Goal: Communication & Community: Answer question/provide support

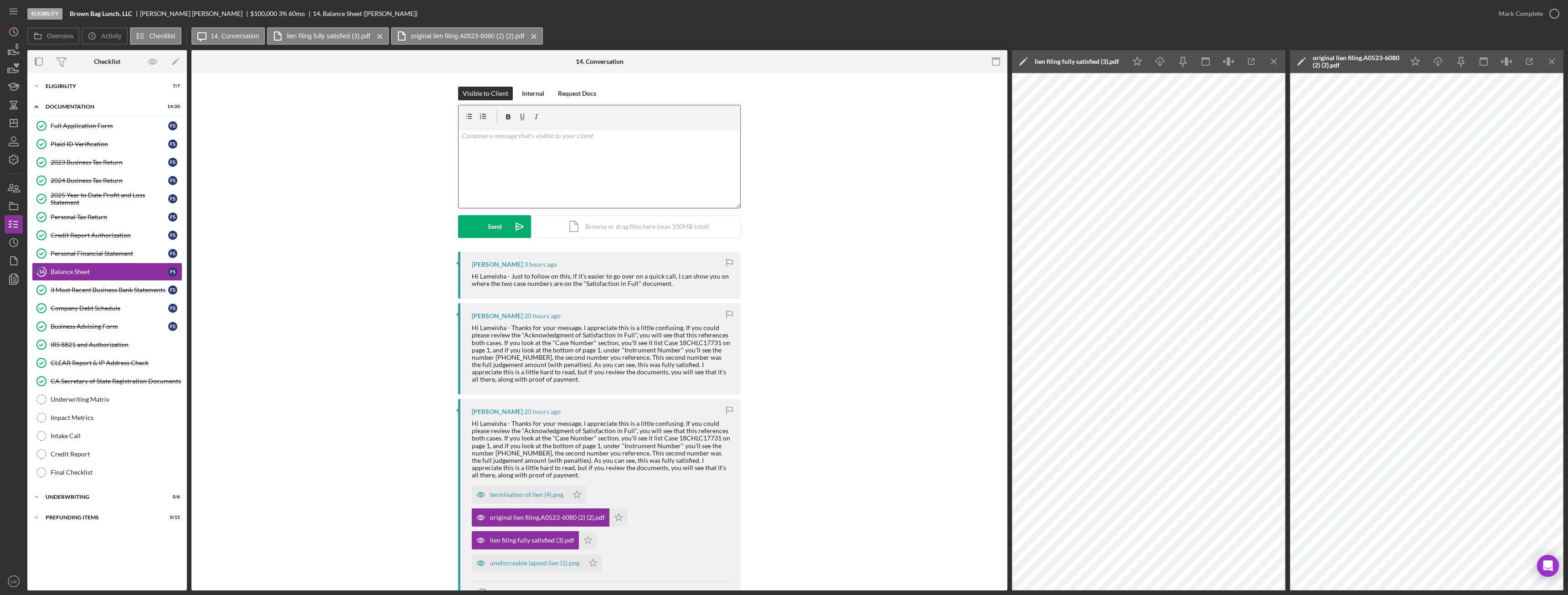
click at [680, 158] on div "v Color teal Color pink Remove color Add row above Add row below Add column bef…" at bounding box center [599, 168] width 281 height 80
click at [596, 149] on p "I can see that part" at bounding box center [600, 149] width 277 height 10
click at [502, 229] on button "Send Icon/icon-invite-send" at bounding box center [494, 227] width 73 height 23
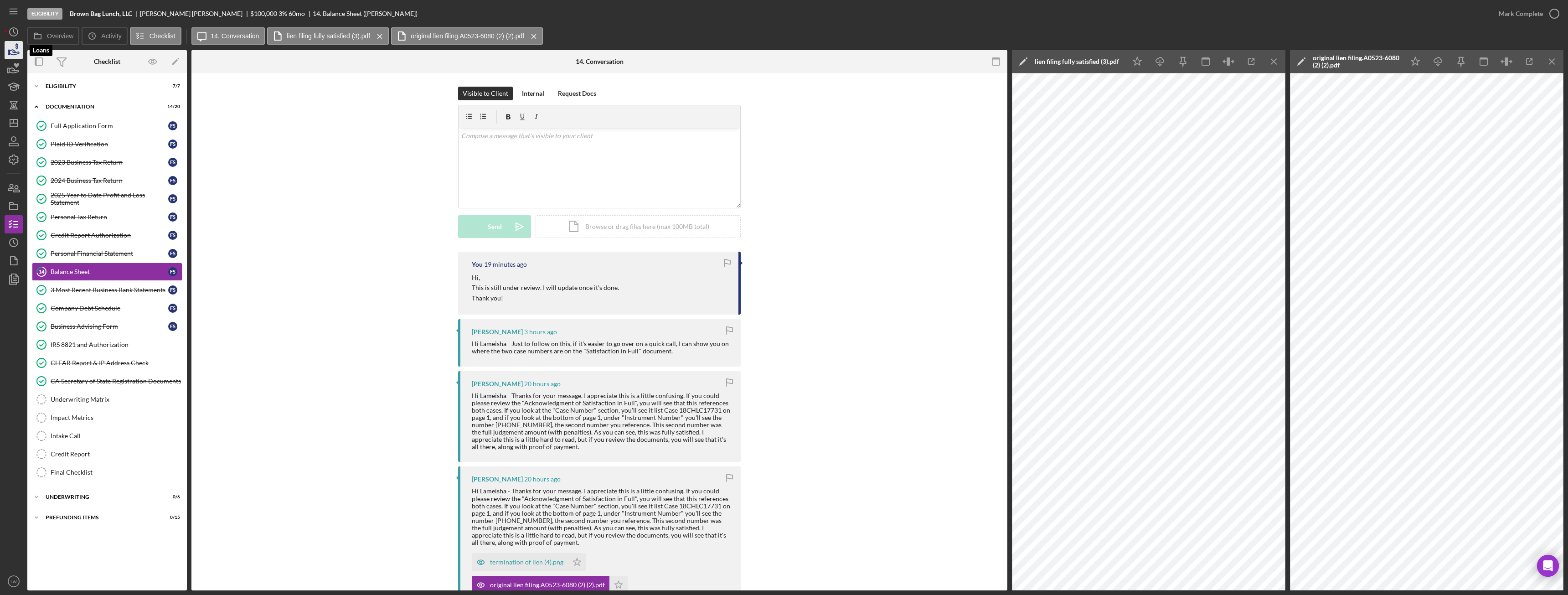
click at [10, 52] on polygon "button" at bounding box center [9, 52] width 2 height 5
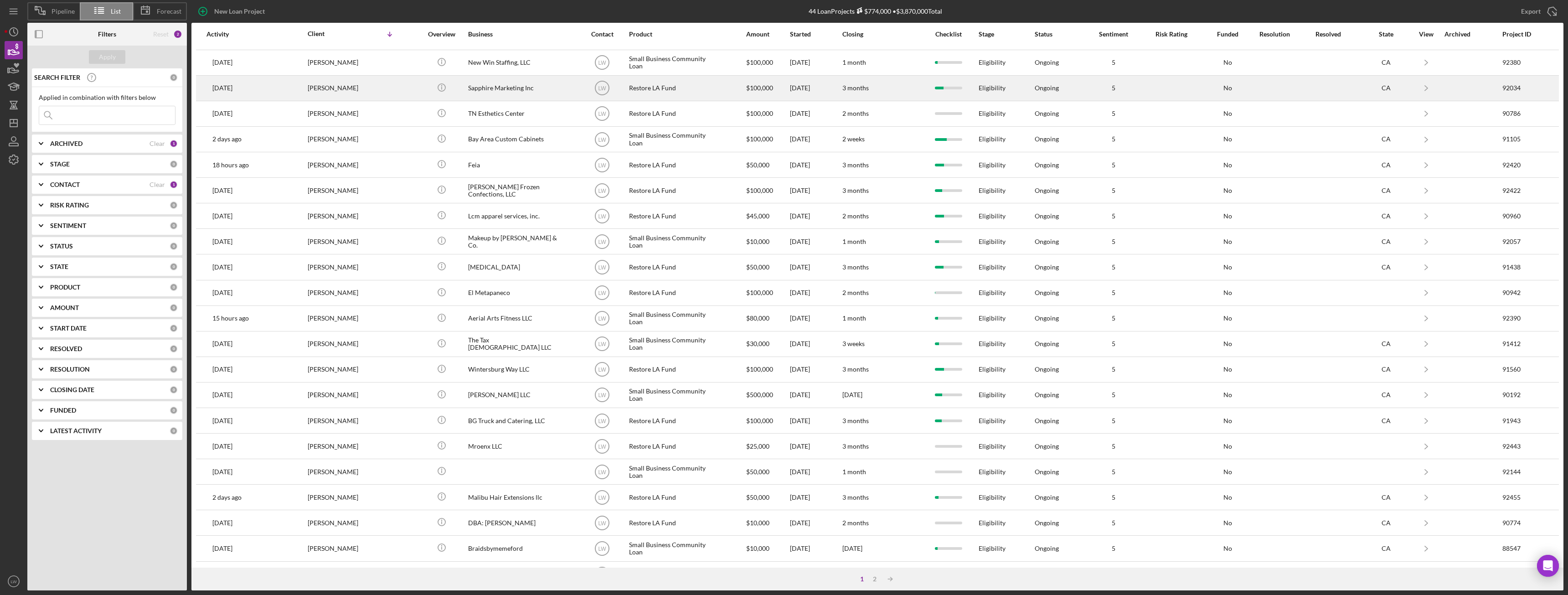
scroll to position [122, 0]
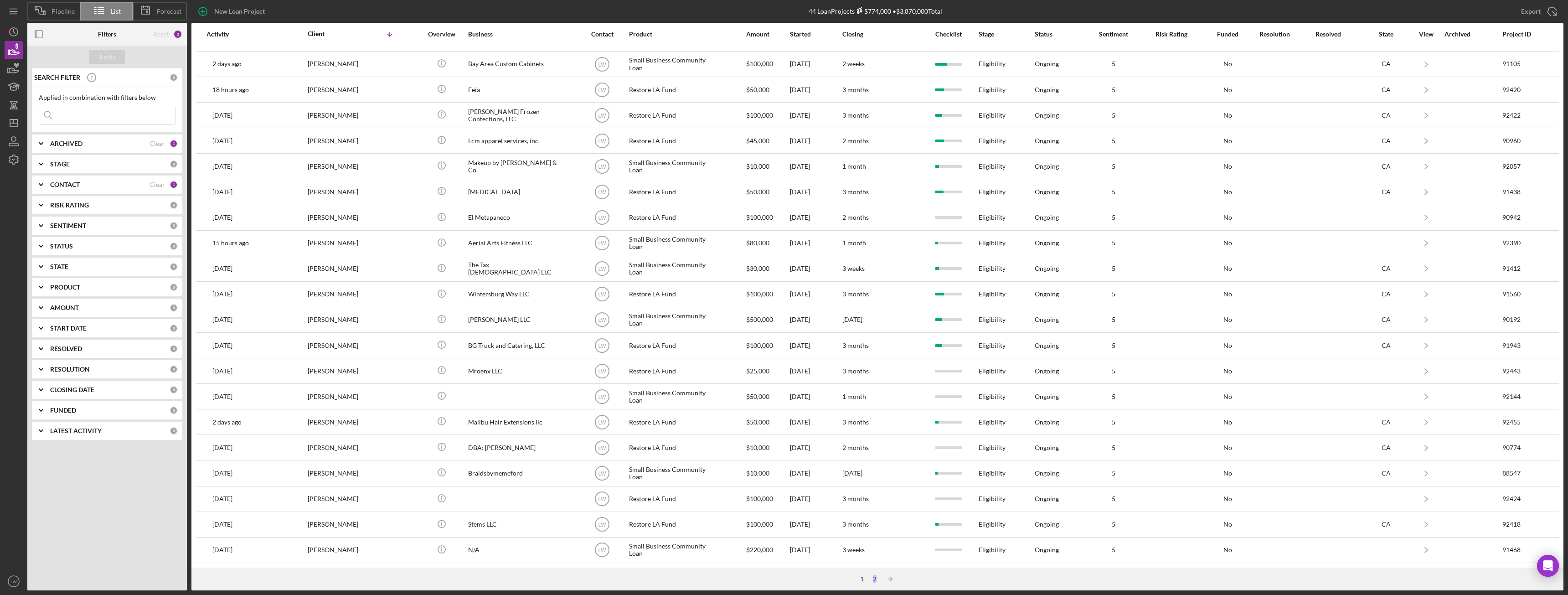
click at [875, 580] on div "2" at bounding box center [875, 579] width 13 height 7
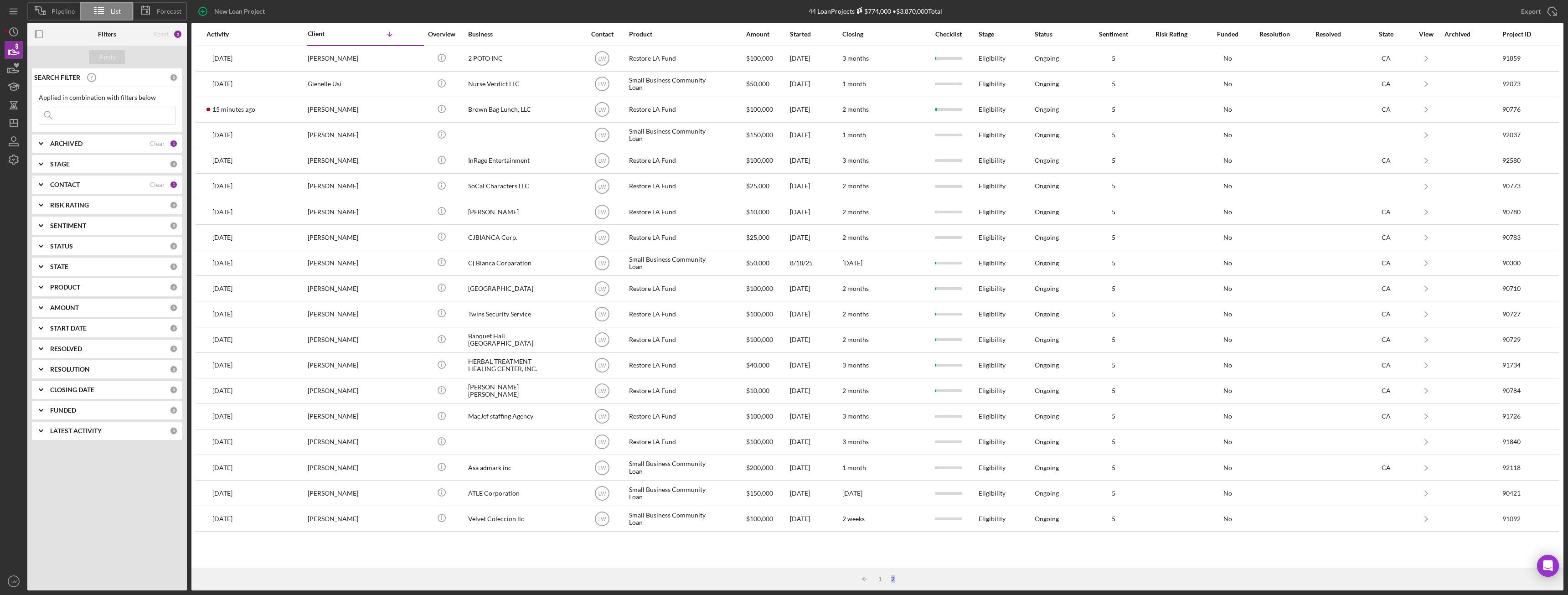
scroll to position [0, 0]
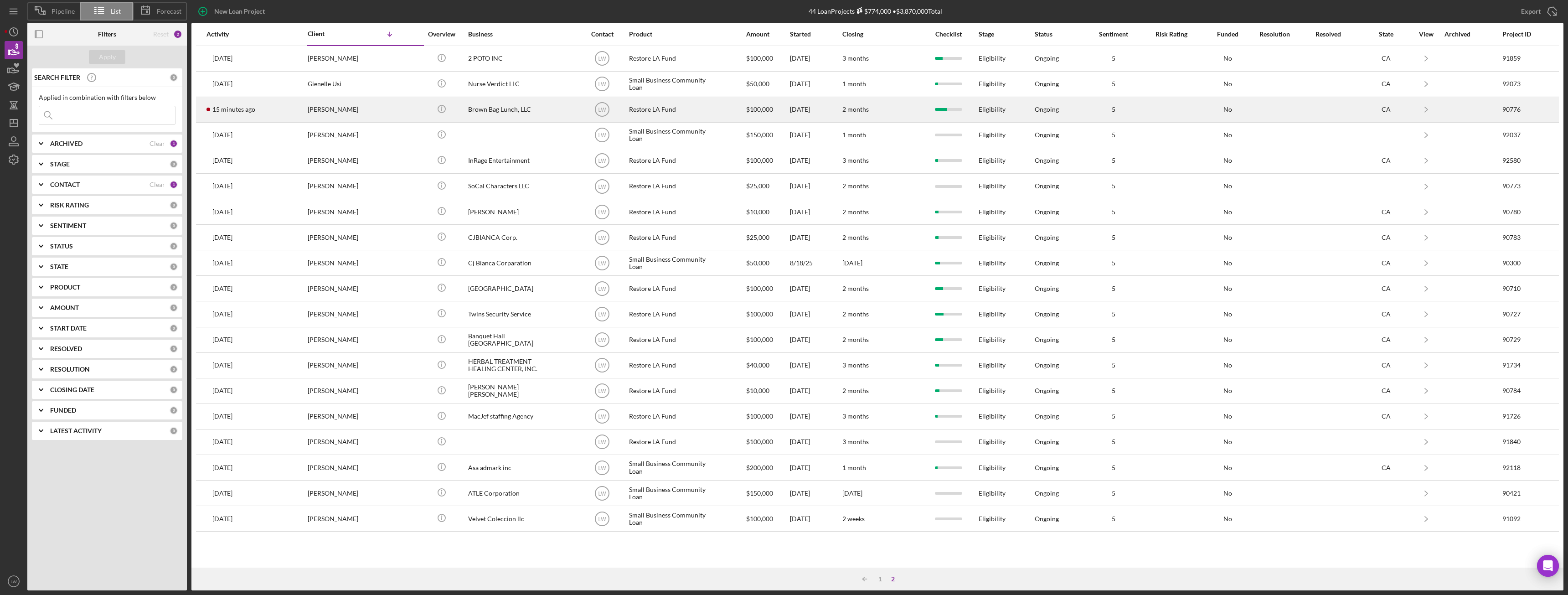
click at [338, 113] on div "Francis Scanlon" at bounding box center [353, 110] width 91 height 24
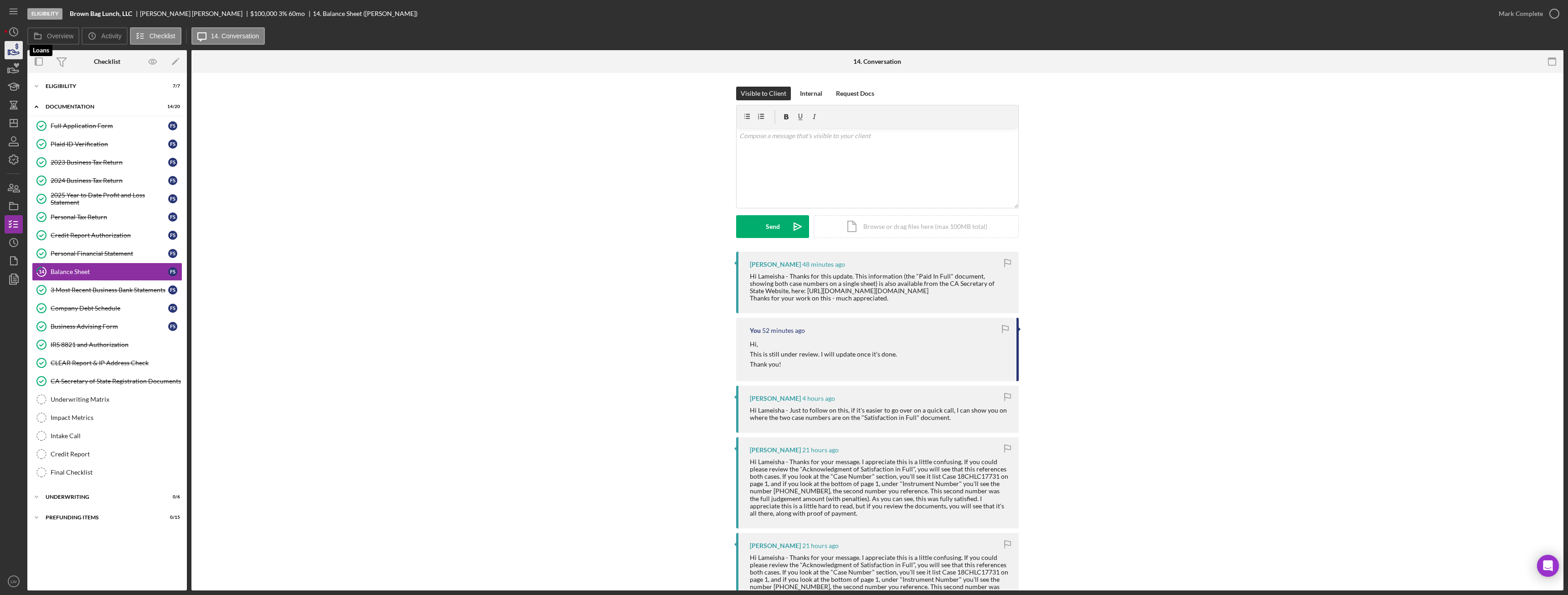
click at [7, 51] on icon "button" at bounding box center [14, 51] width 23 height 23
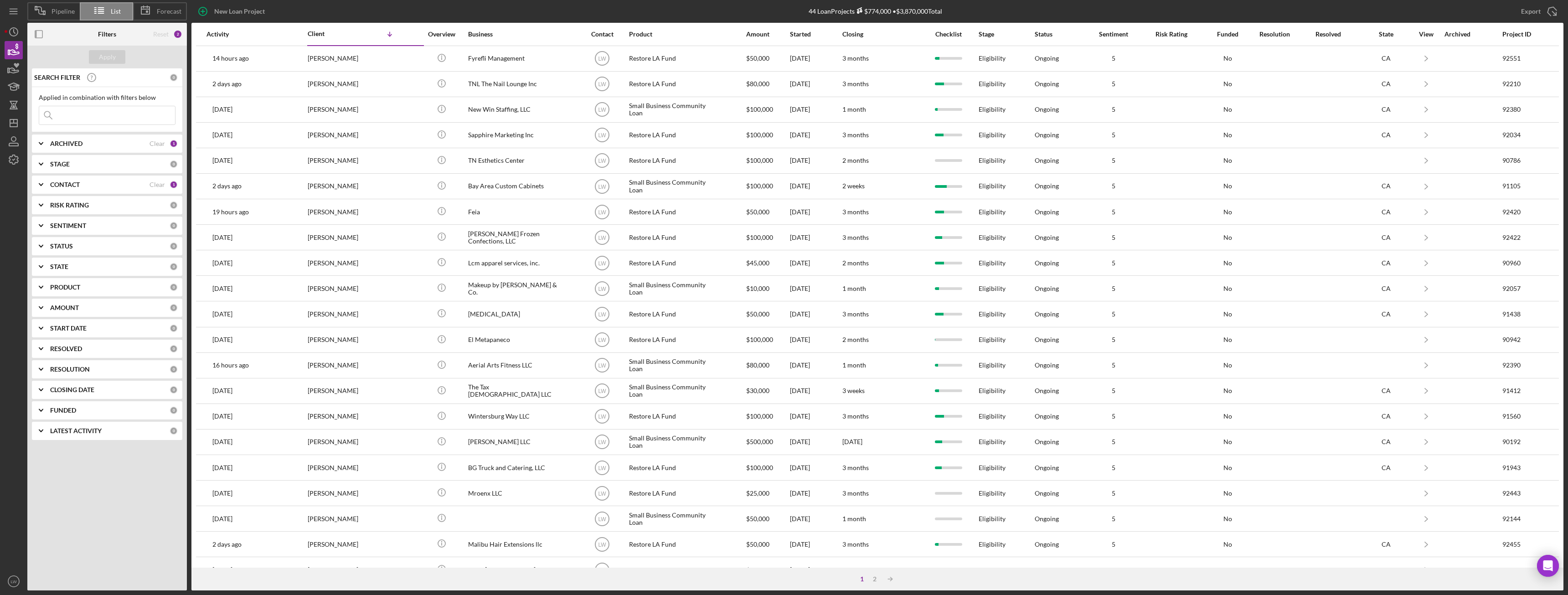
click at [74, 142] on b "ARCHIVED" at bounding box center [66, 144] width 33 height 7
click at [73, 141] on b "ARCHIVED" at bounding box center [66, 144] width 33 height 7
click at [63, 140] on b "ARCHIVED" at bounding box center [66, 144] width 33 height 7
click at [79, 246] on b "CONTACT" at bounding box center [64, 244] width 29 height 7
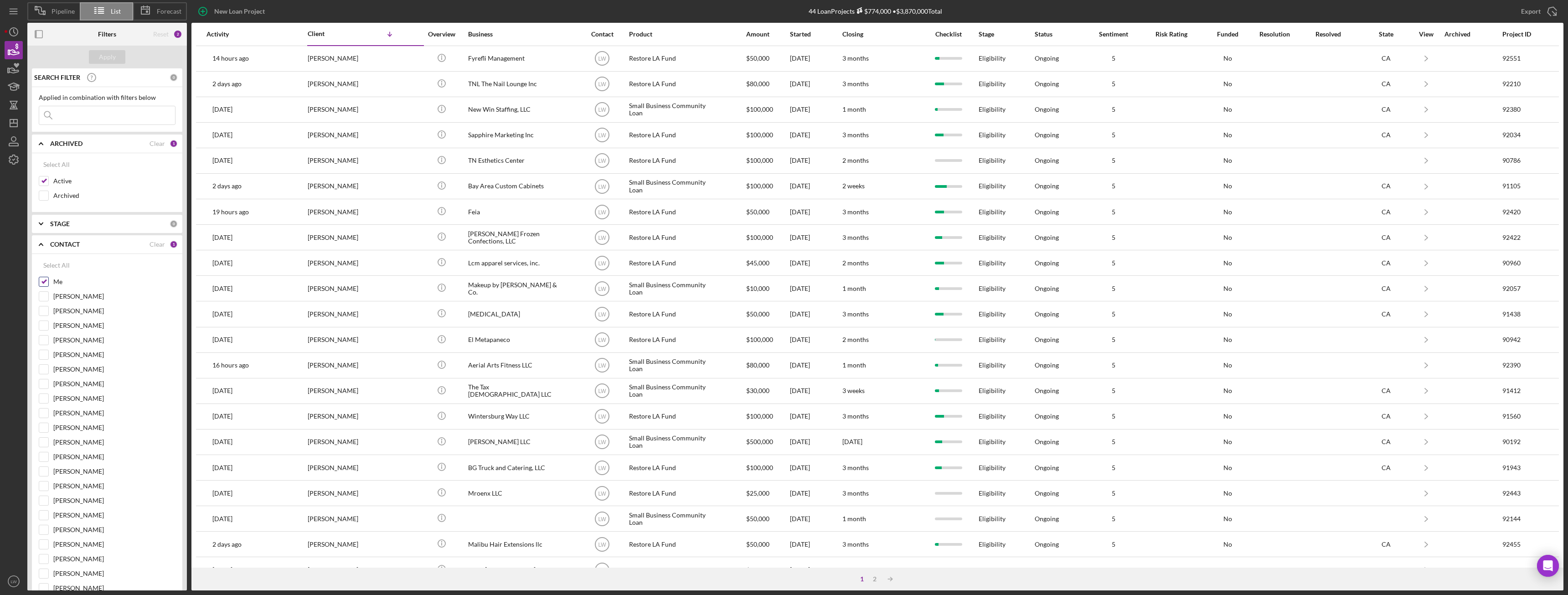
click at [47, 282] on input "Me" at bounding box center [43, 282] width 9 height 9
checkbox input "false"
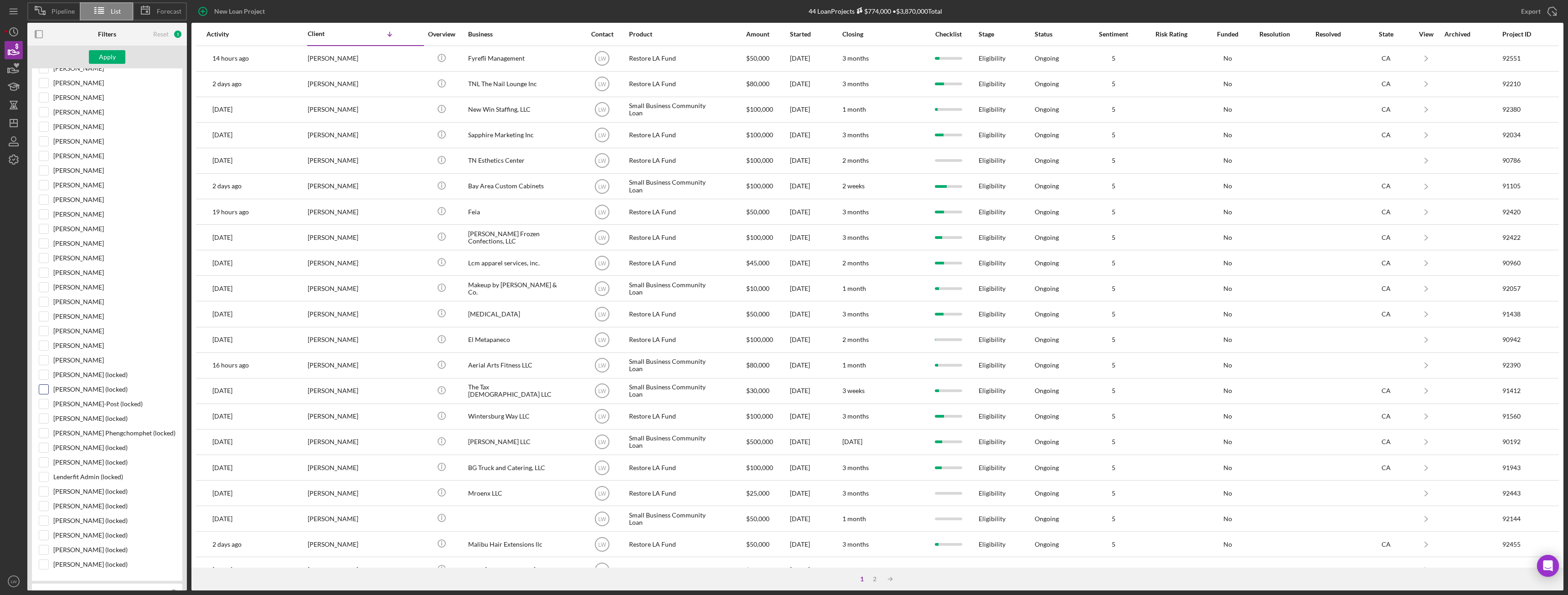
scroll to position [183, 0]
click at [47, 160] on input "Stephanie Simotas" at bounding box center [43, 158] width 9 height 9
checkbox input "true"
click at [101, 57] on div "Apply" at bounding box center [107, 56] width 17 height 14
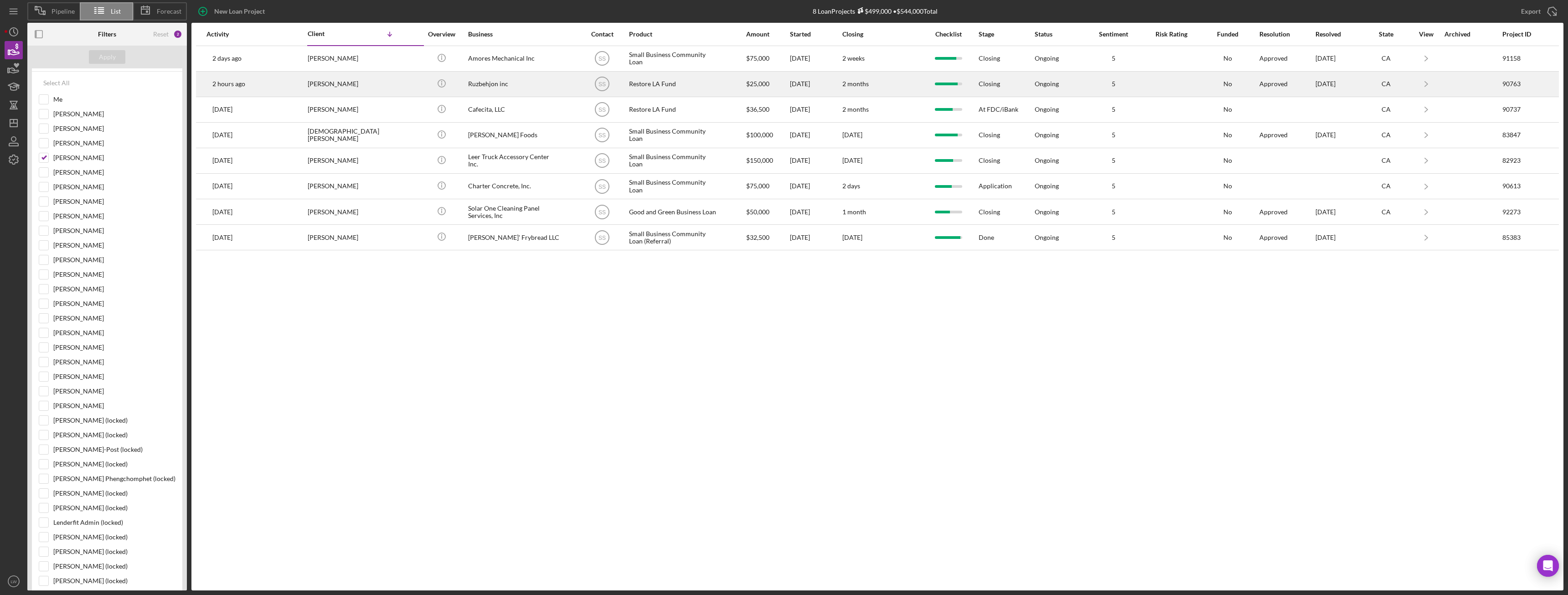
click at [342, 86] on div "Roozbeh Farahanipour" at bounding box center [353, 84] width 91 height 24
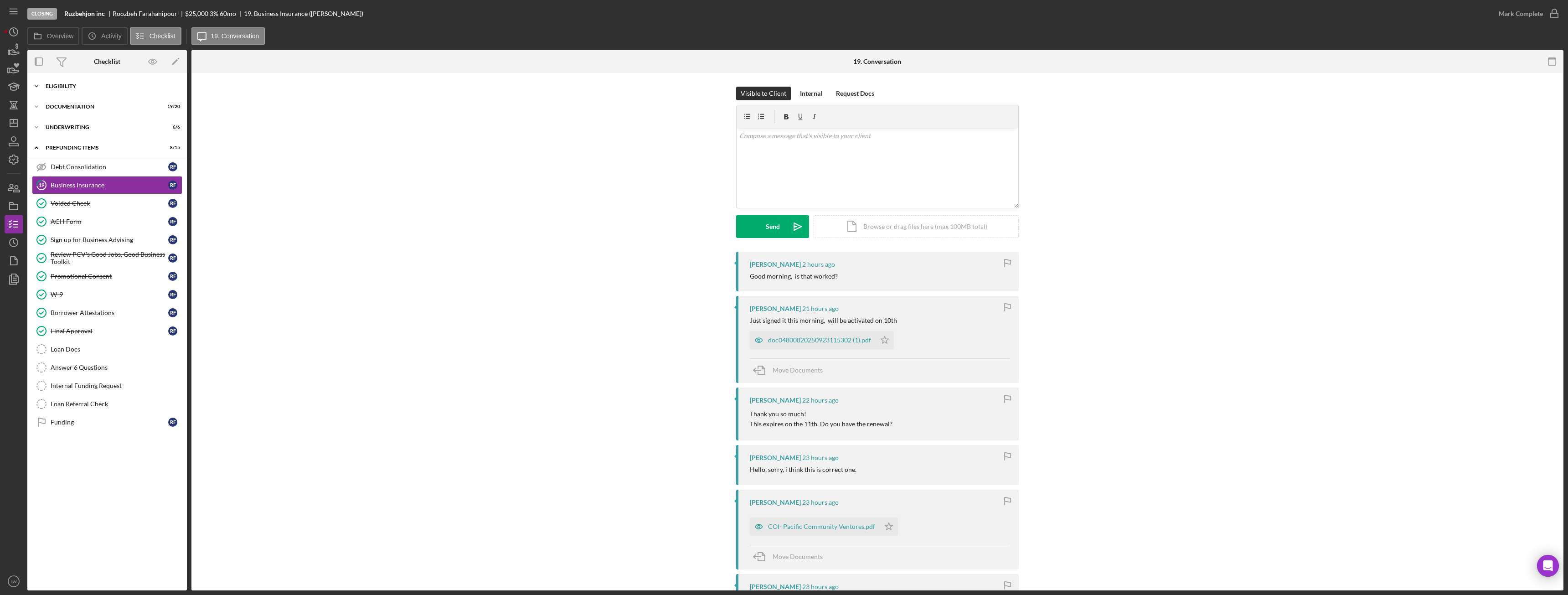
click at [78, 82] on div "Icon/Expander Eligibility 7 / 7" at bounding box center [108, 86] width 160 height 18
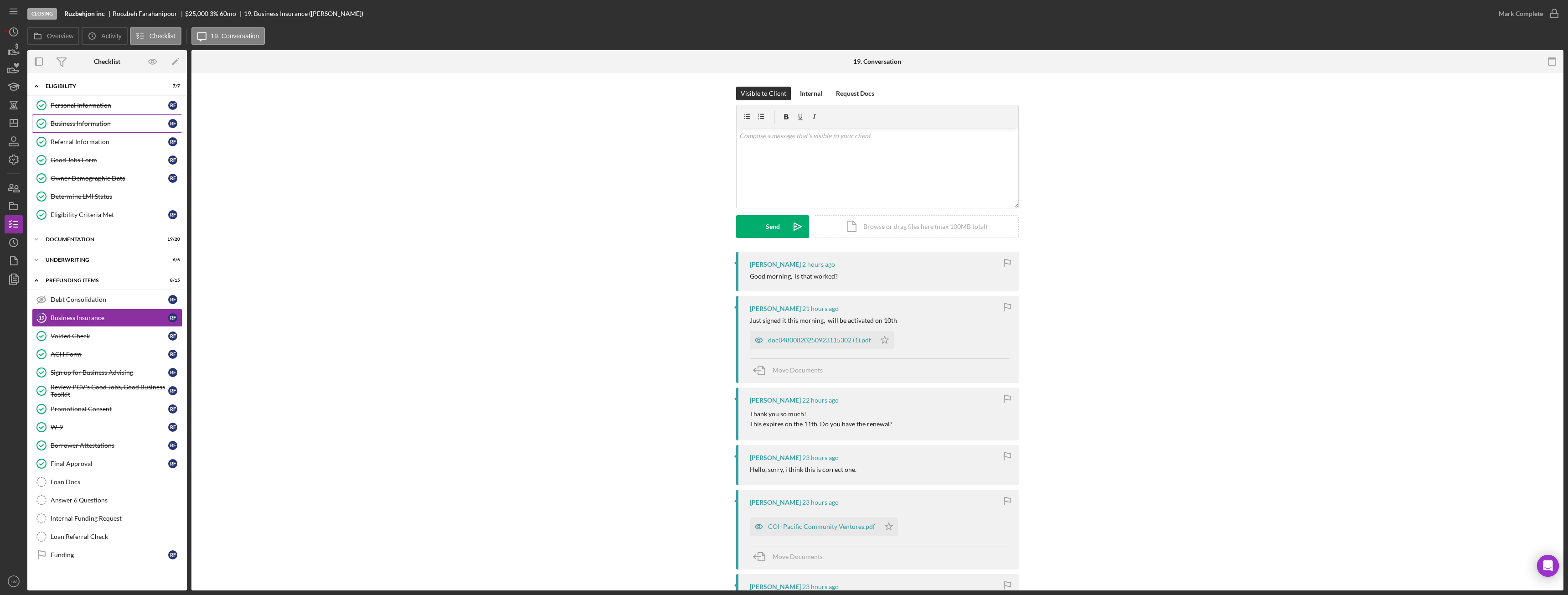
click at [82, 126] on div "Business Information" at bounding box center [109, 123] width 117 height 7
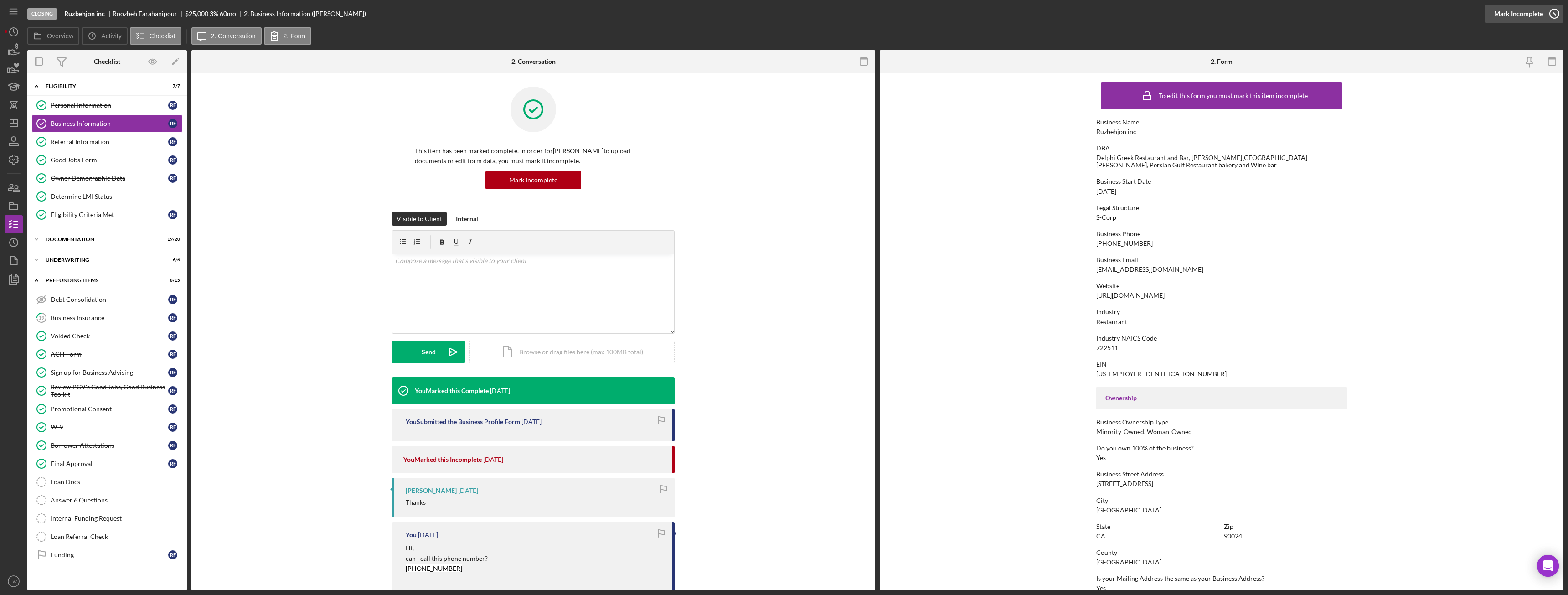
click at [1533, 17] on div "Mark Incomplete" at bounding box center [1519, 14] width 49 height 18
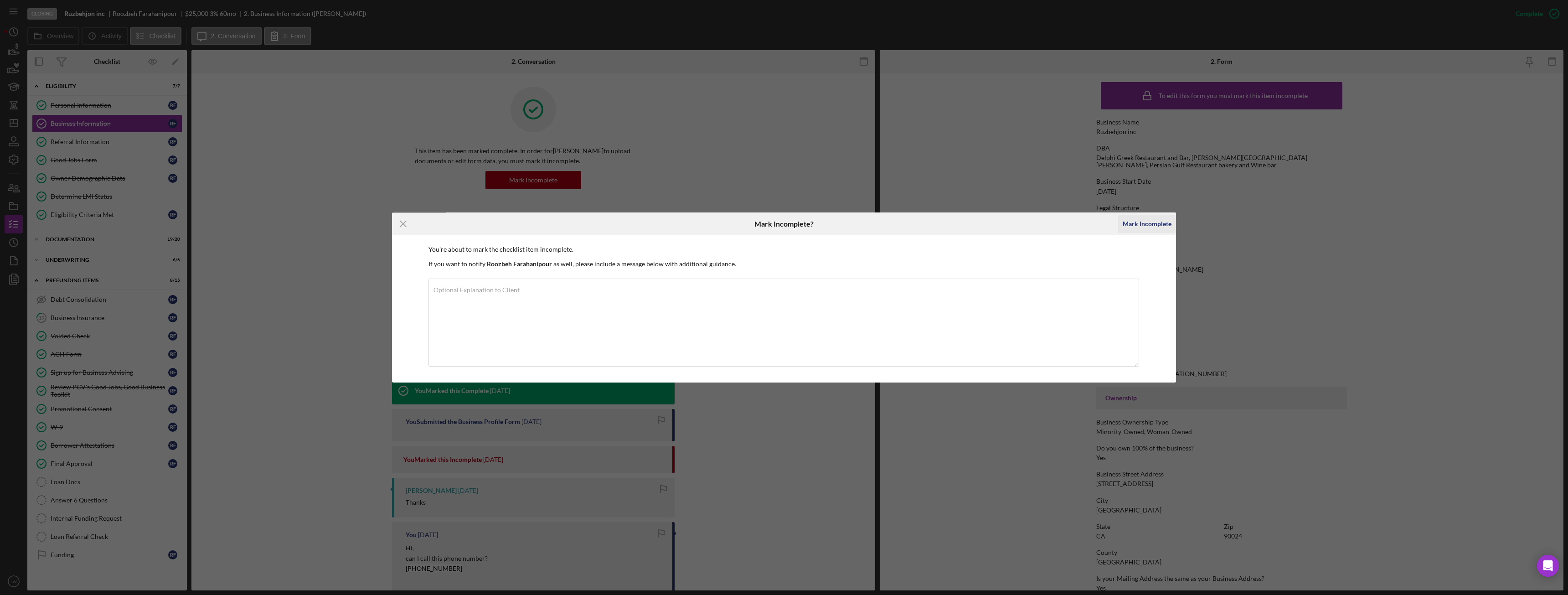
click at [1151, 230] on div "Mark Incomplete" at bounding box center [1147, 224] width 49 height 18
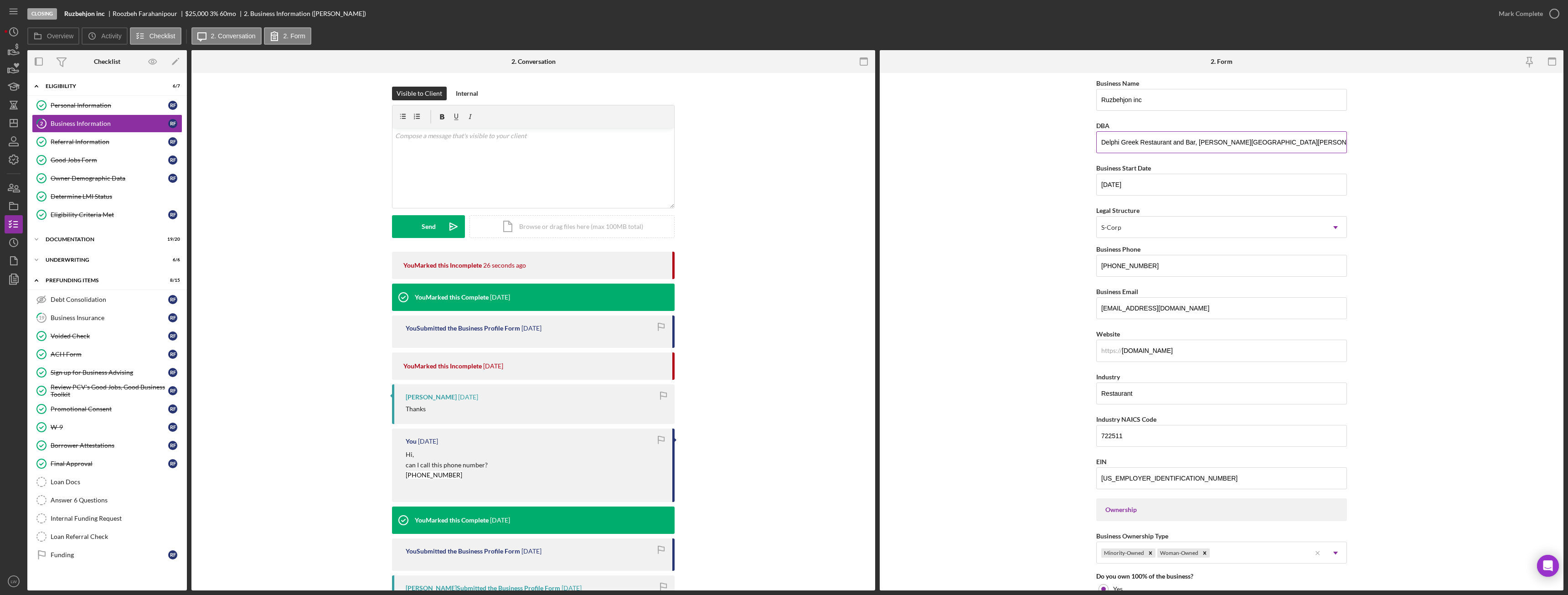
click at [1101, 141] on input "Delphi Greek Restaurant and Bar, Mary & Robb westwood Cafe, Persian Gulf Restau…" at bounding box center [1221, 142] width 250 height 22
drag, startPoint x: 1101, startPoint y: 141, endPoint x: 1136, endPoint y: 143, distance: 35.1
click at [1136, 143] on input "Delphi Greek Restaurant and Bar, Mary & Robb westwood Cafe, Persian Gulf Restau…" at bounding box center [1221, 142] width 250 height 22
click at [1172, 96] on input "Ruzbehjon inc" at bounding box center [1221, 100] width 250 height 22
paste input "Delphi Greek"
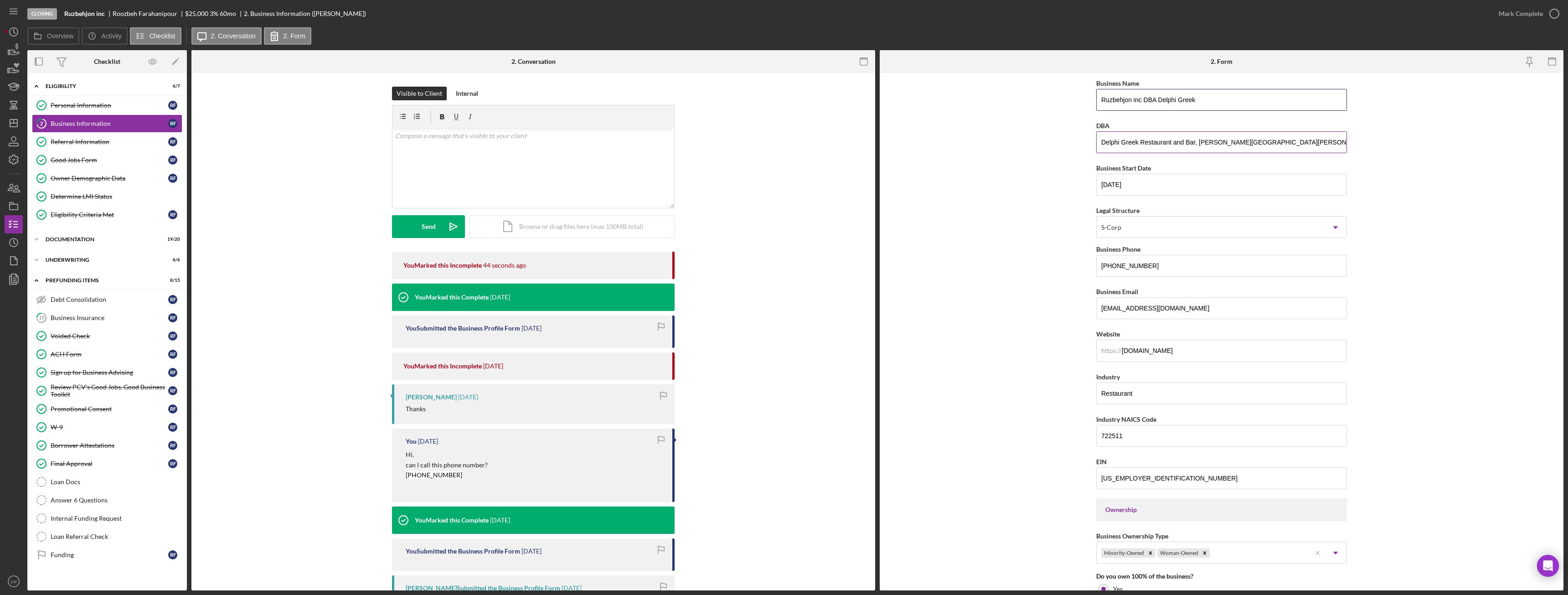
type input "Ruzbehjon inc DBA Delphi Greek"
click at [1170, 146] on input "Delphi Greek Restaurant and Bar, Mary & Robb westwood Cafe, Persian Gulf Restau…" at bounding box center [1221, 142] width 250 height 22
click at [1260, 142] on input "Delphi Greek Restaurant and Bar, Mary & Robb westwood Cafe, Persian Gulf Restau…" at bounding box center [1221, 142] width 250 height 22
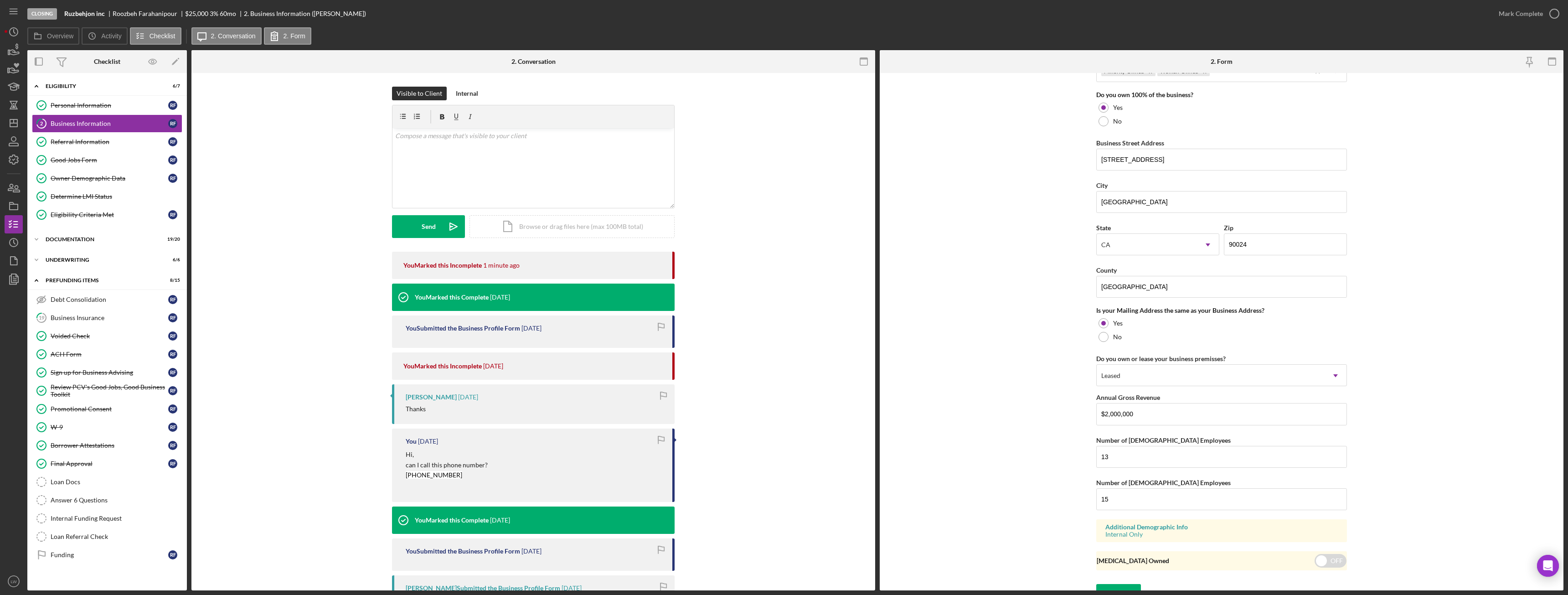
scroll to position [495, 0]
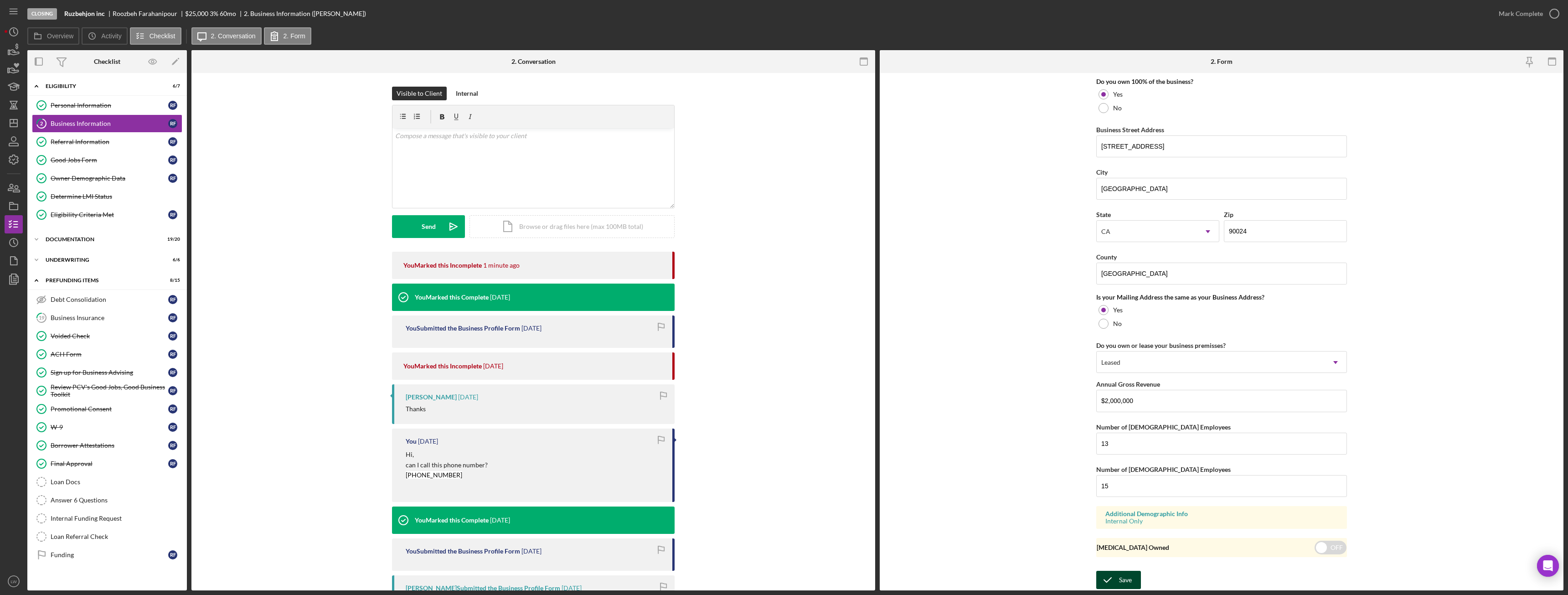
click at [1132, 577] on button "Save" at bounding box center [1118, 580] width 45 height 18
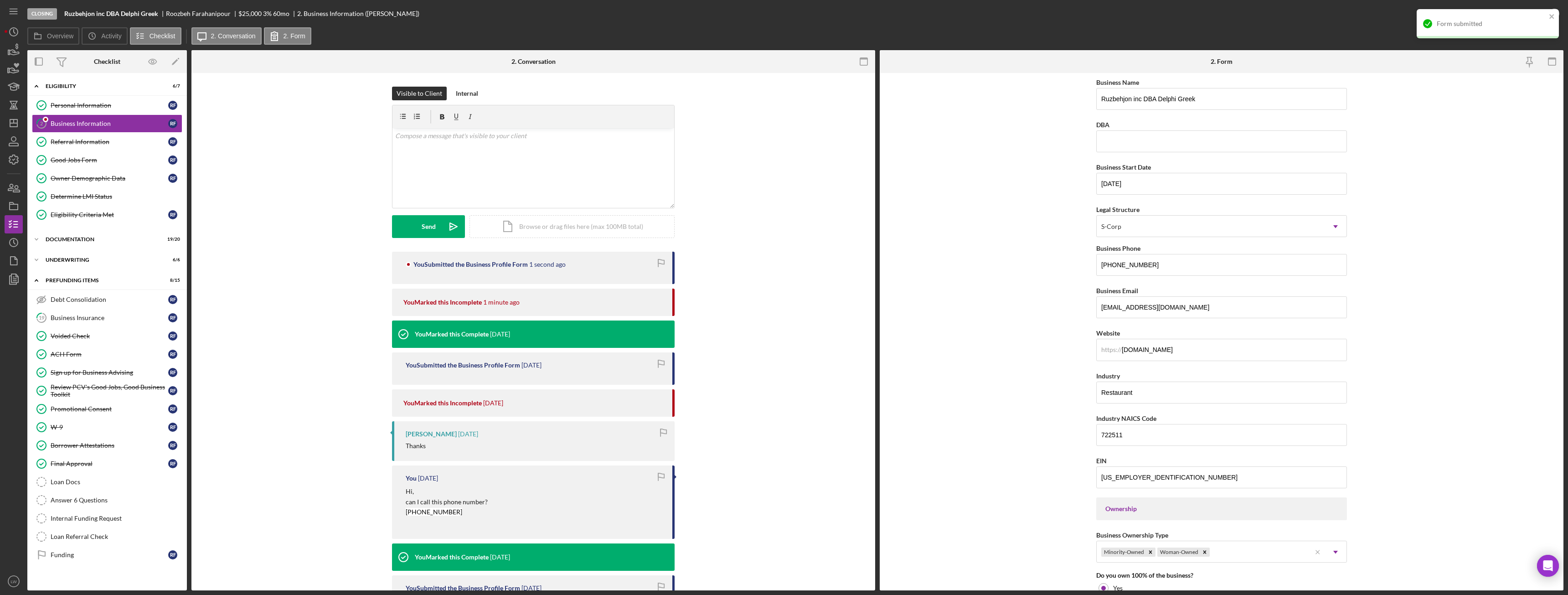
scroll to position [0, 0]
click at [1519, 12] on div "Mark Complete" at bounding box center [1521, 14] width 44 height 18
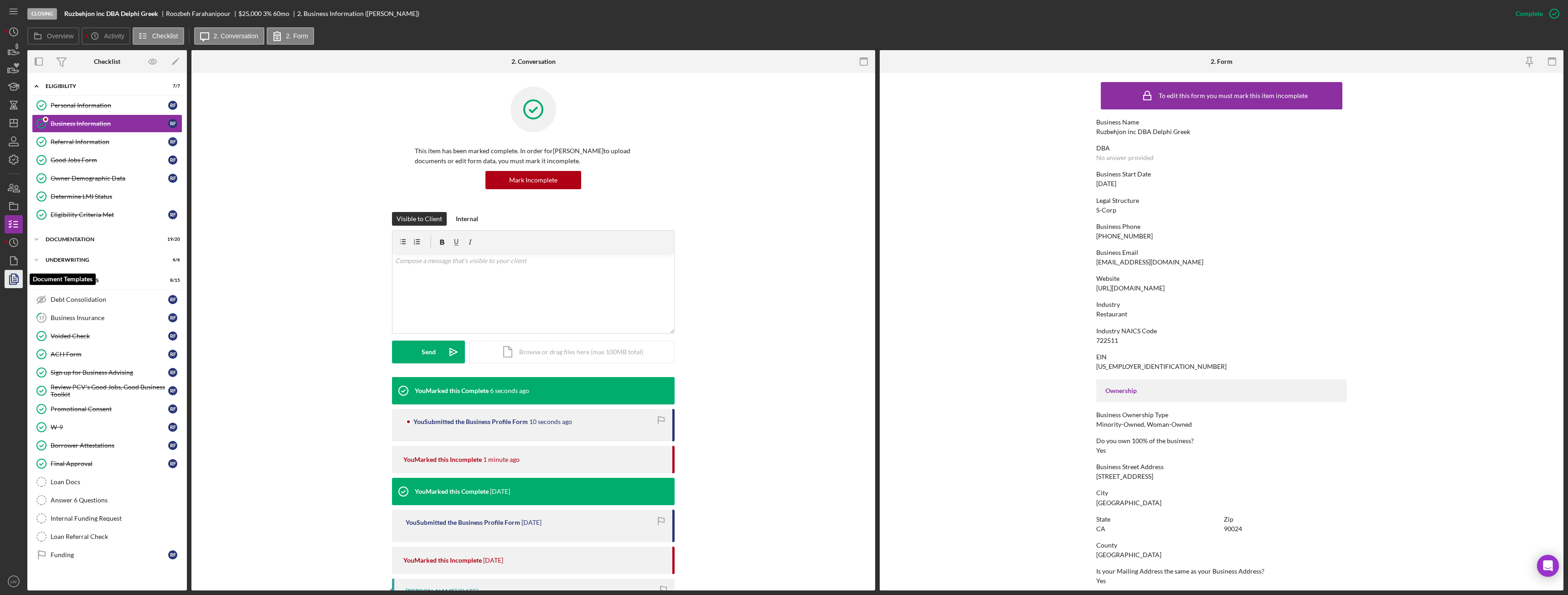
click at [12, 274] on polygon "button" at bounding box center [15, 278] width 7 height 8
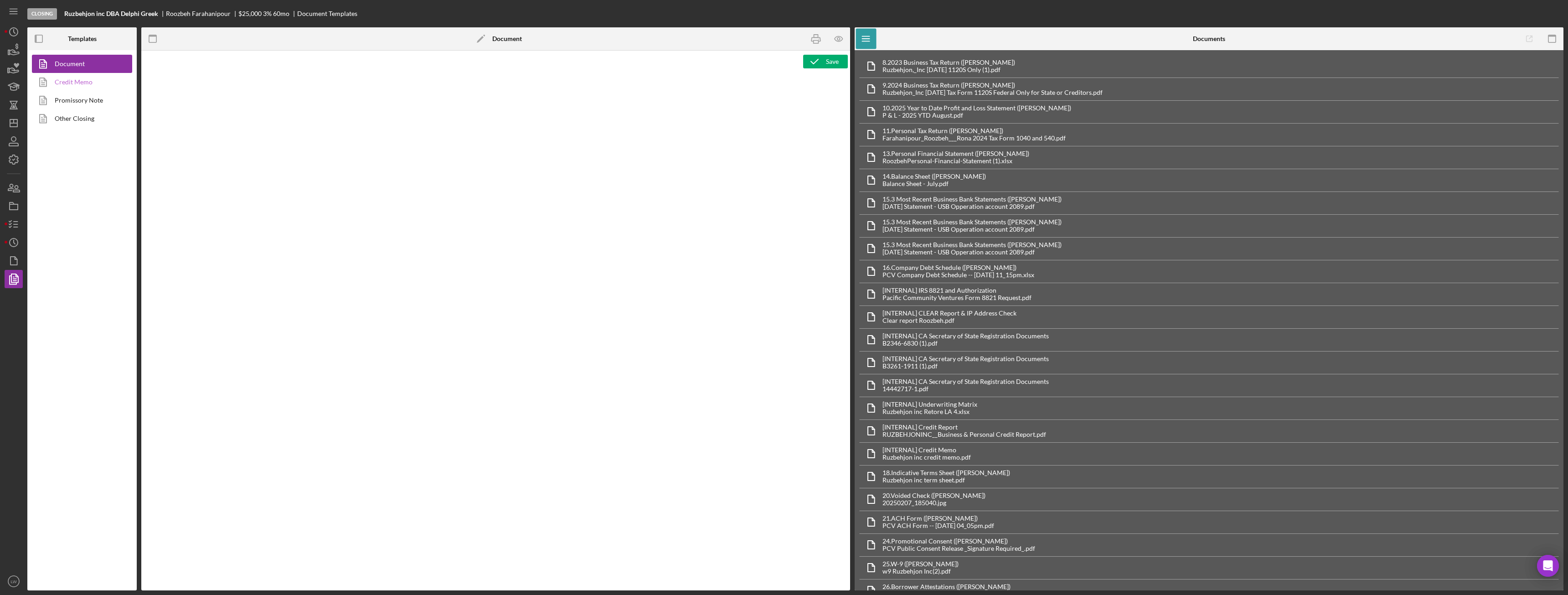
type textarea "<h1 style="text-align: center;">Full Application Form</h1> <h2 style="text-alig…"
click at [76, 80] on link "Credit Memo" at bounding box center [79, 82] width 95 height 18
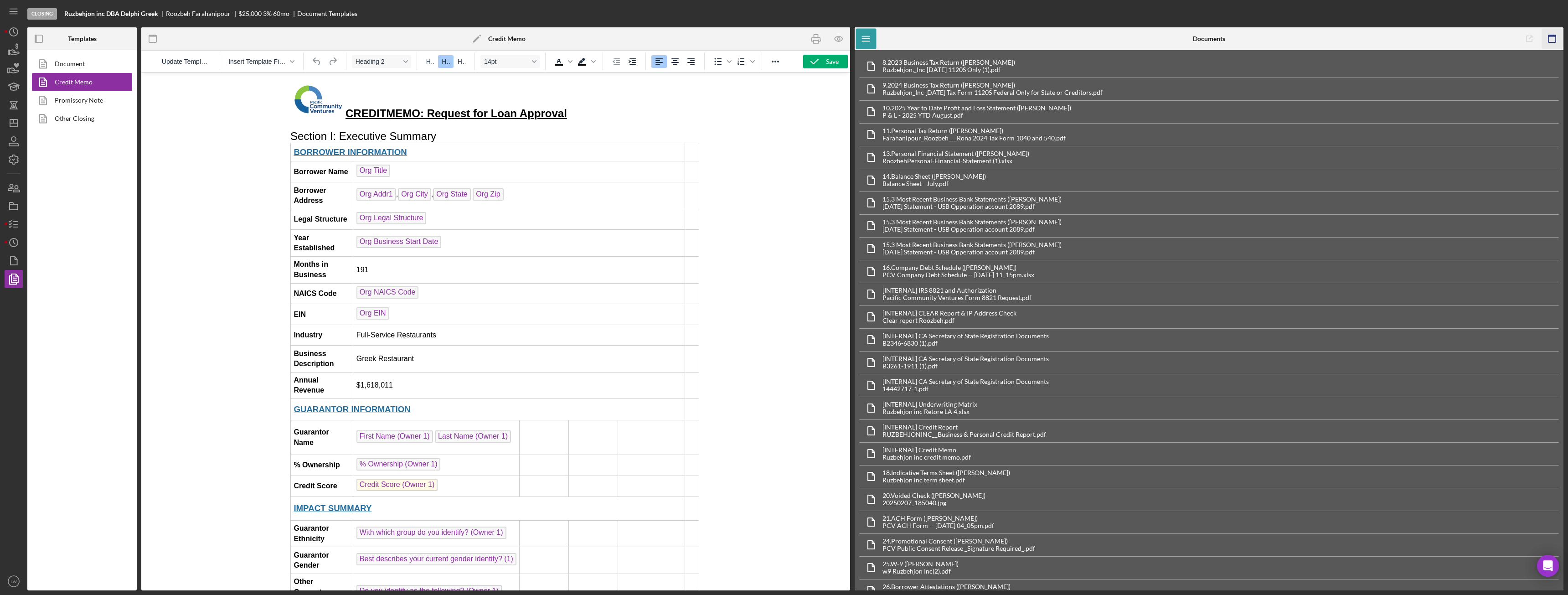
click at [1550, 38] on icon "button" at bounding box center [1552, 38] width 20 height 20
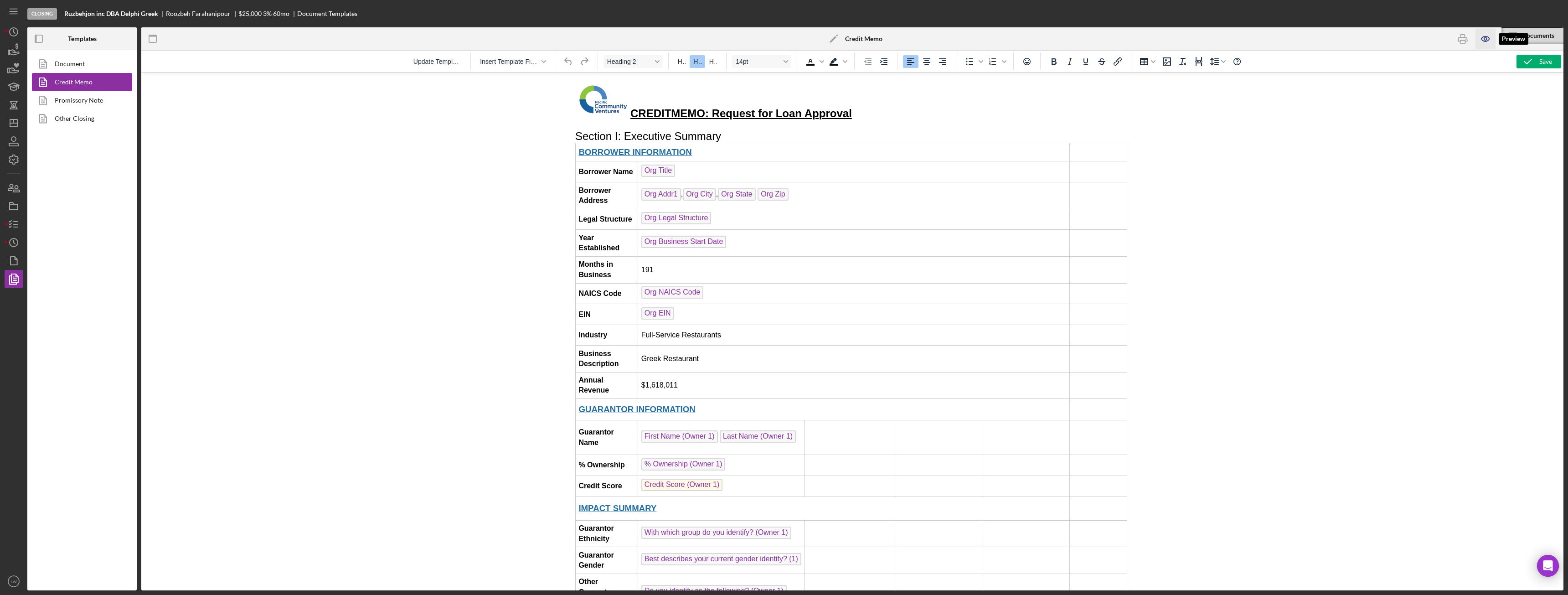
click at [1486, 39] on icon "button" at bounding box center [1486, 38] width 2 height 2
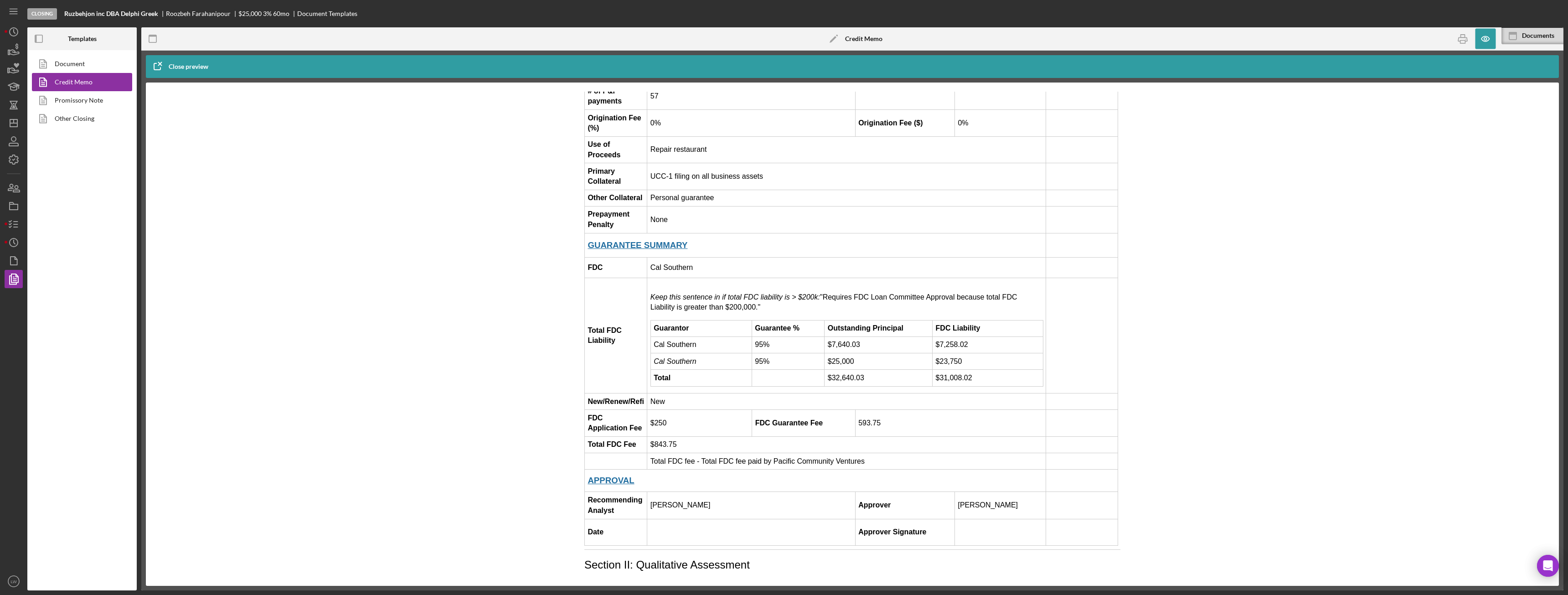
scroll to position [1095, 0]
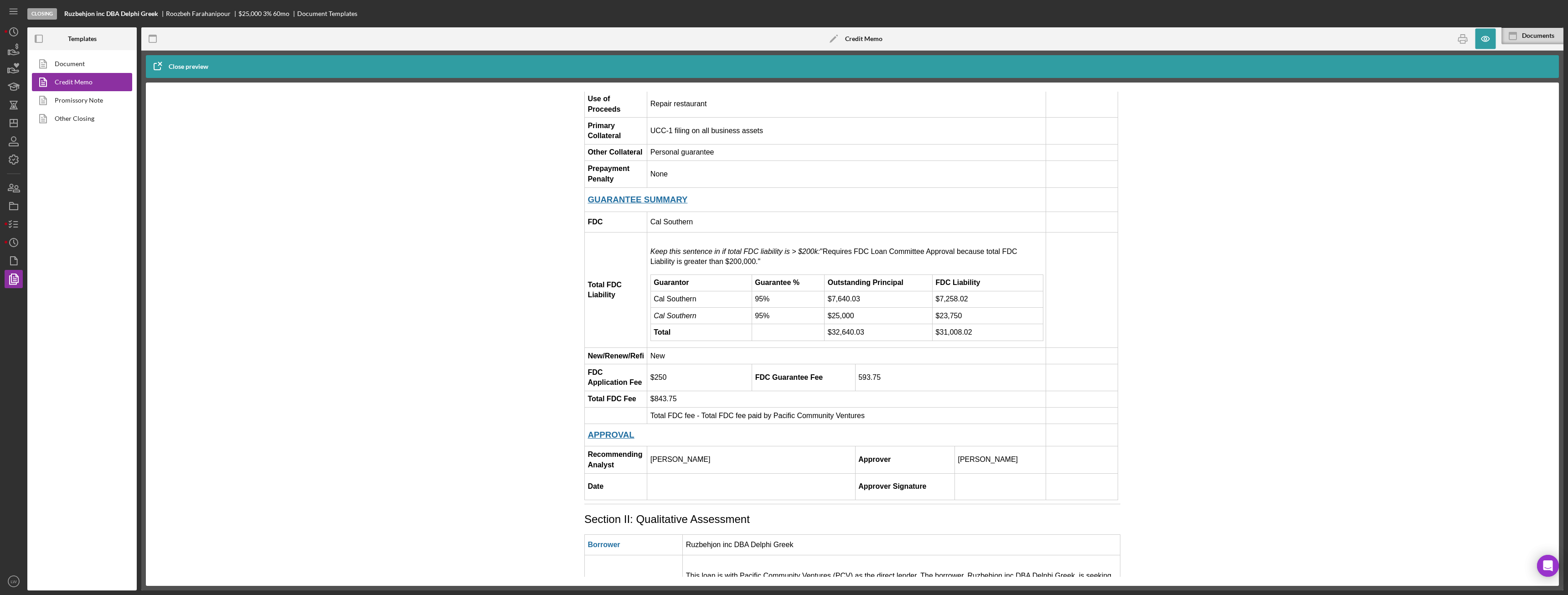
click at [764, 246] on p "Keep this sentence in if total FDC liability is > $200k: "Requires FDC Loan Com…" at bounding box center [846, 256] width 392 height 20
drag, startPoint x: 761, startPoint y: 195, endPoint x: 653, endPoint y: 185, distance: 108.5
click at [653, 246] on p "Keep this sentence in if total FDC liability is > $200k: "Requires FDC Loan Com…" at bounding box center [846, 256] width 392 height 20
click at [1195, 209] on div at bounding box center [853, 334] width 1377 height 486
click at [1486, 39] on icon "button" at bounding box center [1486, 38] width 20 height 20
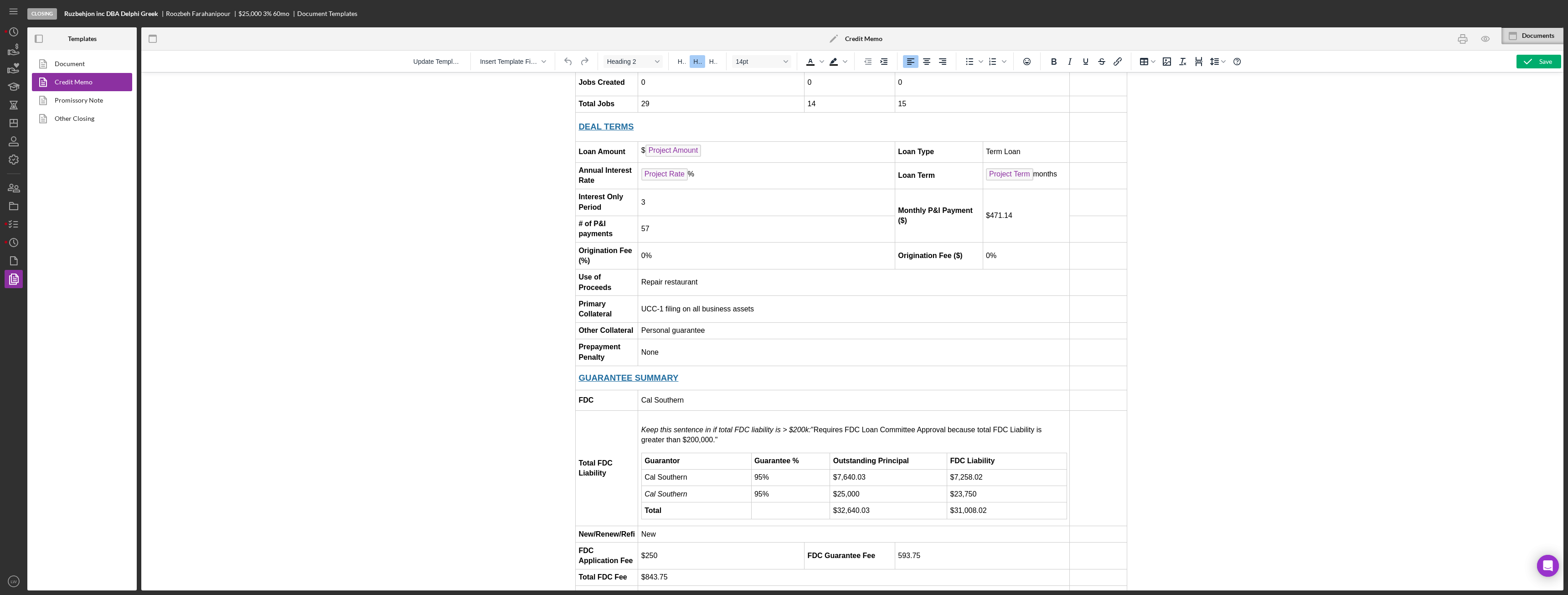
scroll to position [912, 0]
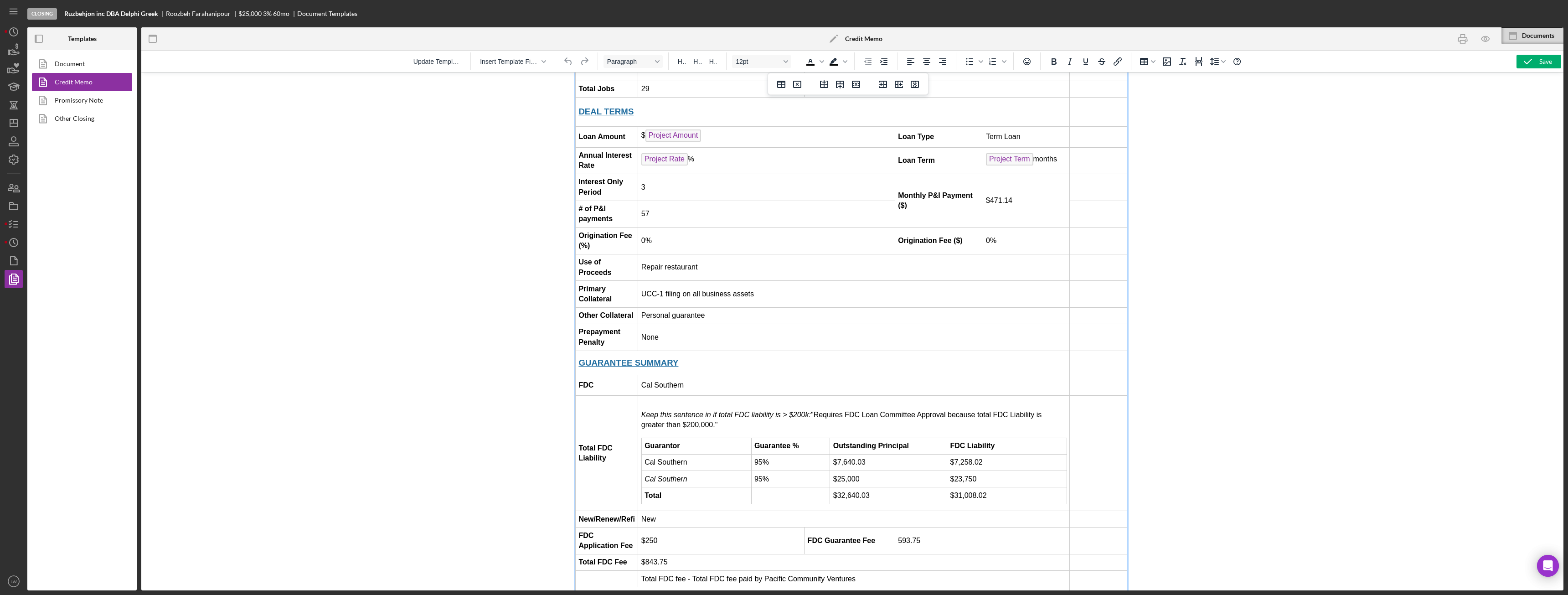
click at [722, 410] on p "Keep this sentence in if total FDC liability is > $200k: "Requires FDC Loan Com…" at bounding box center [853, 420] width 425 height 20
drag, startPoint x: 720, startPoint y: 359, endPoint x: 640, endPoint y: 346, distance: 81.0
click at [640, 346] on html "CREDIT ME MO: Request for Loan Approval Section I: Executive Summary BORROWER I…" at bounding box center [852, 578] width 569 height 2836
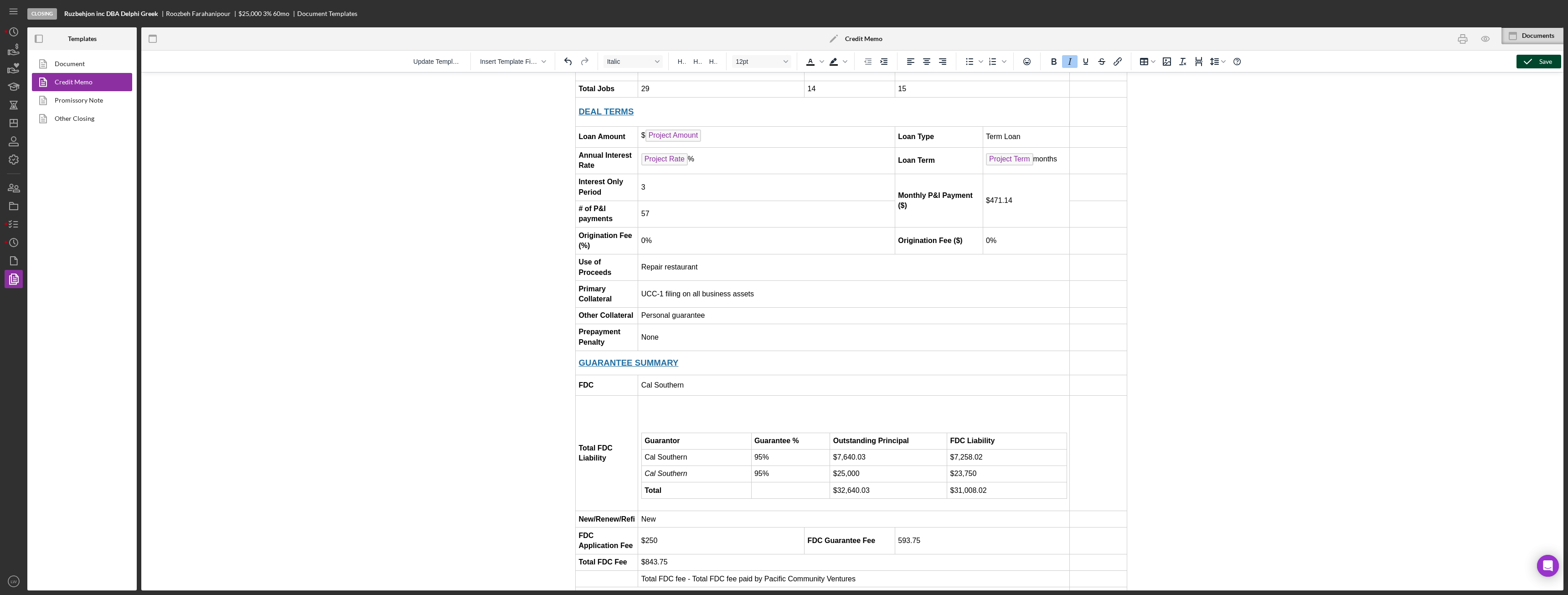
click at [1532, 63] on icon "button" at bounding box center [1528, 61] width 23 height 23
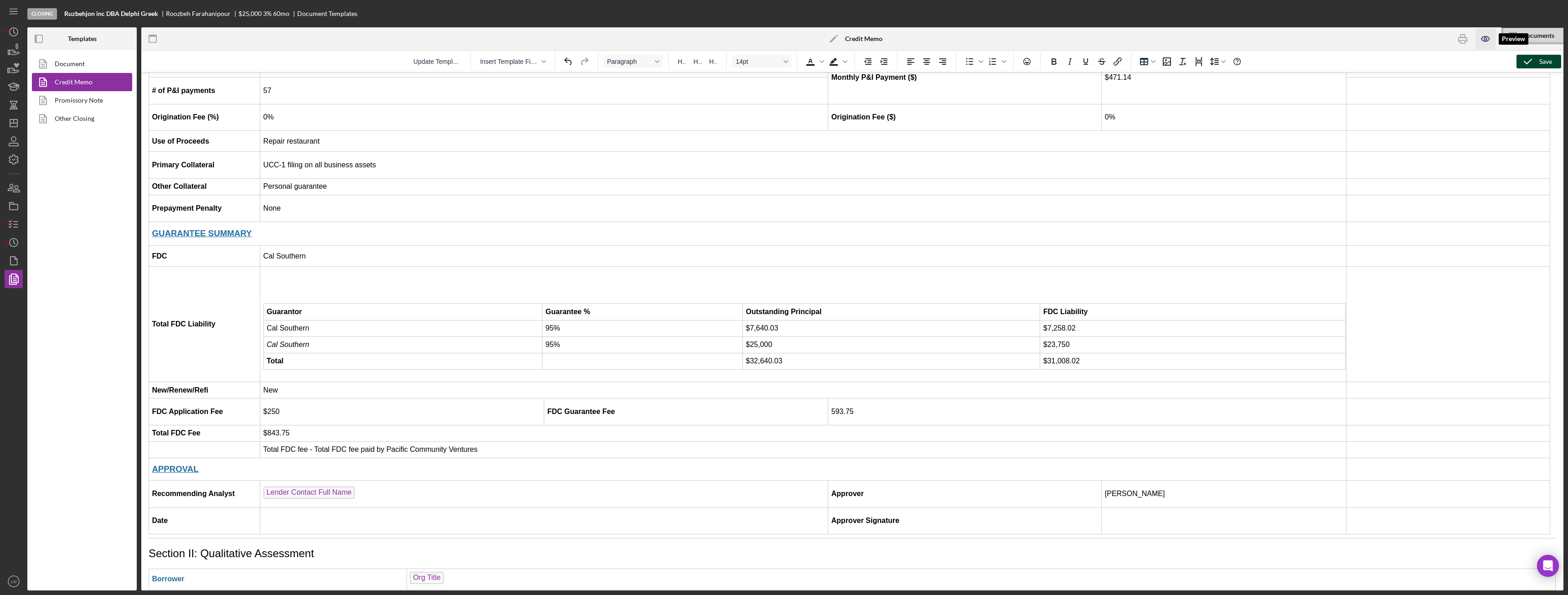
click at [1490, 43] on icon "button" at bounding box center [1486, 38] width 20 height 20
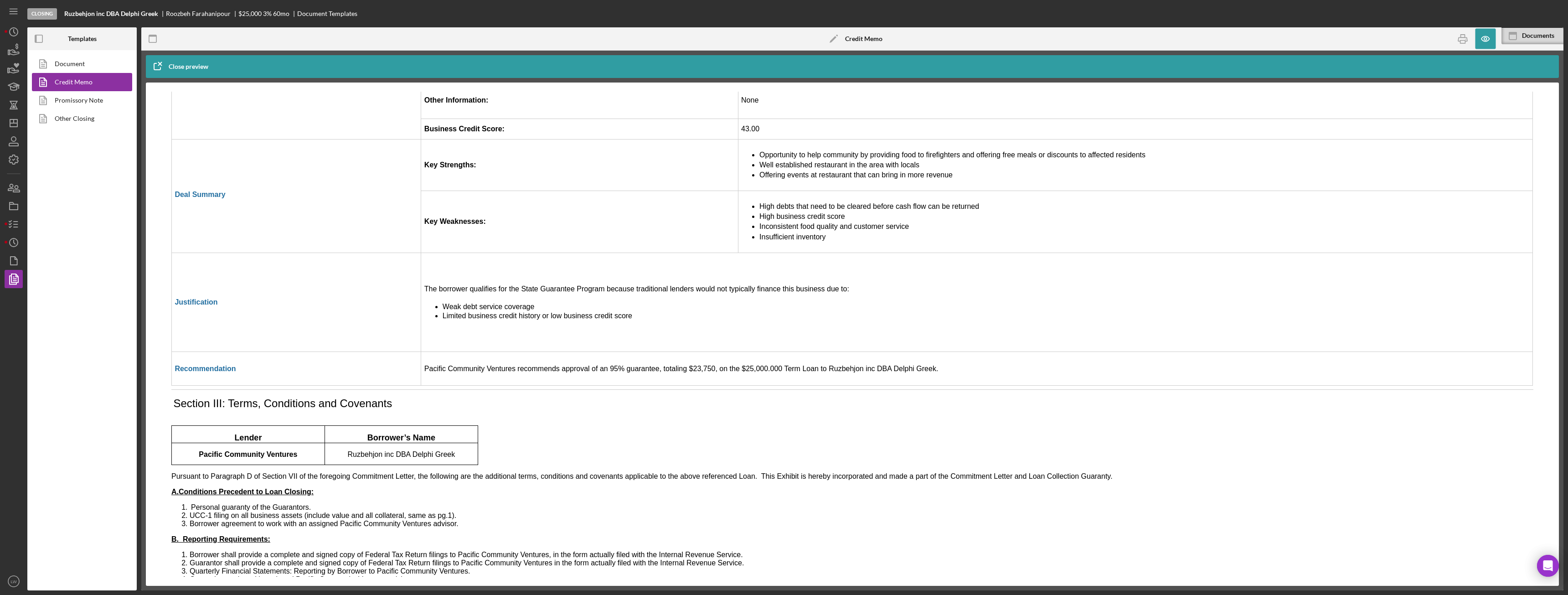
scroll to position [2201, 0]
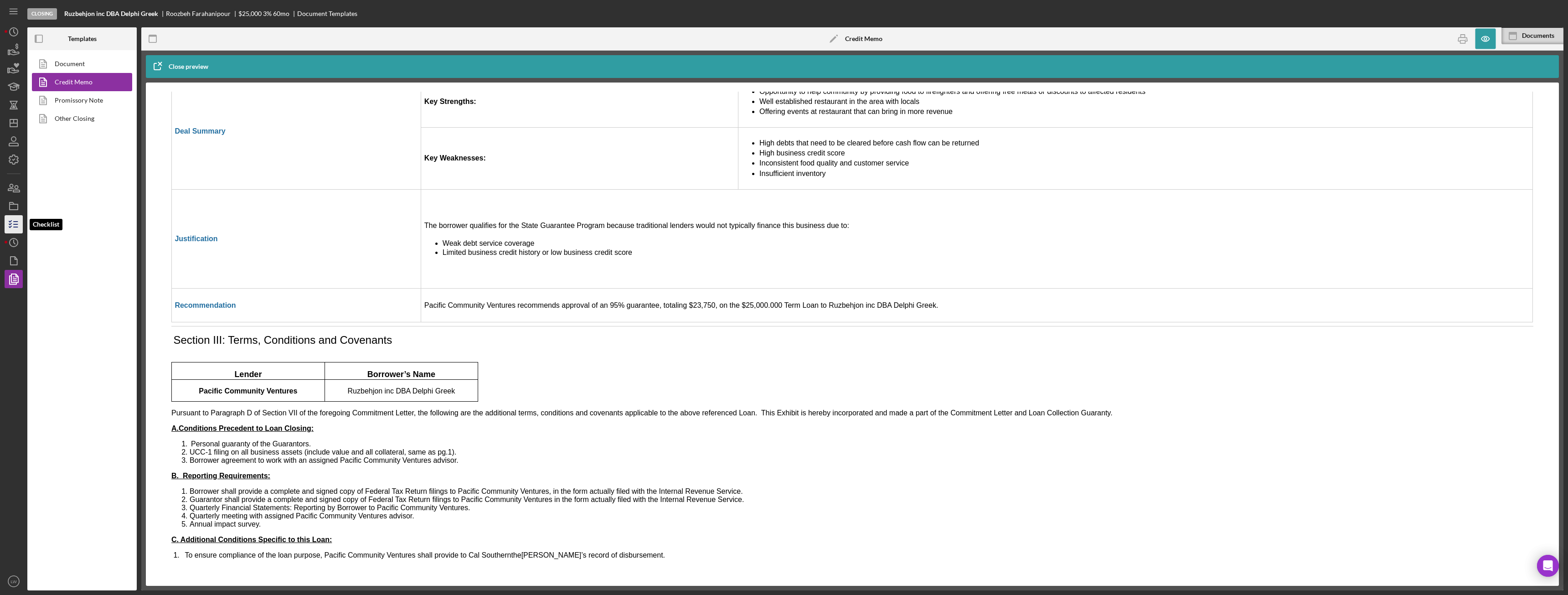
click at [16, 228] on icon "button" at bounding box center [14, 224] width 23 height 23
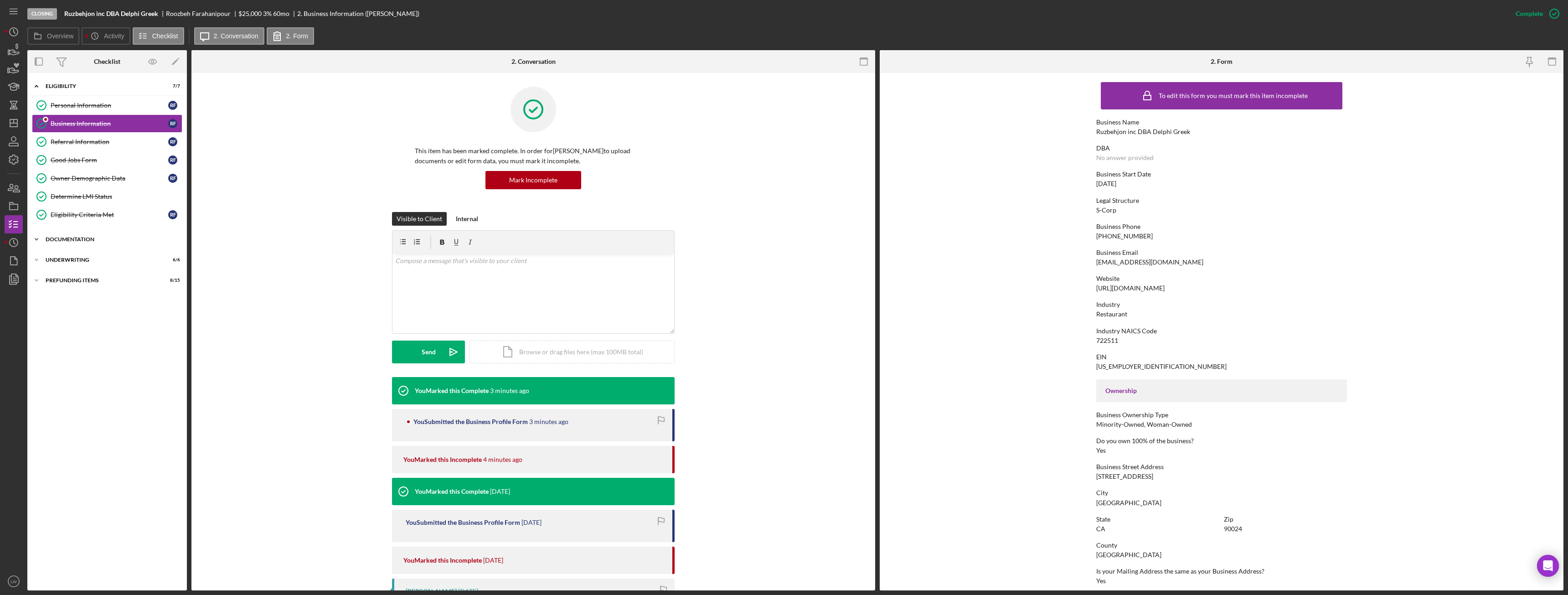
click at [50, 242] on div "Documentation" at bounding box center [110, 239] width 130 height 6
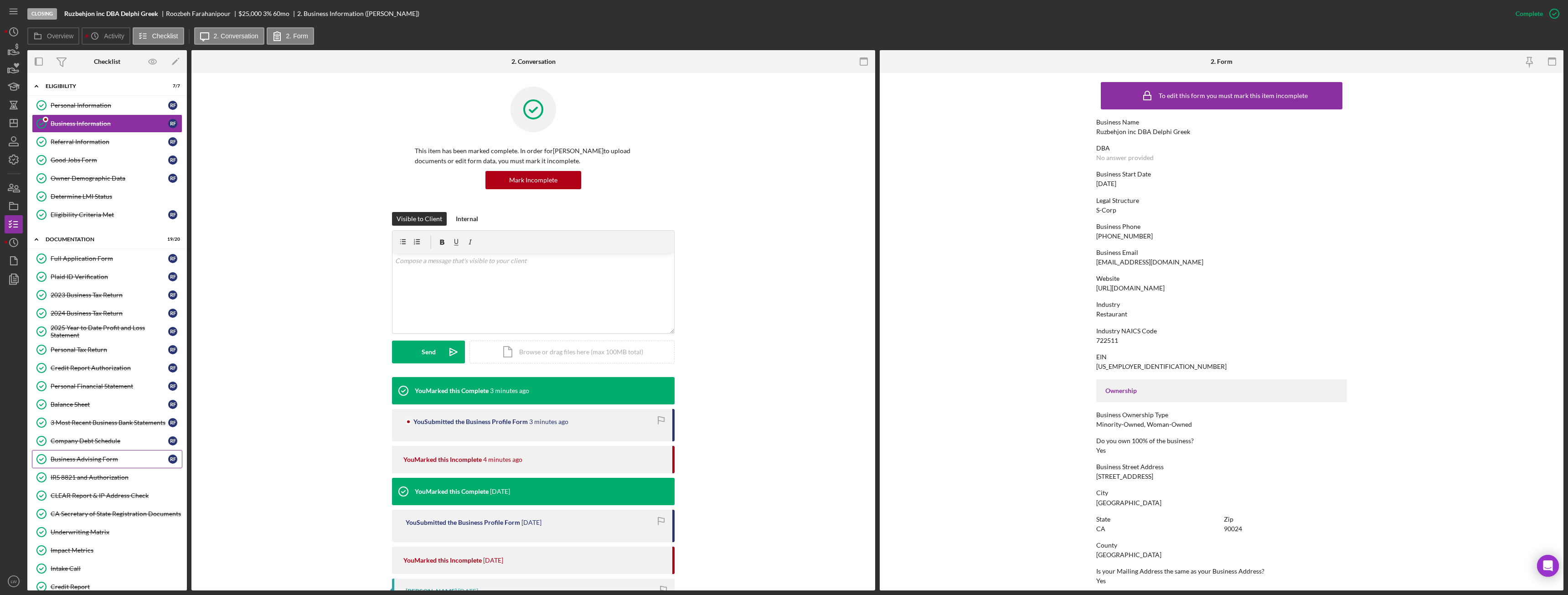
scroll to position [46, 0]
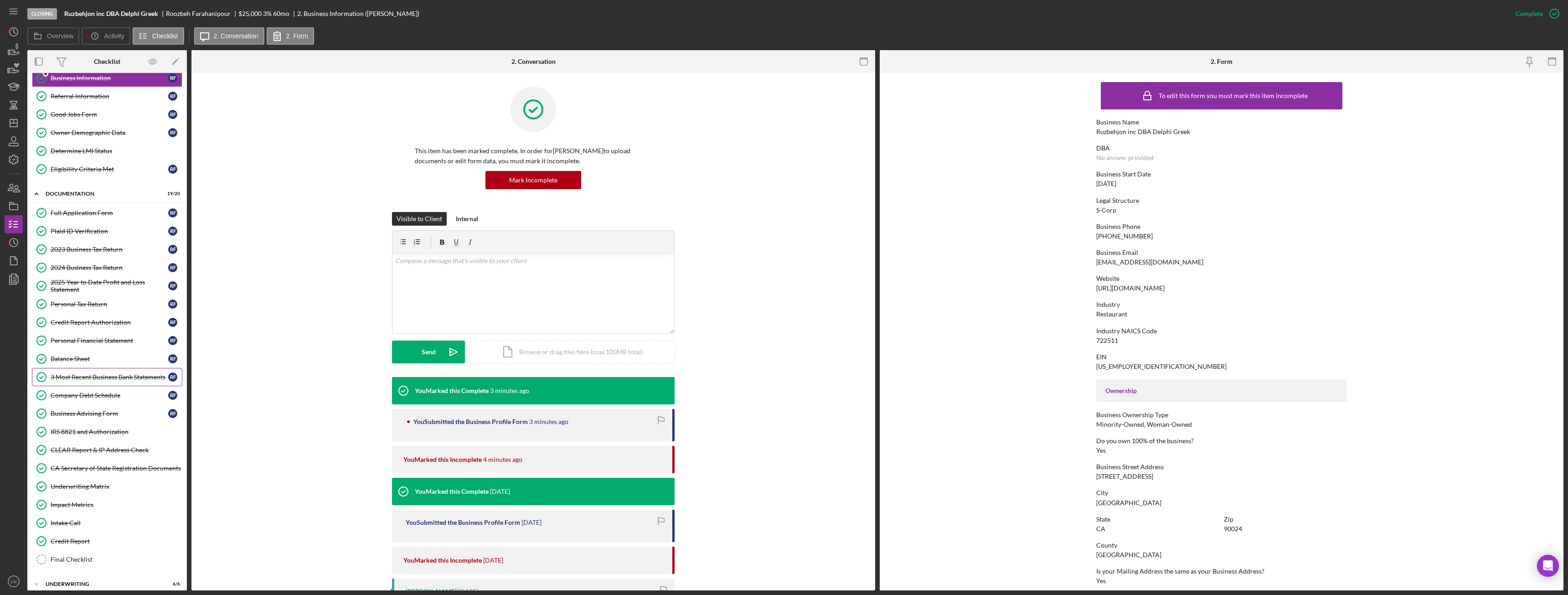
click at [100, 380] on div "3 Most Recent Business Bank Statements" at bounding box center [109, 377] width 117 height 7
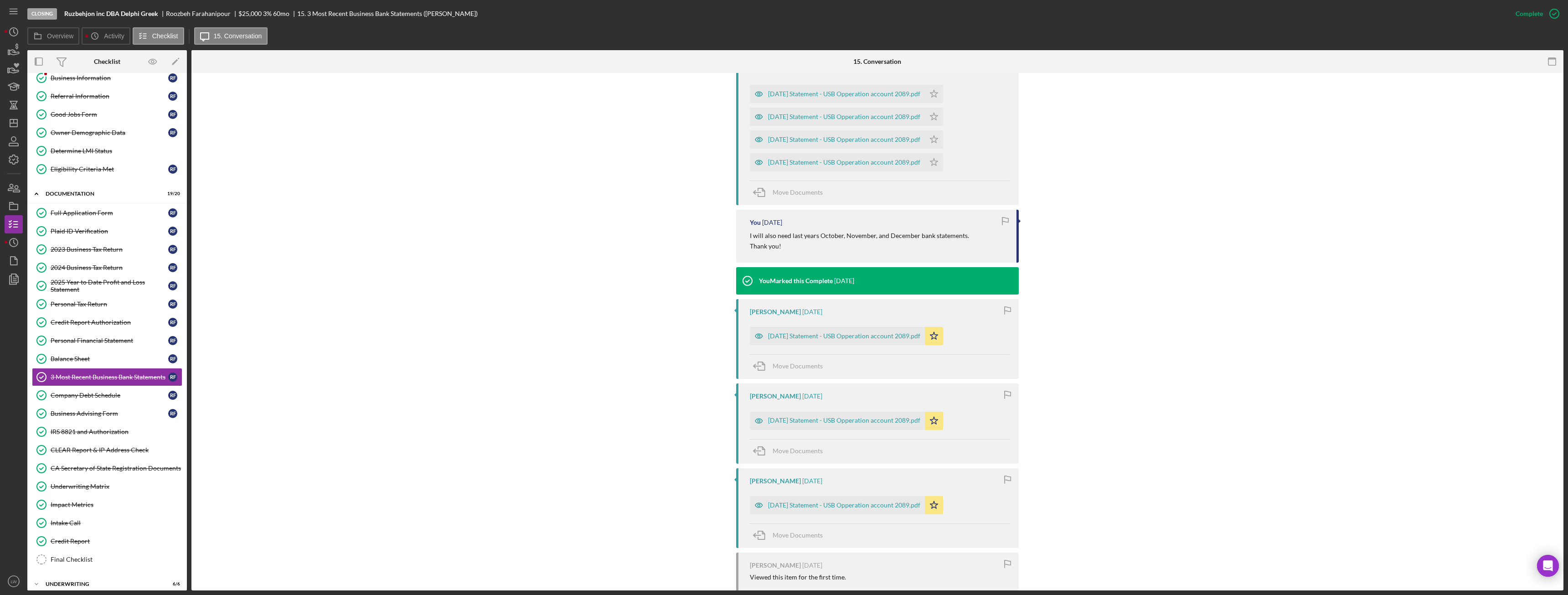
scroll to position [684, 0]
click at [863, 335] on div "2025-06-30 Statement - USB Opperation account 2089.pdf" at bounding box center [844, 335] width 153 height 7
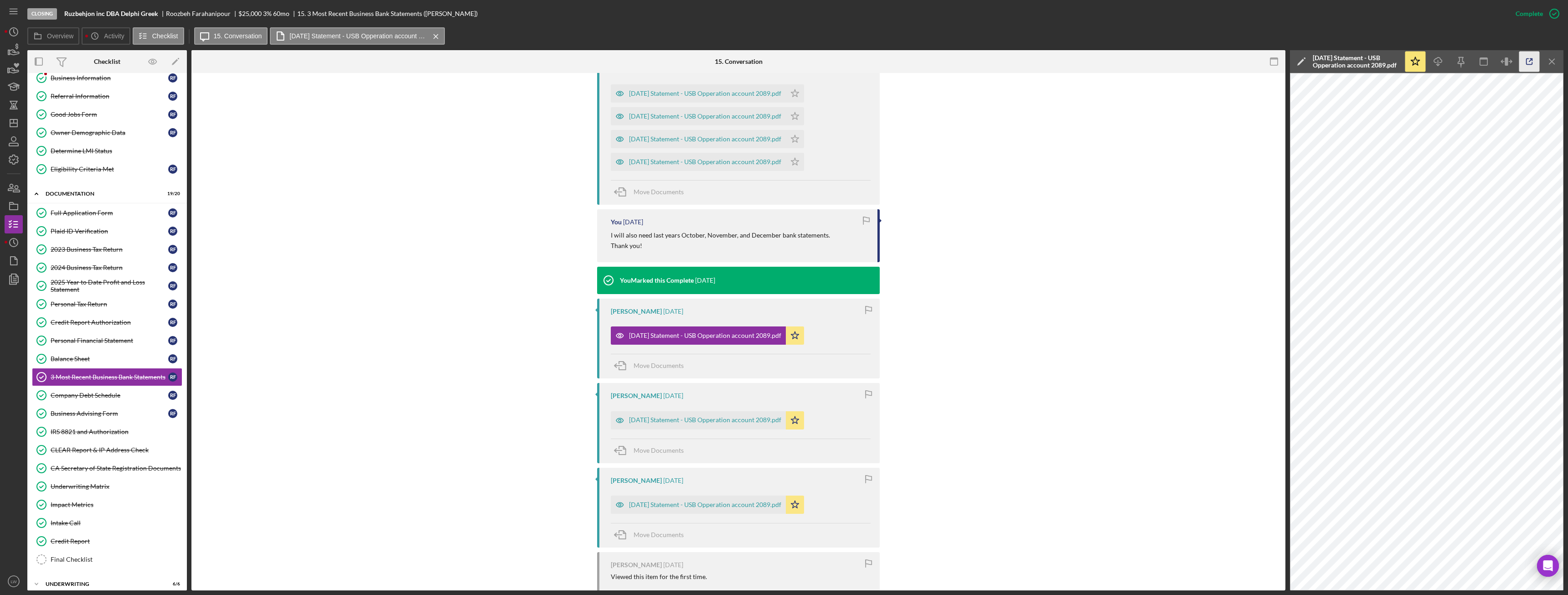
click at [1531, 61] on icon "button" at bounding box center [1530, 61] width 20 height 20
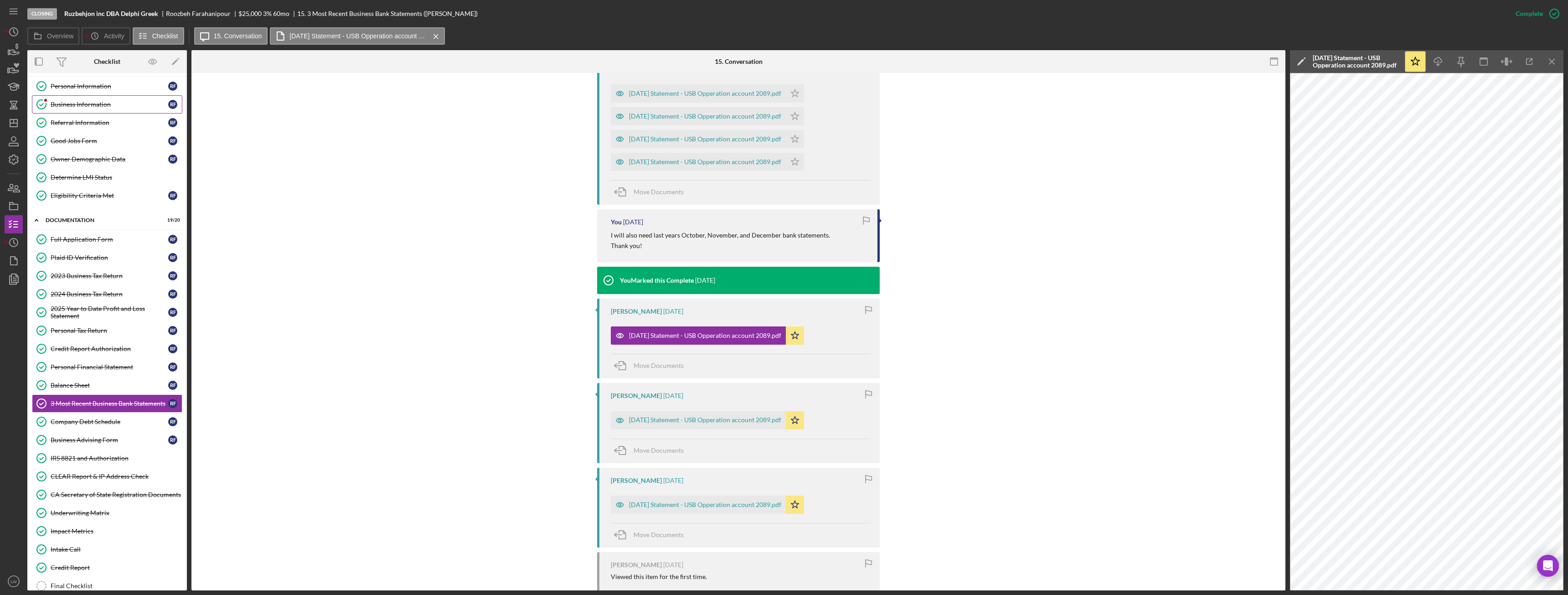
scroll to position [0, 0]
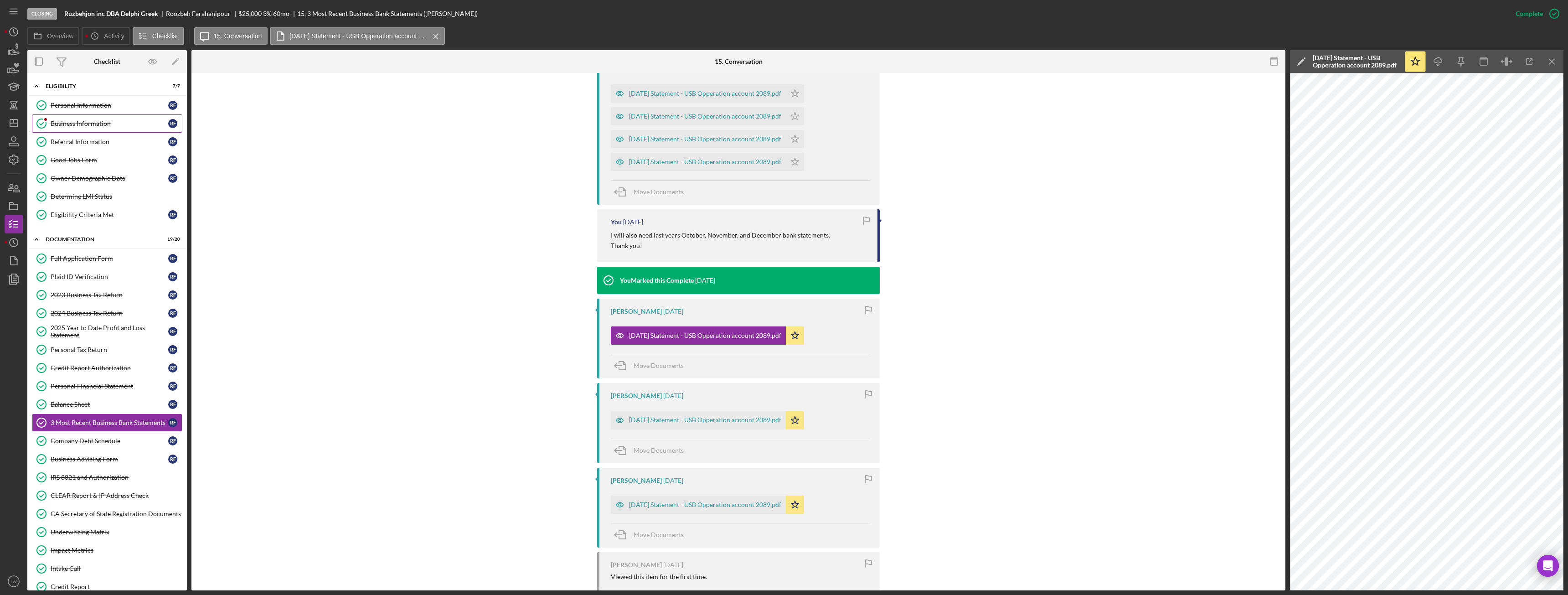
click at [78, 120] on div "Business Information" at bounding box center [109, 123] width 117 height 7
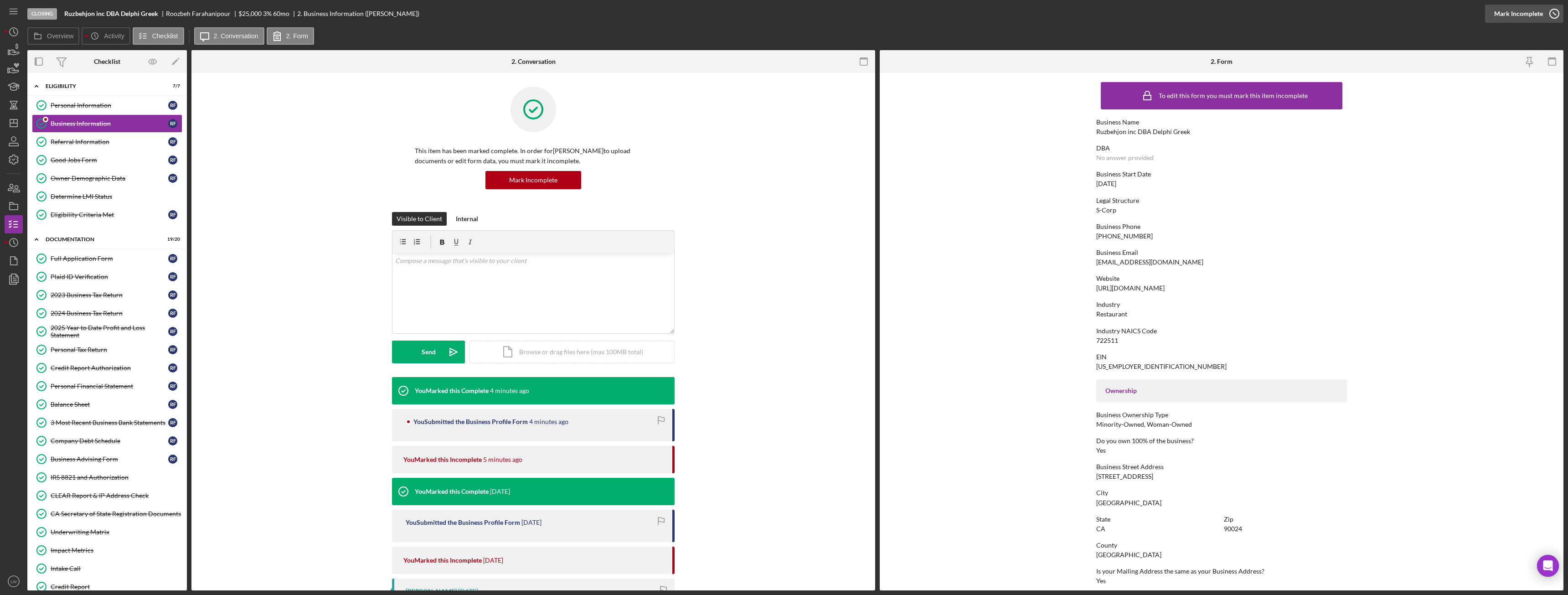
click at [1535, 11] on div "Mark Incomplete" at bounding box center [1519, 14] width 49 height 18
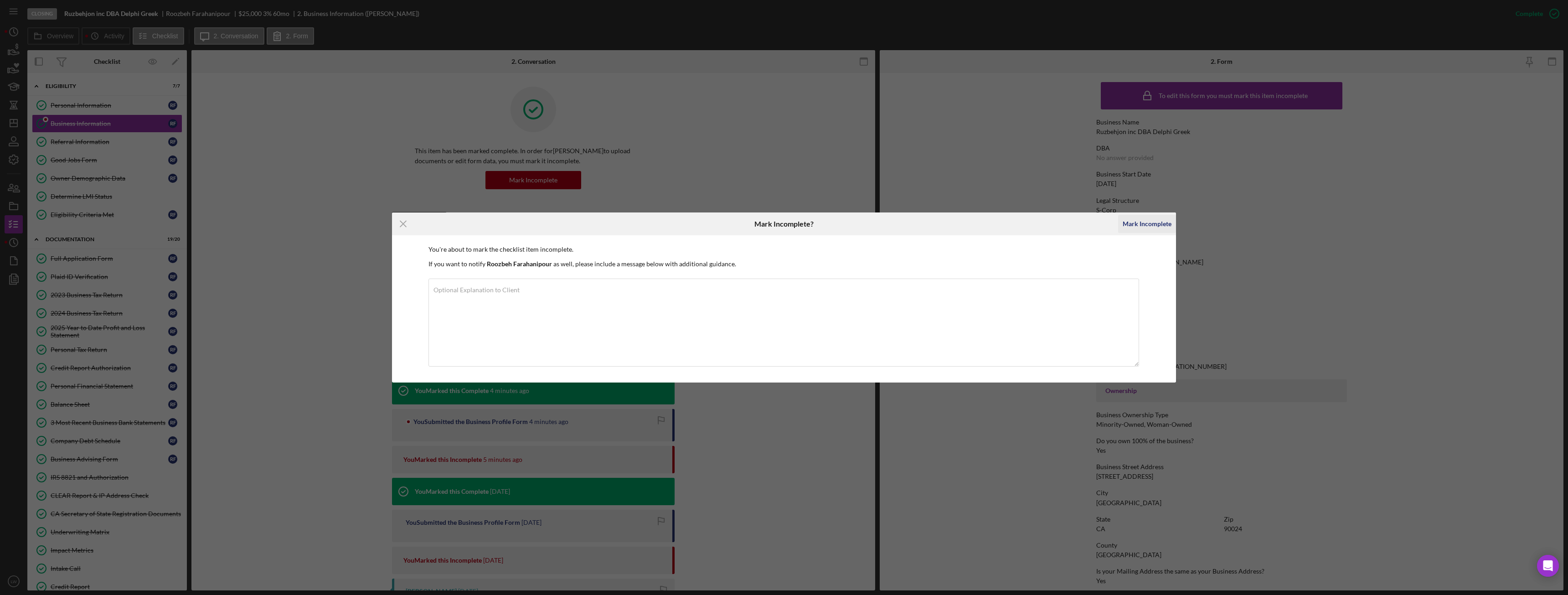
click at [1138, 229] on div "Mark Incomplete" at bounding box center [1147, 224] width 49 height 18
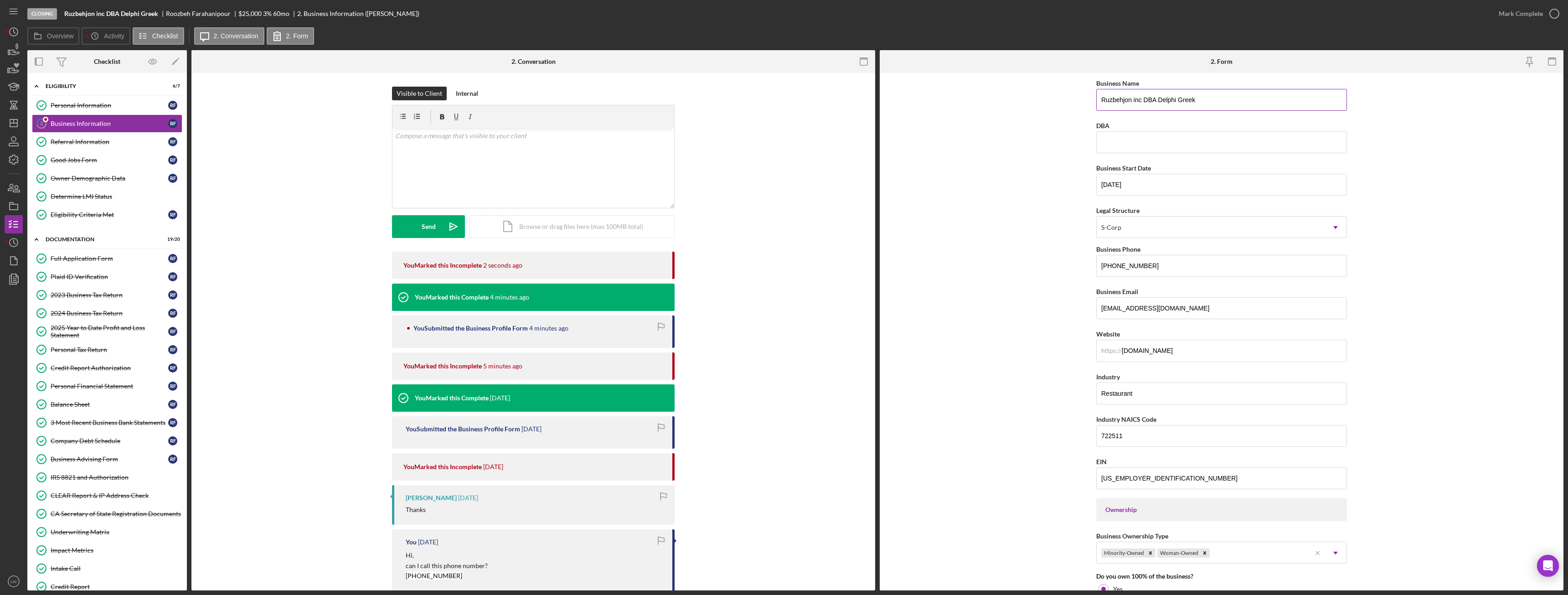
click at [1154, 100] on input "Ruzbehjon inc DBA Delphi Greek" at bounding box center [1221, 100] width 250 height 22
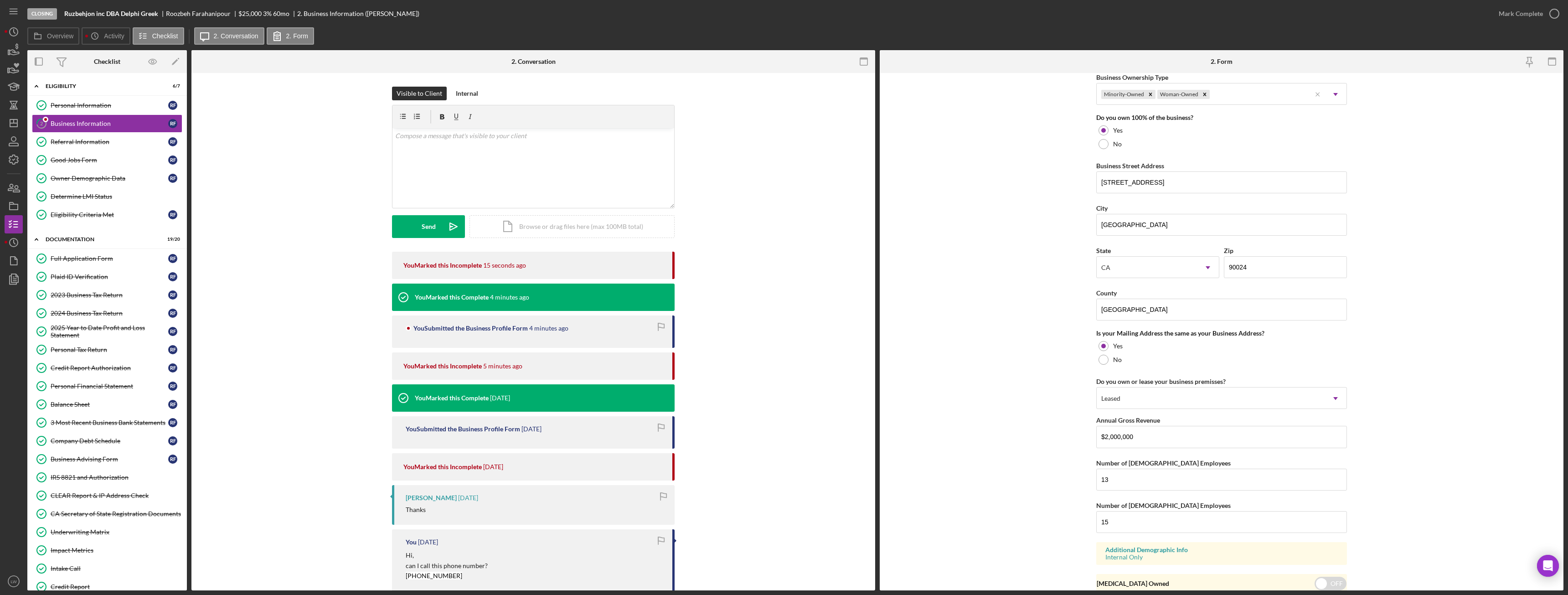
scroll to position [495, 0]
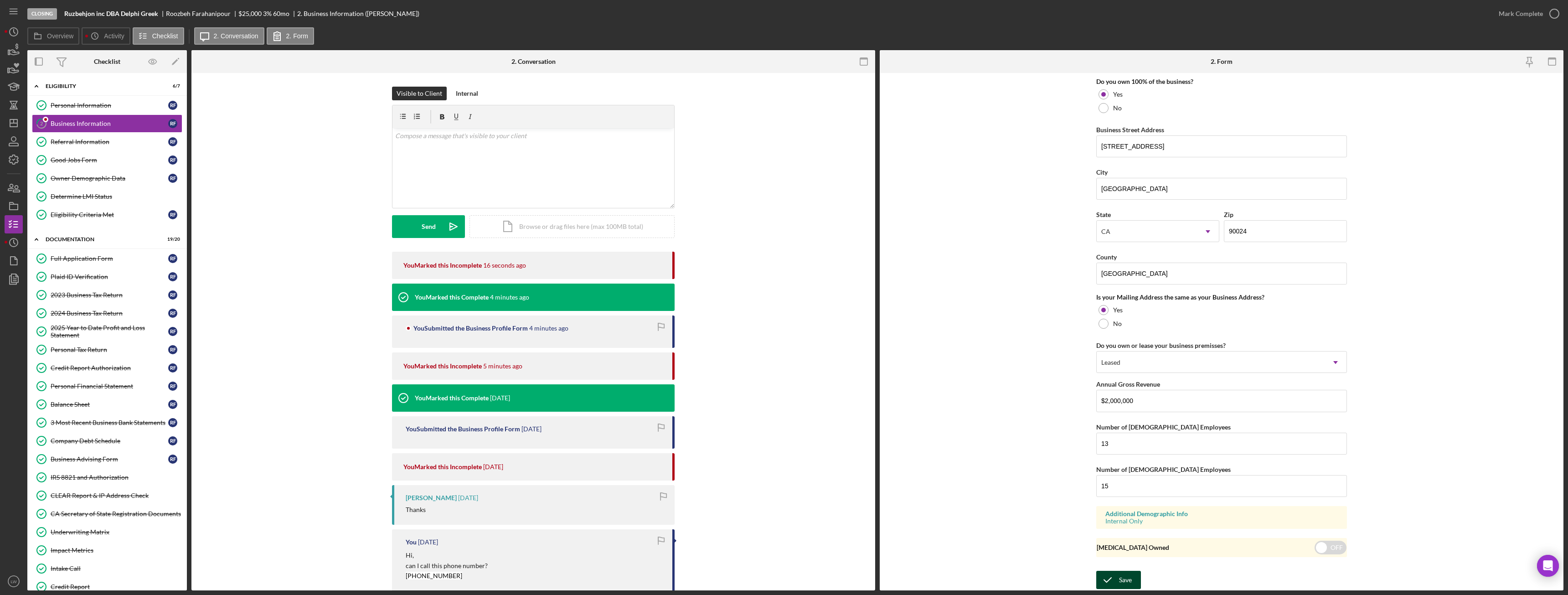
click at [1113, 575] on icon "submit" at bounding box center [1108, 580] width 23 height 23
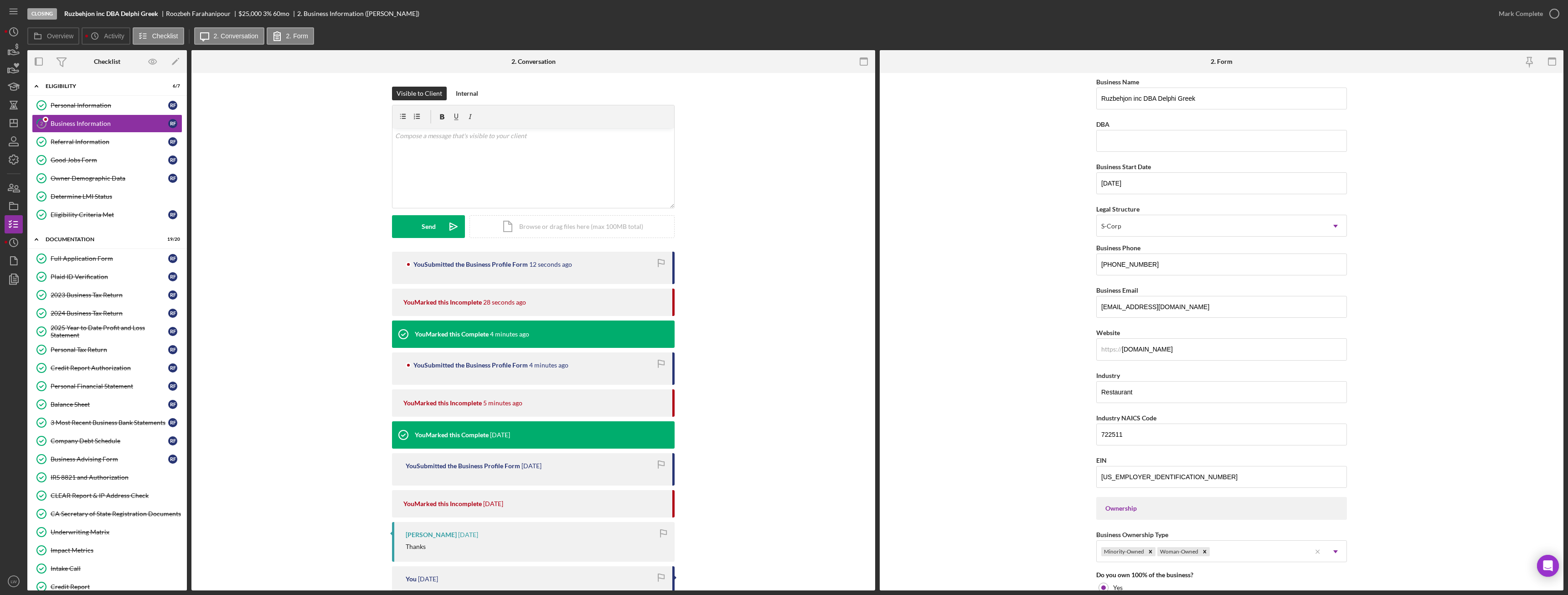
scroll to position [0, 0]
click at [1154, 98] on input "Ruzbehjon inc DBA Delphi Greek" at bounding box center [1221, 100] width 250 height 22
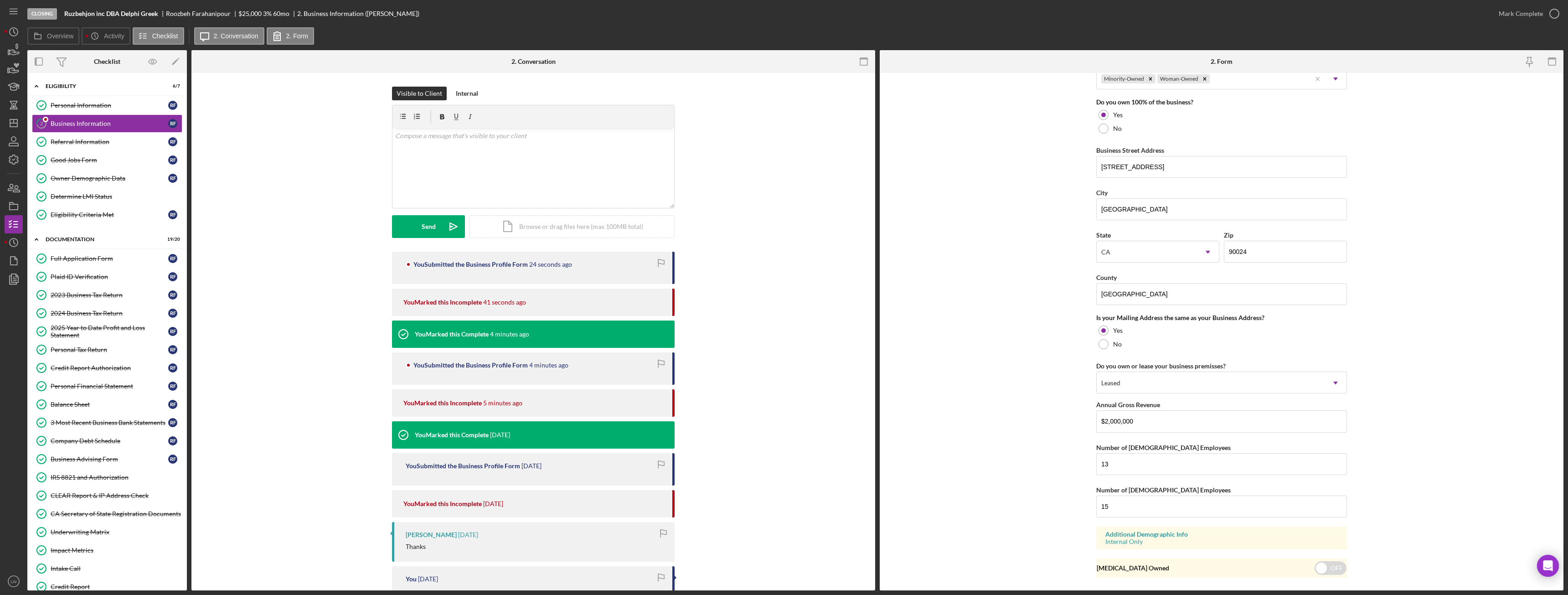
scroll to position [495, 0]
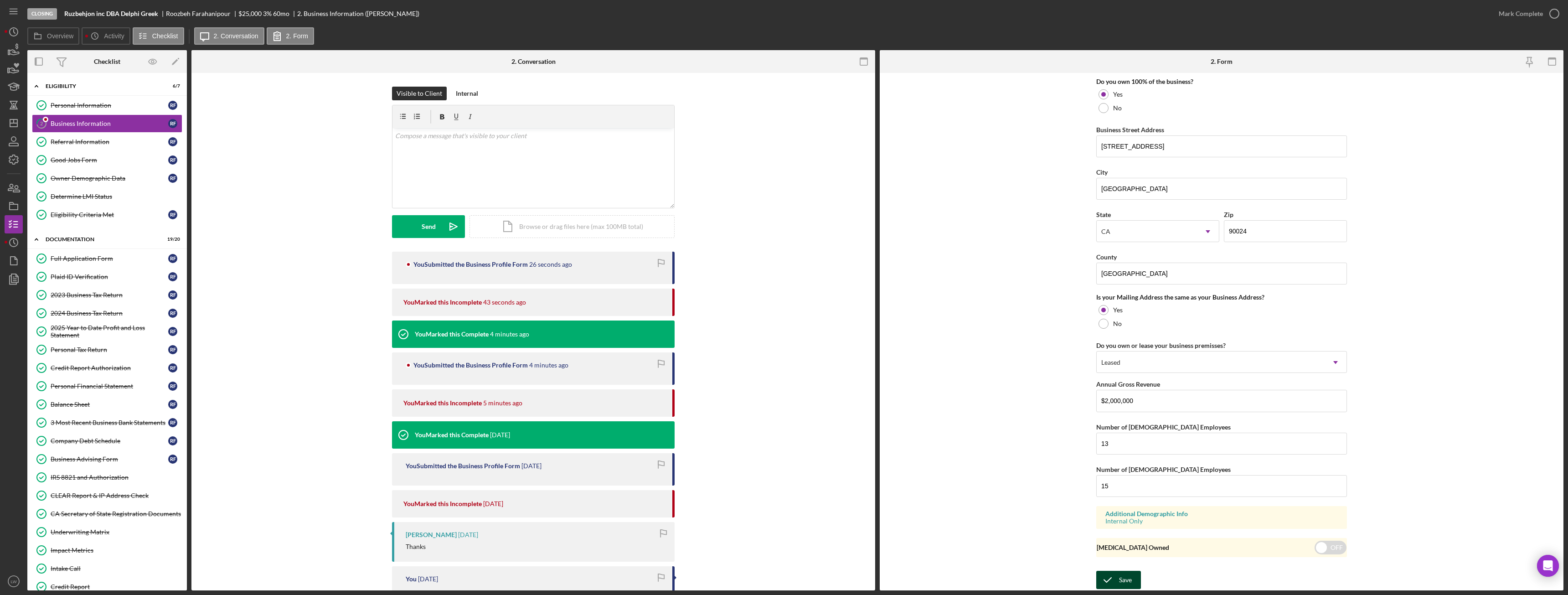
click at [1127, 576] on div "Save" at bounding box center [1126, 580] width 13 height 18
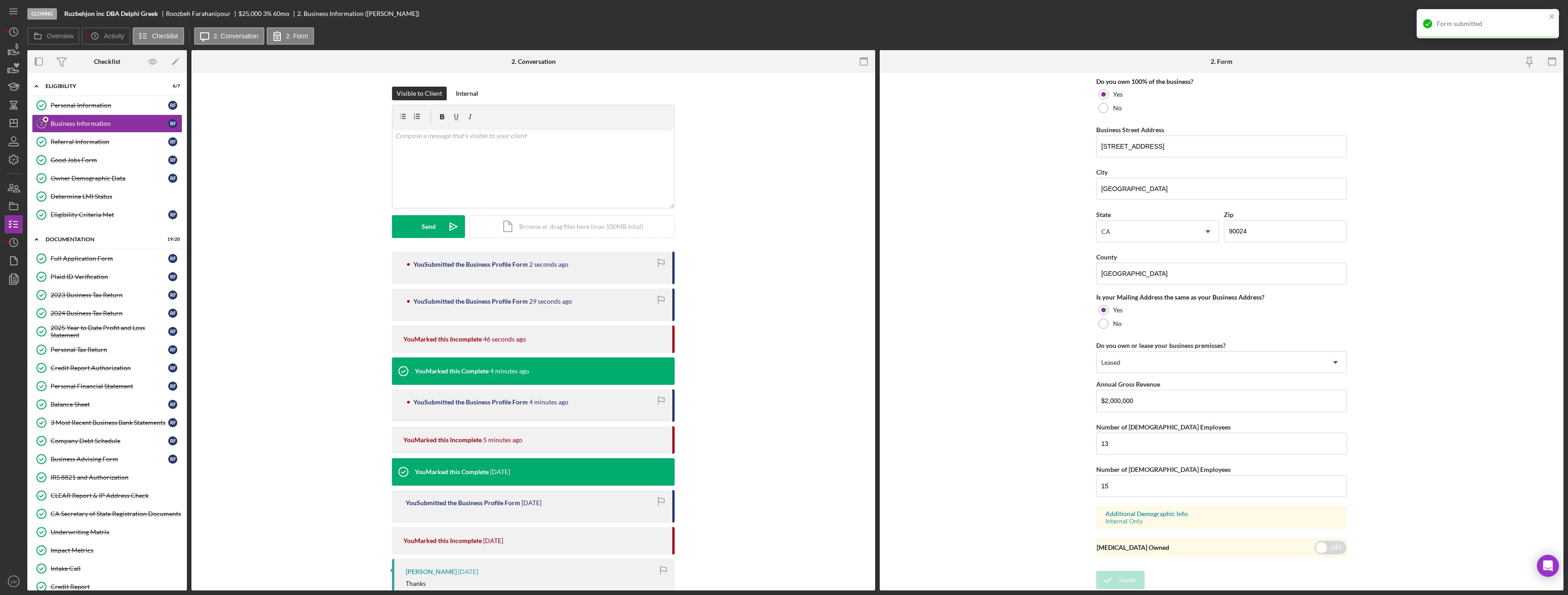
type input "Ruzbehjon inc DBA Delphi Greek"
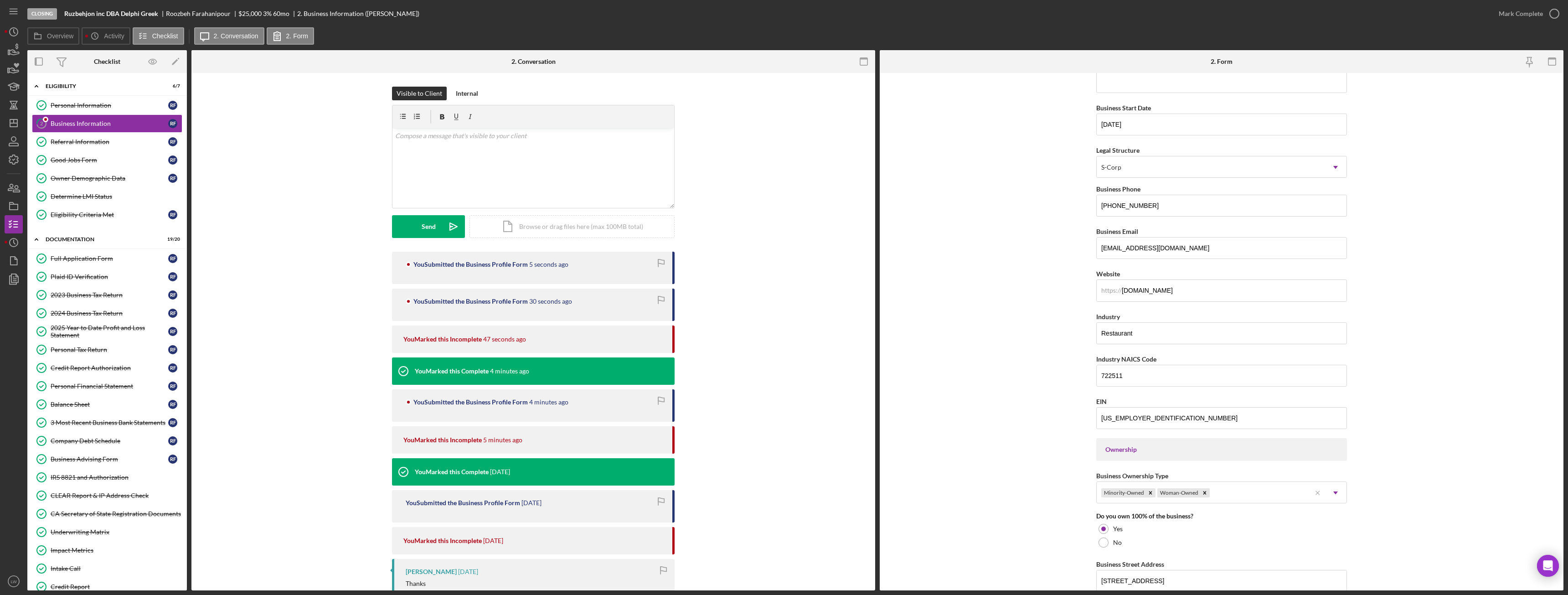
scroll to position [0, 0]
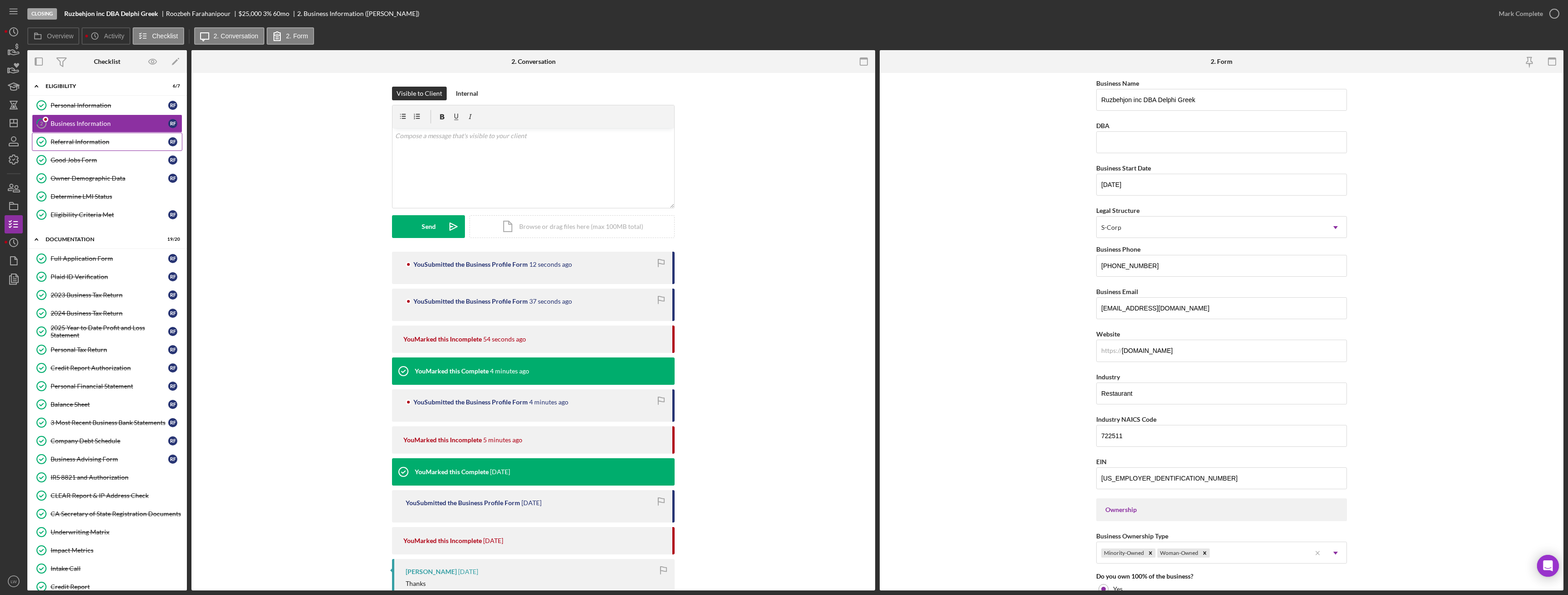
click at [101, 138] on div "Referral Information" at bounding box center [109, 141] width 117 height 7
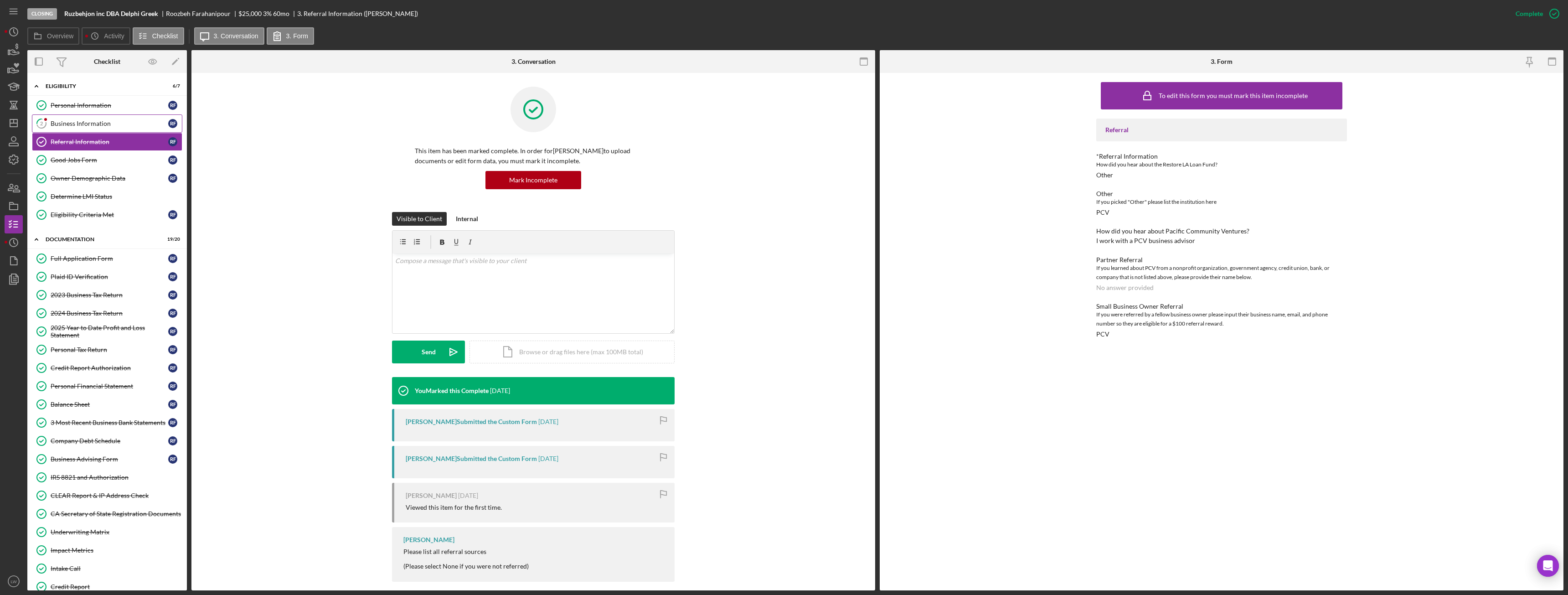
click at [101, 125] on div "Business Information" at bounding box center [109, 123] width 117 height 7
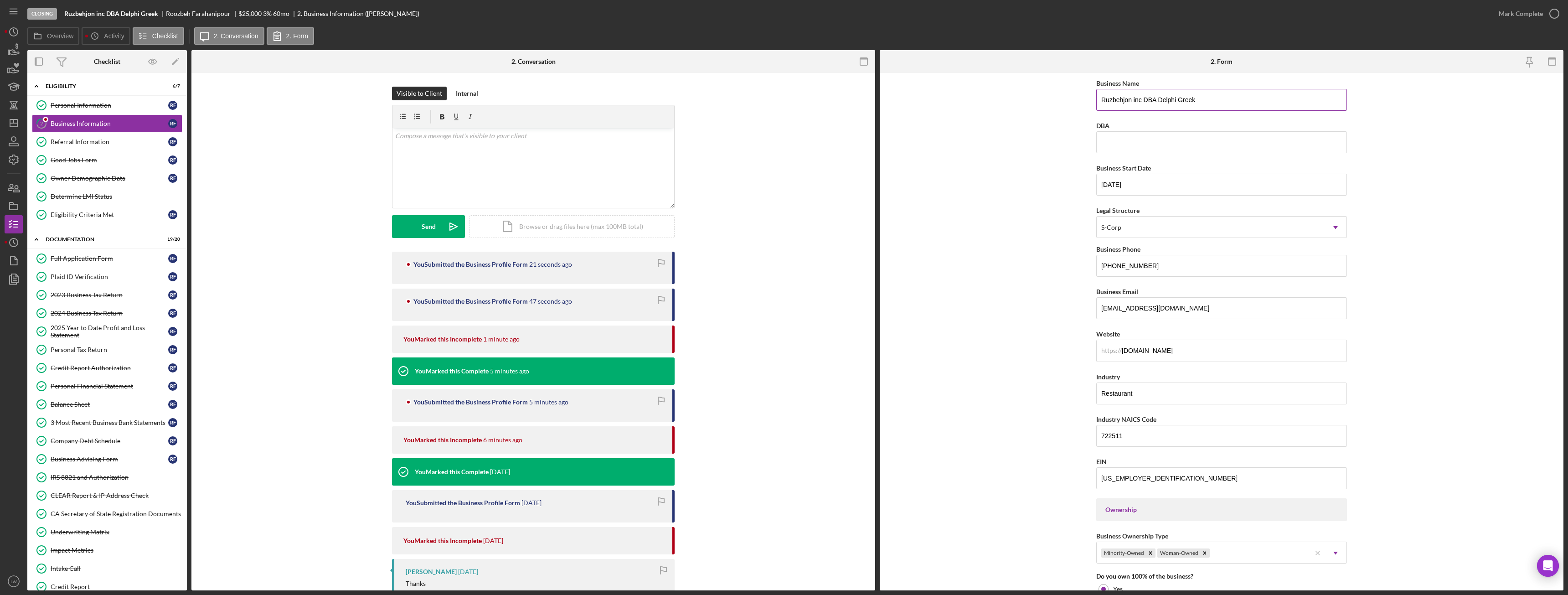
click at [1154, 98] on input "Ruzbehjon inc DBA Delphi Greek" at bounding box center [1221, 100] width 250 height 22
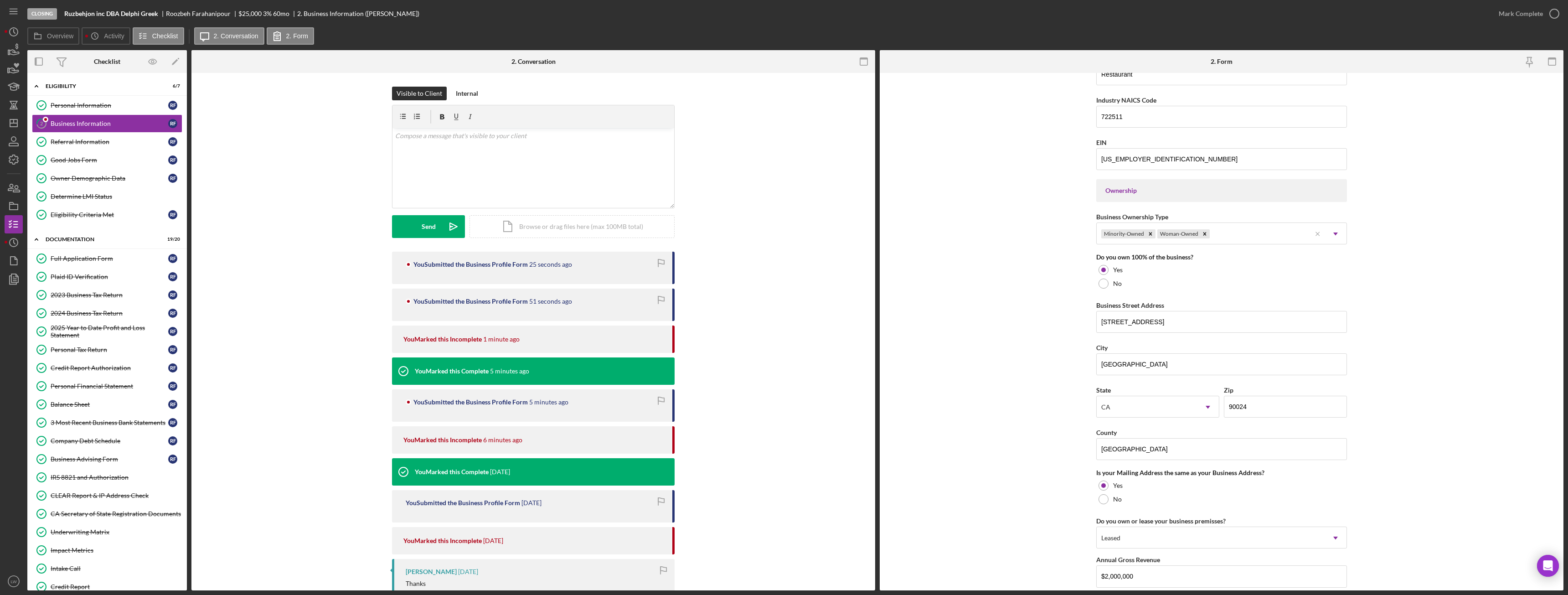
scroll to position [495, 0]
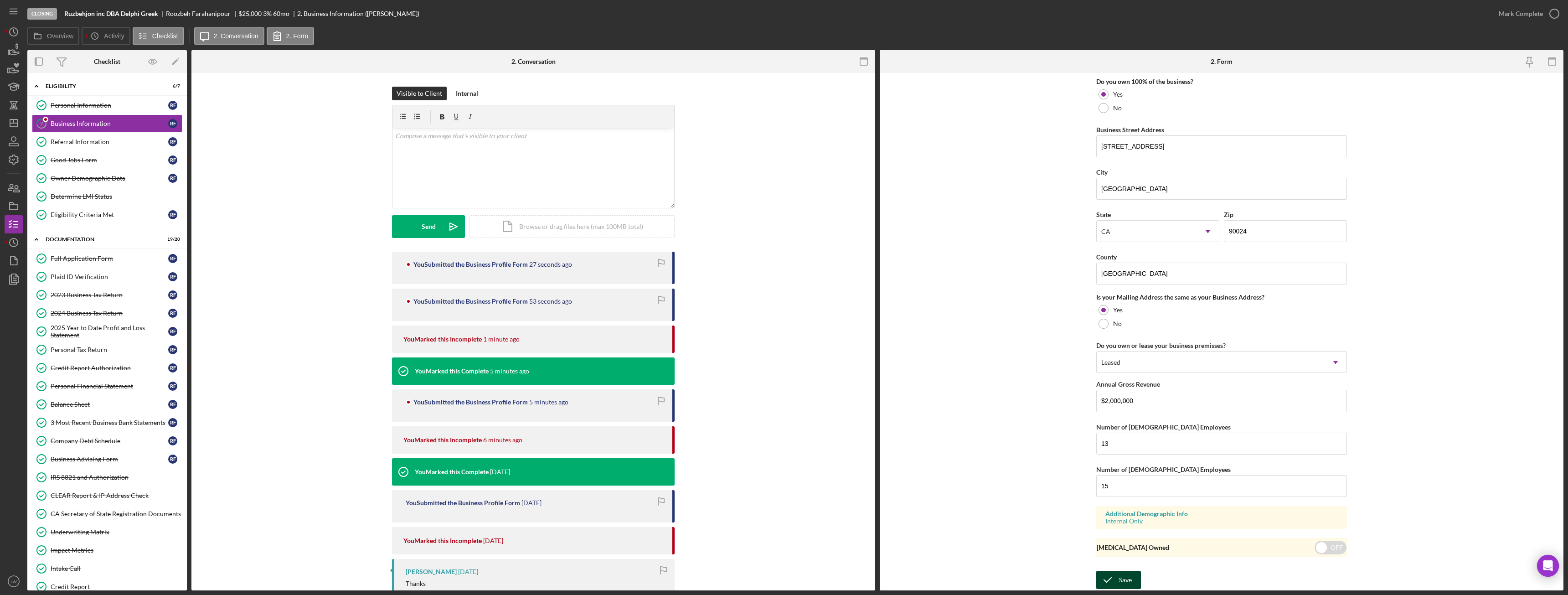
click at [1121, 577] on div "Save" at bounding box center [1126, 580] width 13 height 18
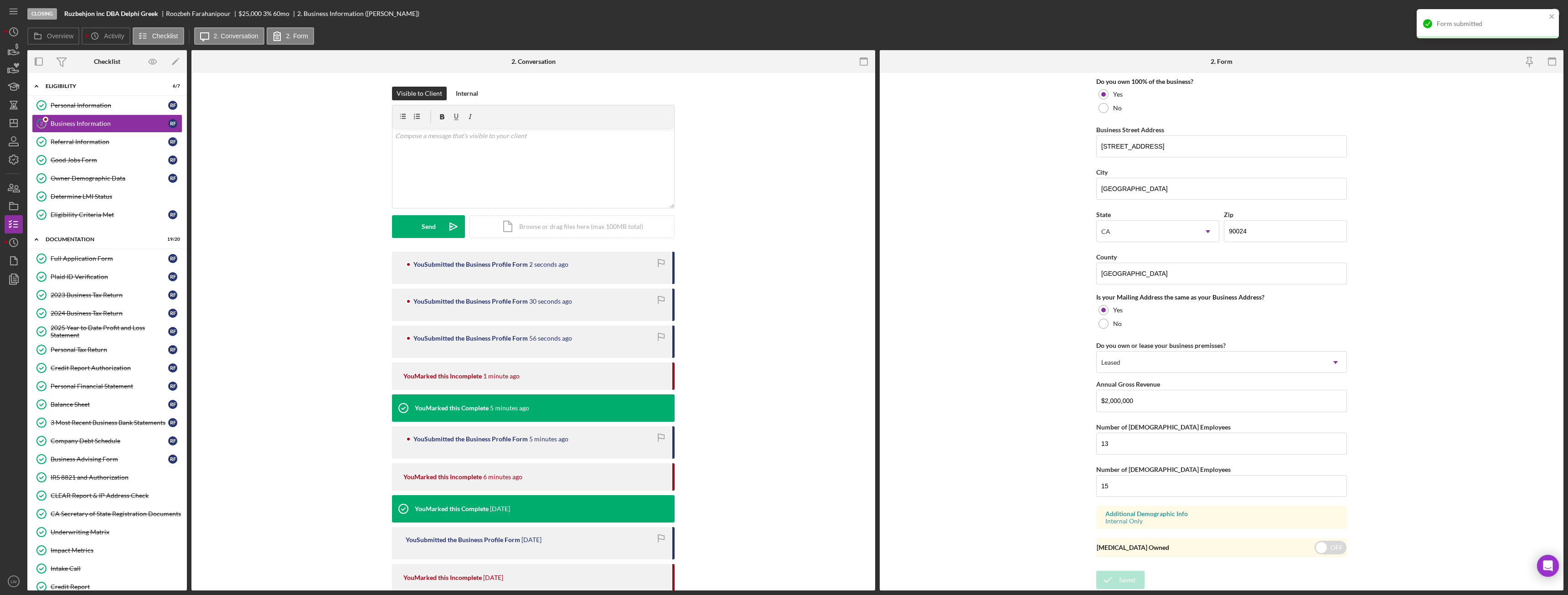
type input "Ruzbehjon inc DBA Delphi Greek"
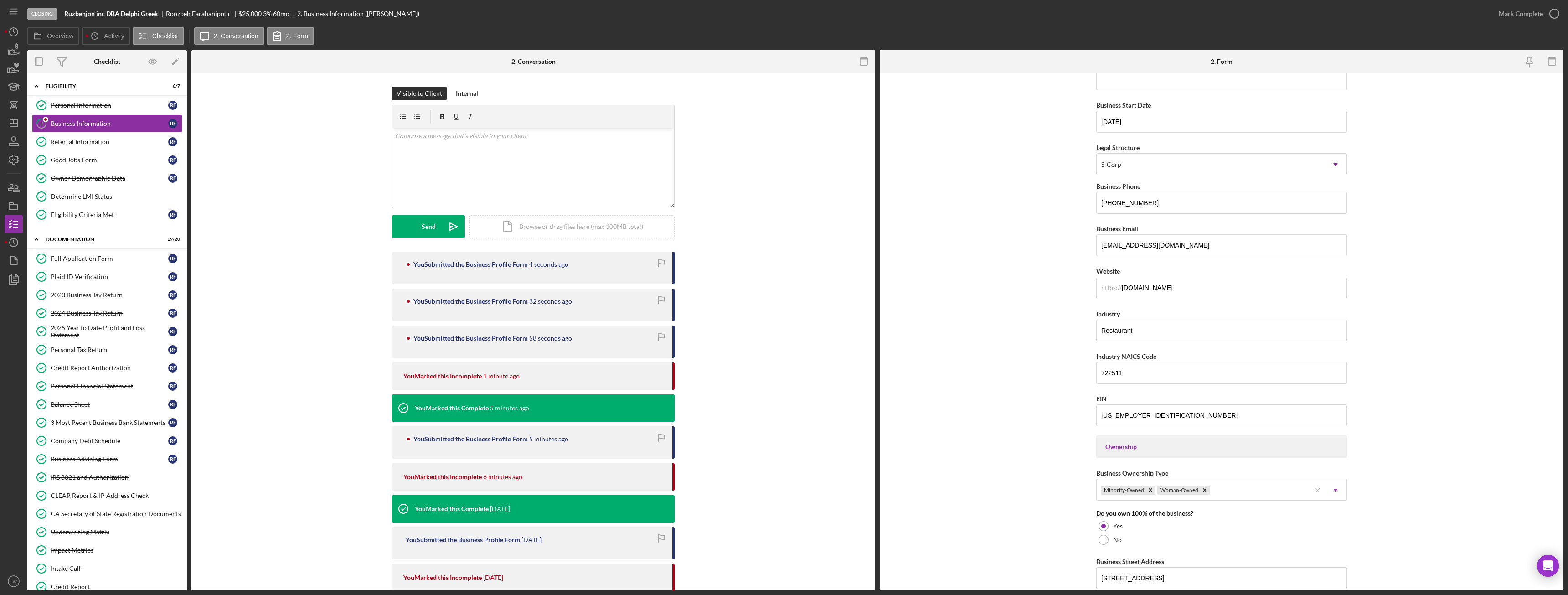
scroll to position [0, 0]
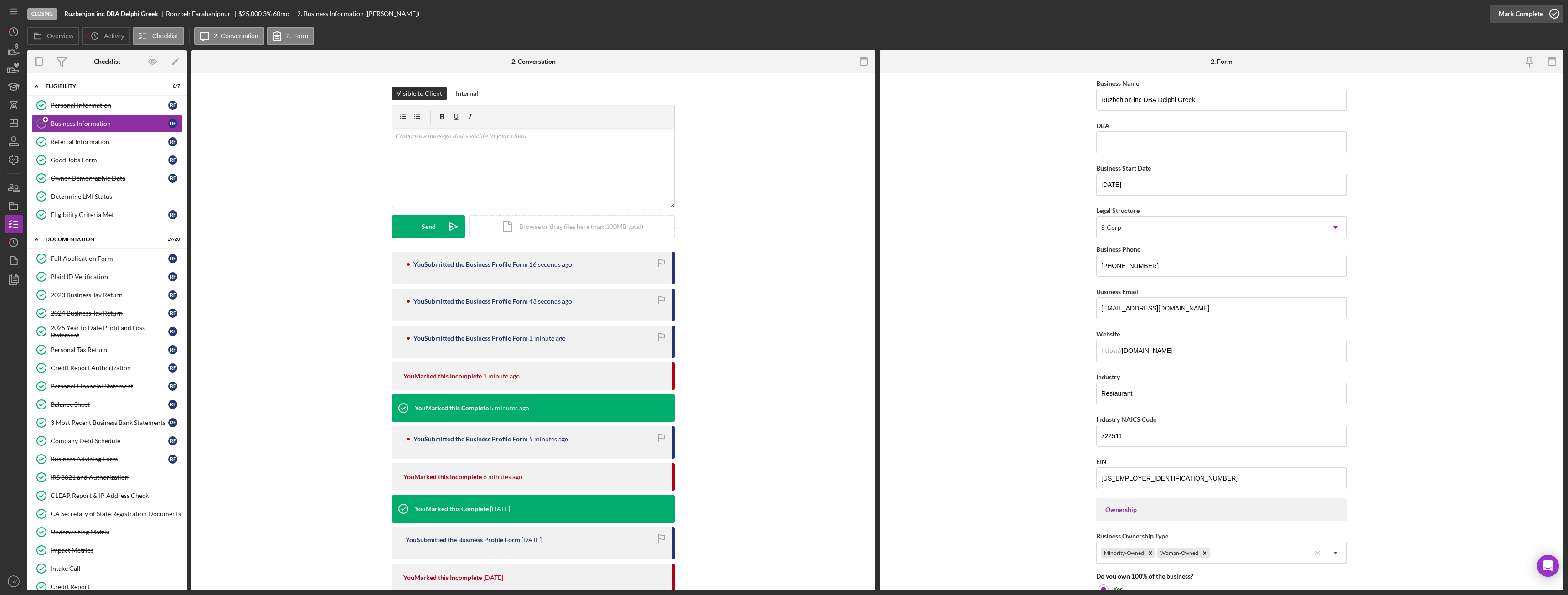
click at [1536, 16] on div "Mark Complete" at bounding box center [1521, 14] width 44 height 18
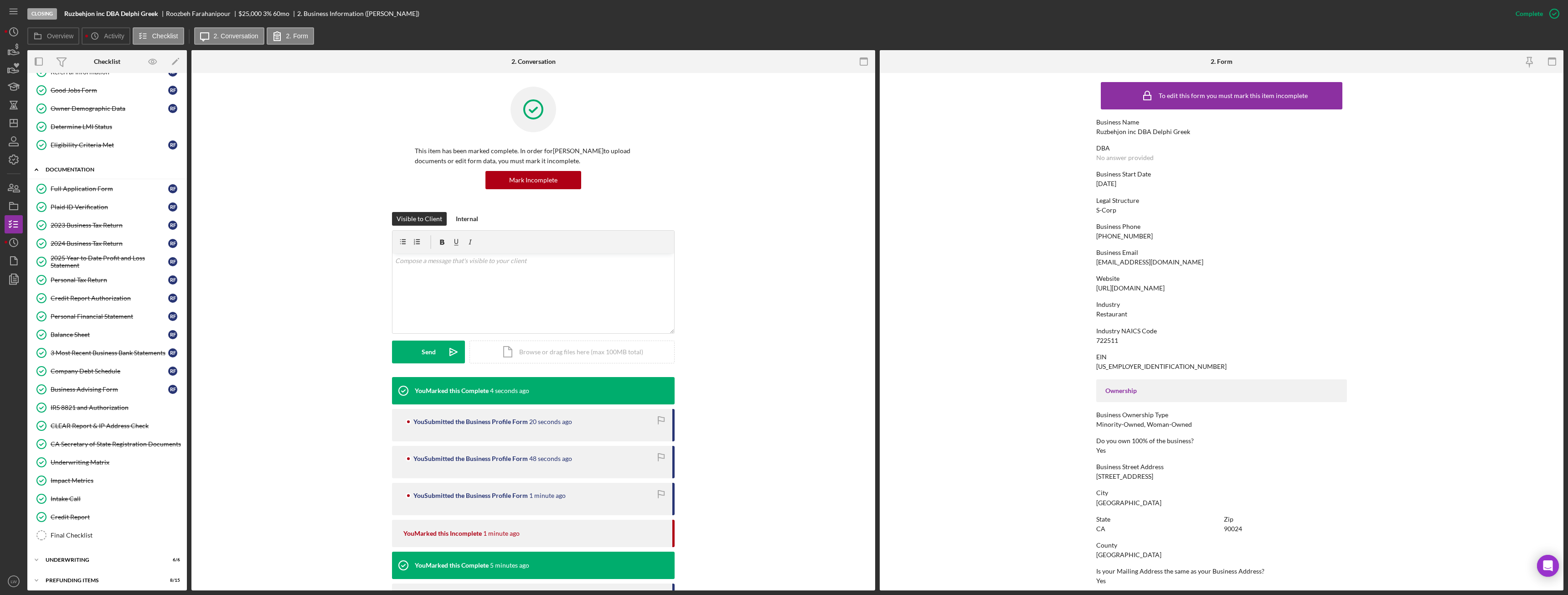
scroll to position [74, 0]
click at [11, 280] on icon "button" at bounding box center [14, 279] width 23 height 23
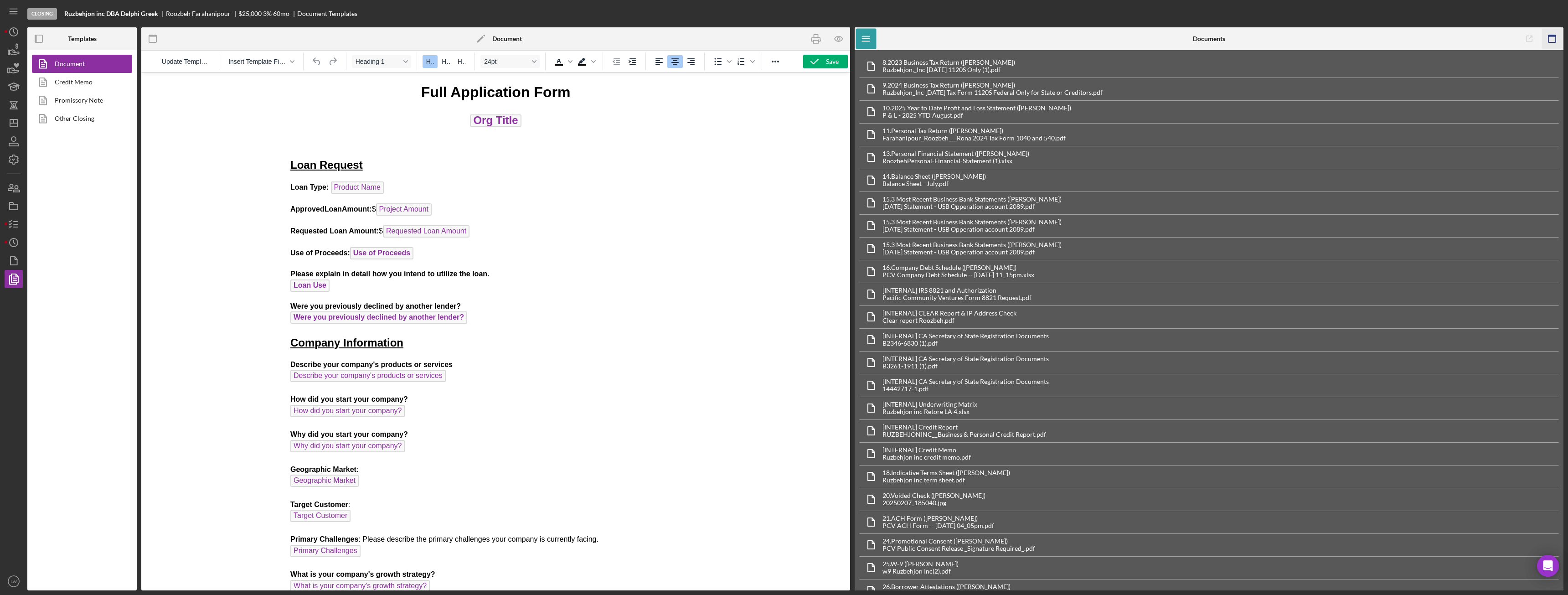
click at [1553, 40] on icon "button" at bounding box center [1552, 38] width 20 height 20
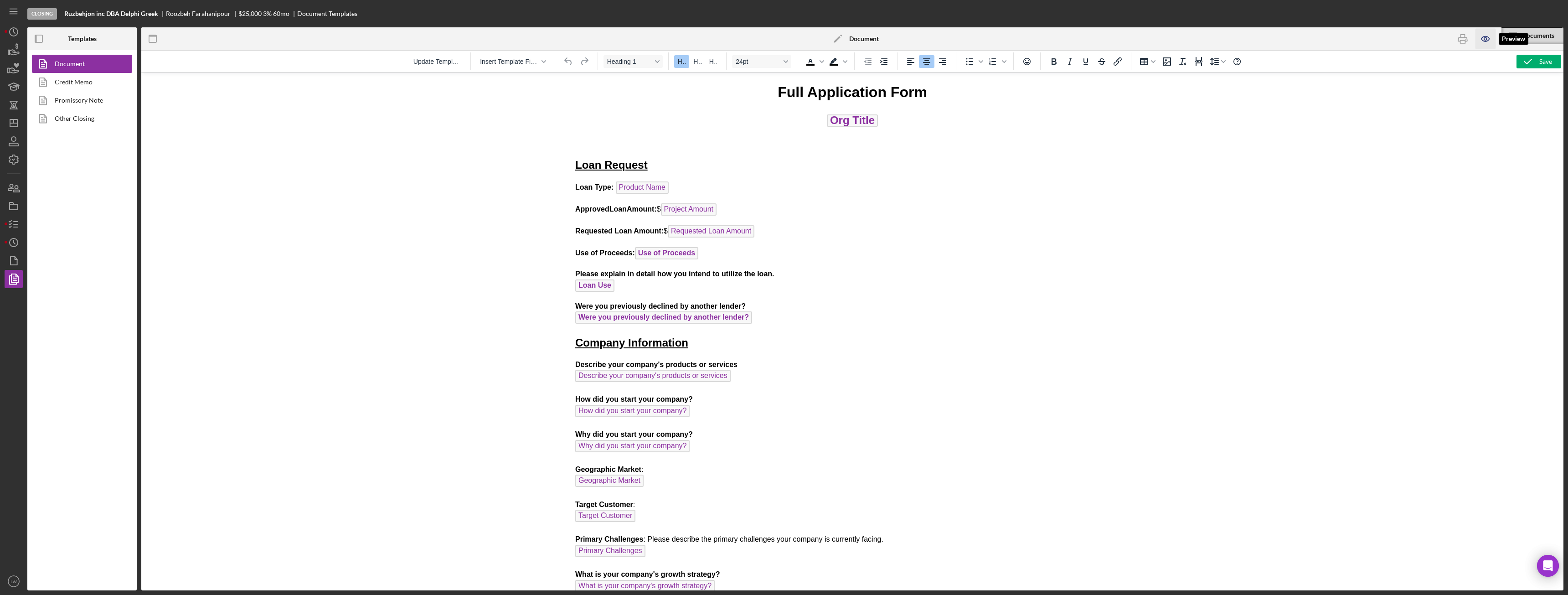
click at [1484, 40] on icon "button" at bounding box center [1486, 38] width 20 height 20
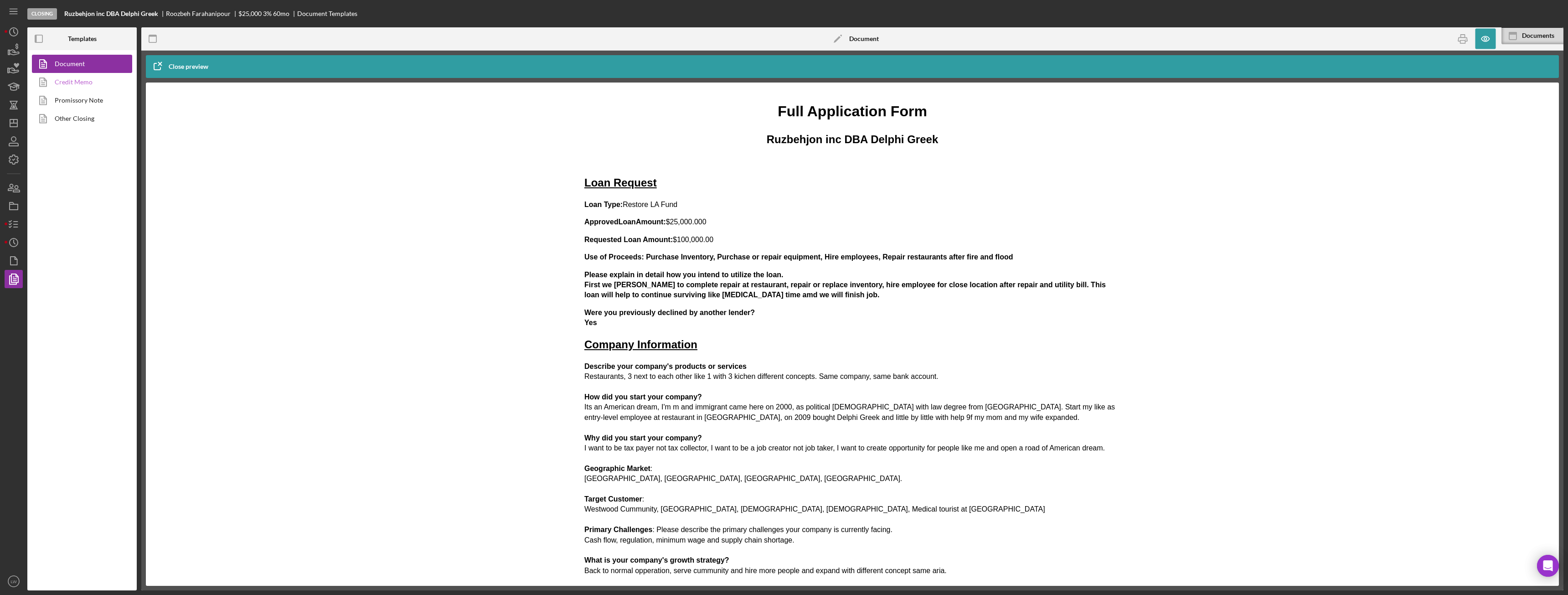
click at [63, 79] on link "Credit Memo" at bounding box center [79, 82] width 95 height 18
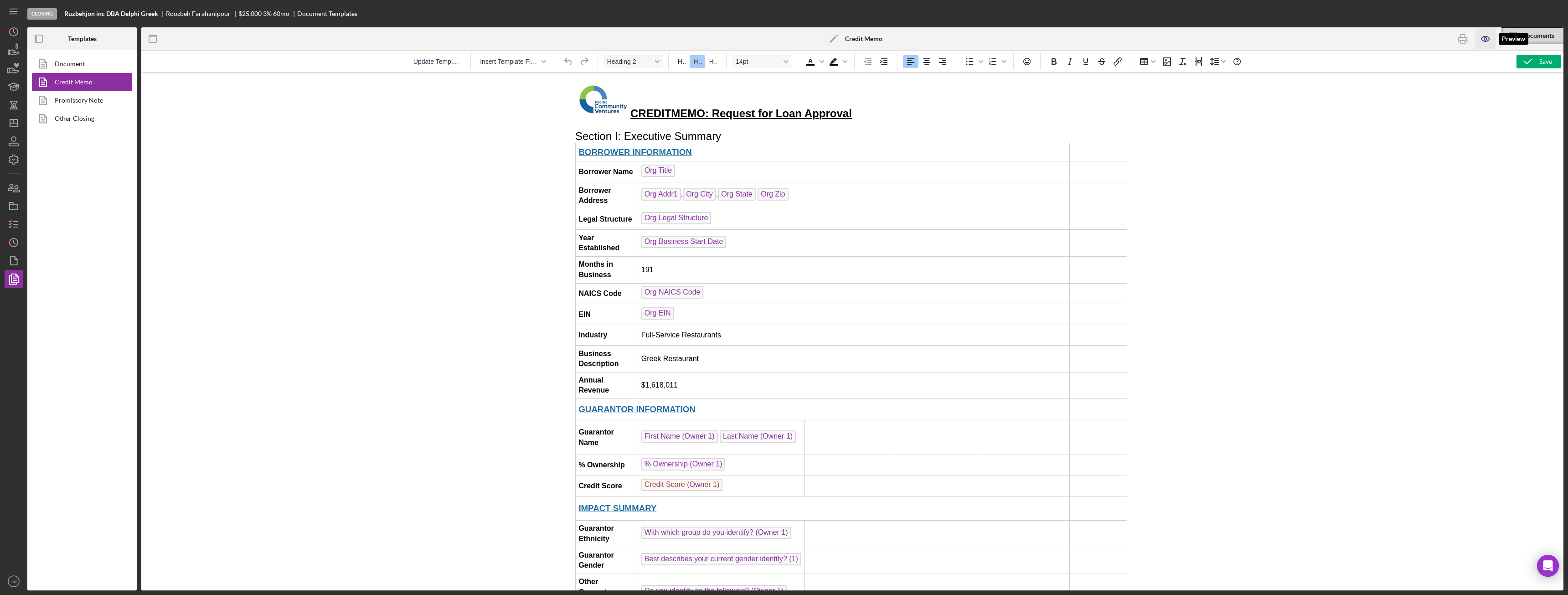
click at [1487, 38] on icon "button" at bounding box center [1486, 38] width 20 height 20
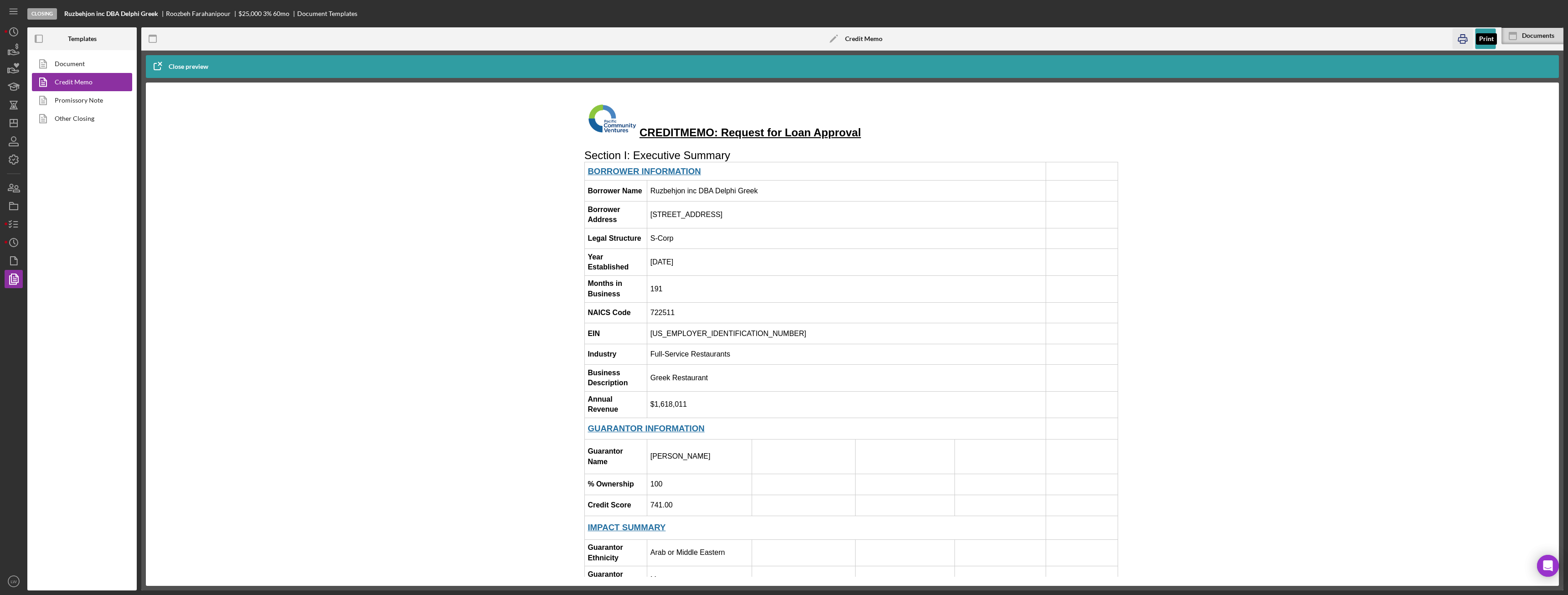
click at [1466, 37] on icon "button" at bounding box center [1463, 38] width 20 height 20
click at [19, 49] on icon "button" at bounding box center [14, 51] width 23 height 23
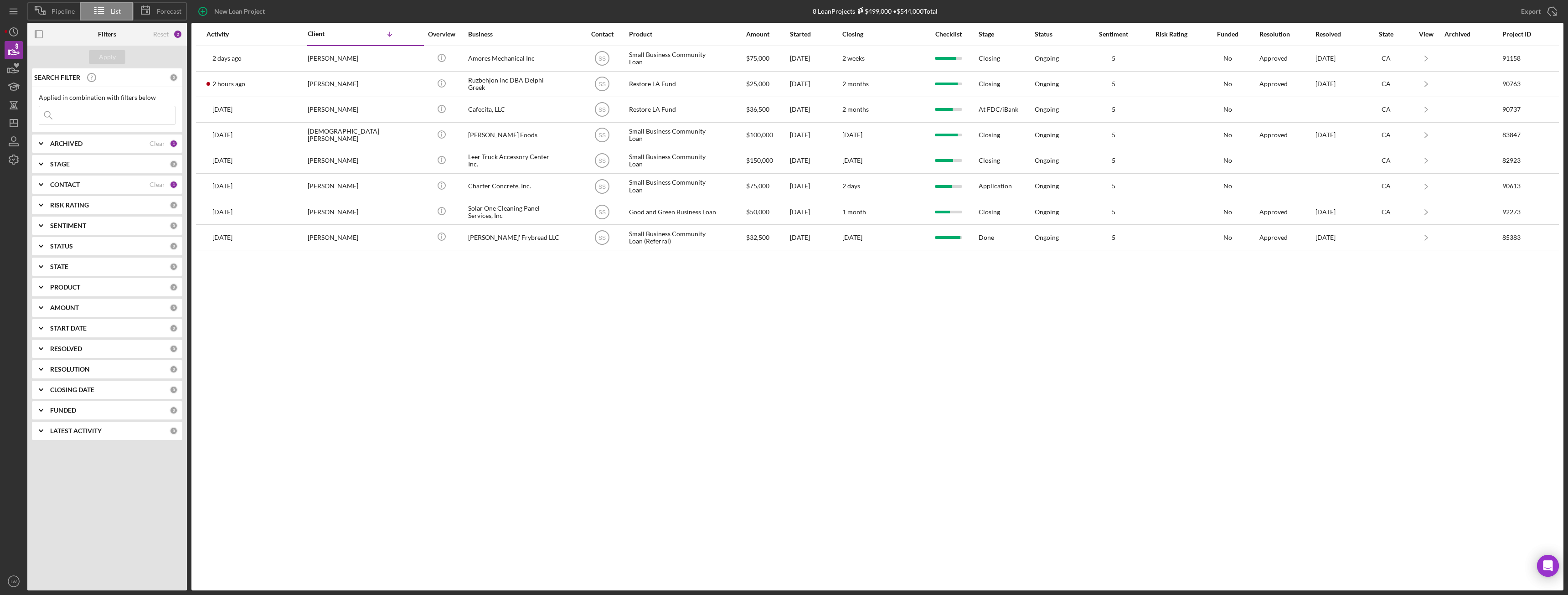
click at [86, 146] on div "ARCHIVED" at bounding box center [100, 144] width 100 height 7
click at [68, 247] on b "CONTACT" at bounding box center [64, 244] width 29 height 7
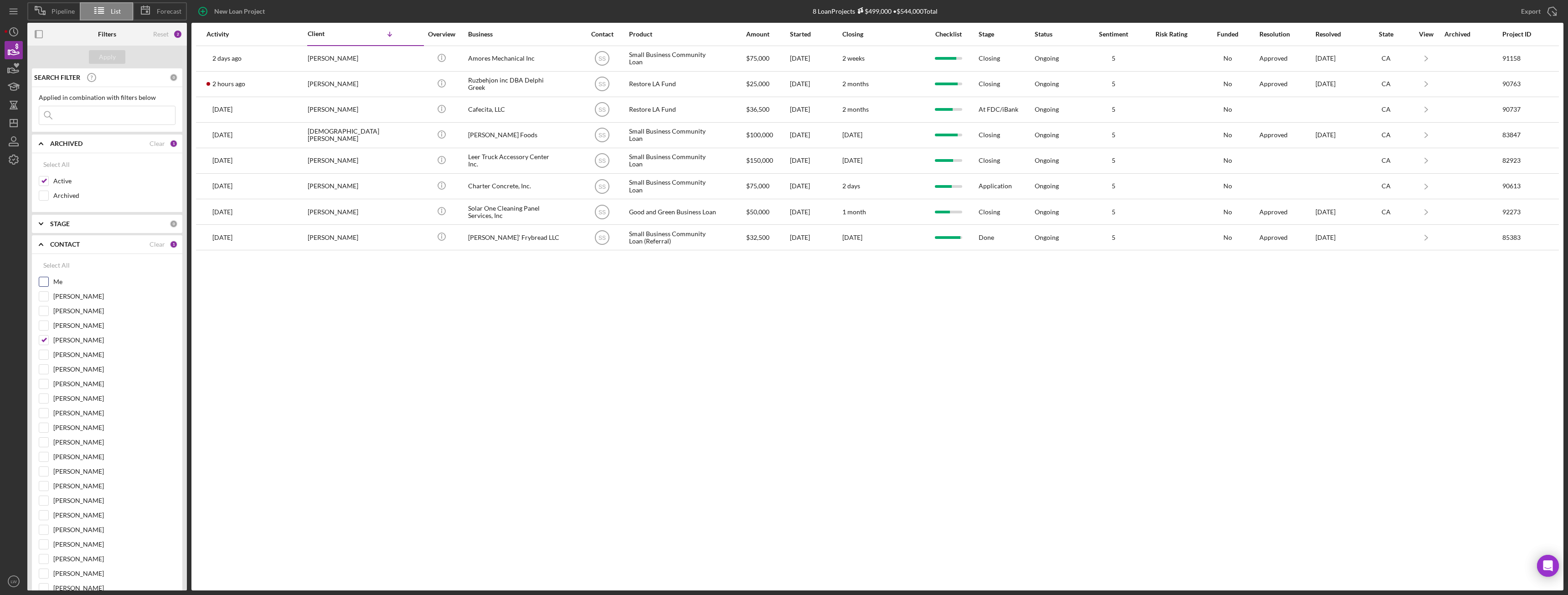
click at [47, 280] on input "Me" at bounding box center [43, 282] width 9 height 9
checkbox input "true"
click at [42, 338] on input "Stephanie Simotas" at bounding box center [43, 340] width 9 height 9
checkbox input "false"
click at [118, 52] on button "Apply" at bounding box center [107, 56] width 37 height 14
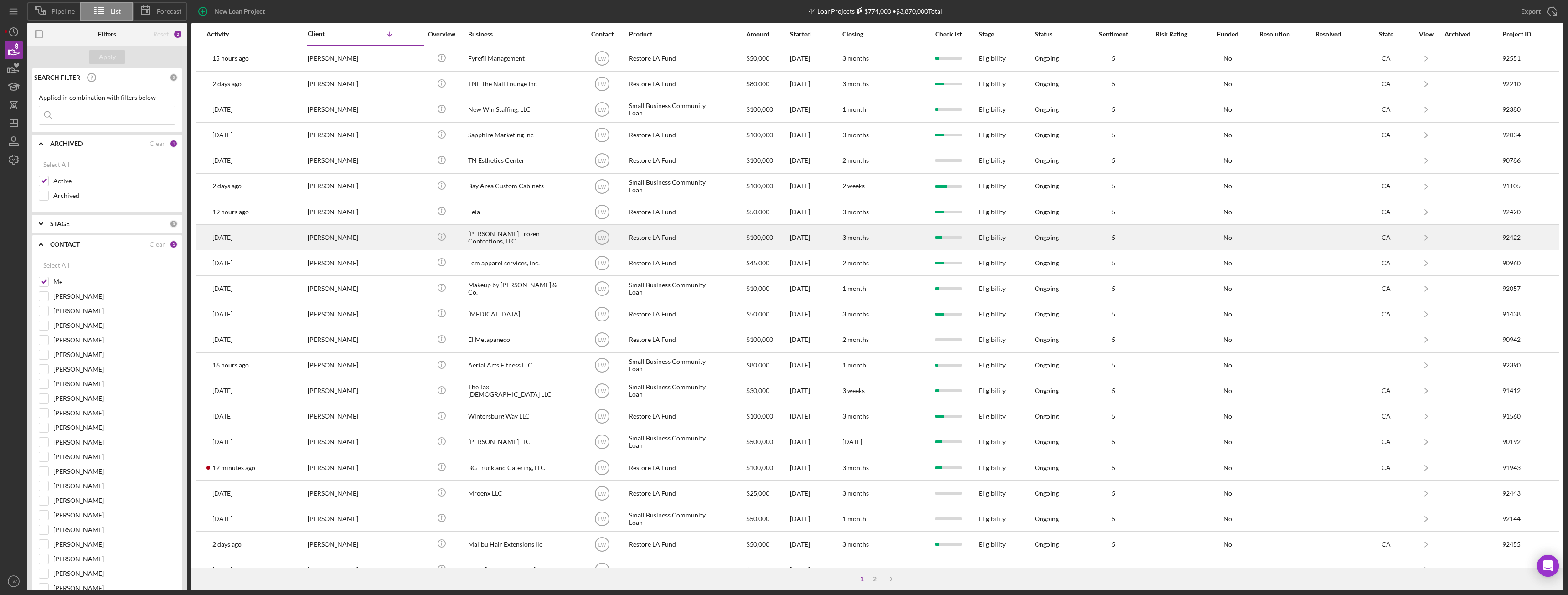
click at [347, 243] on div "[PERSON_NAME]" at bounding box center [353, 238] width 91 height 24
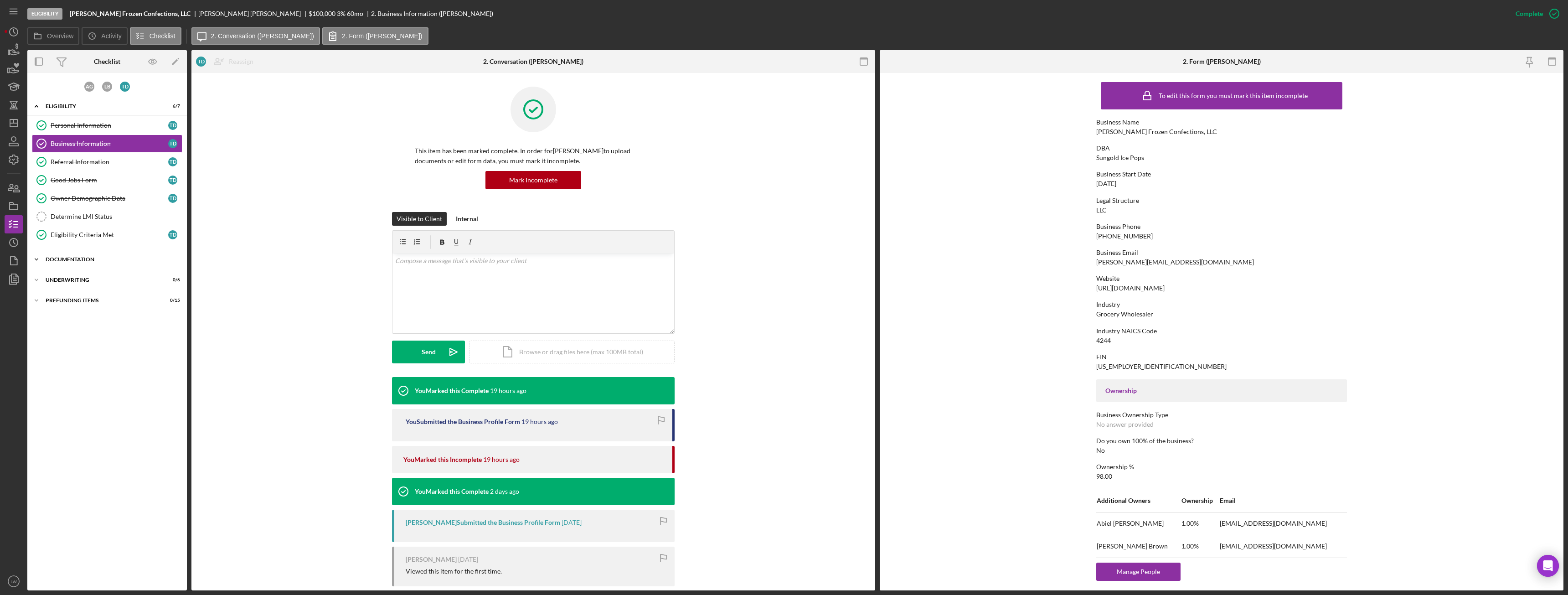
click at [67, 263] on div "Icon/Expander Documentation 7 / 20" at bounding box center [108, 260] width 160 height 18
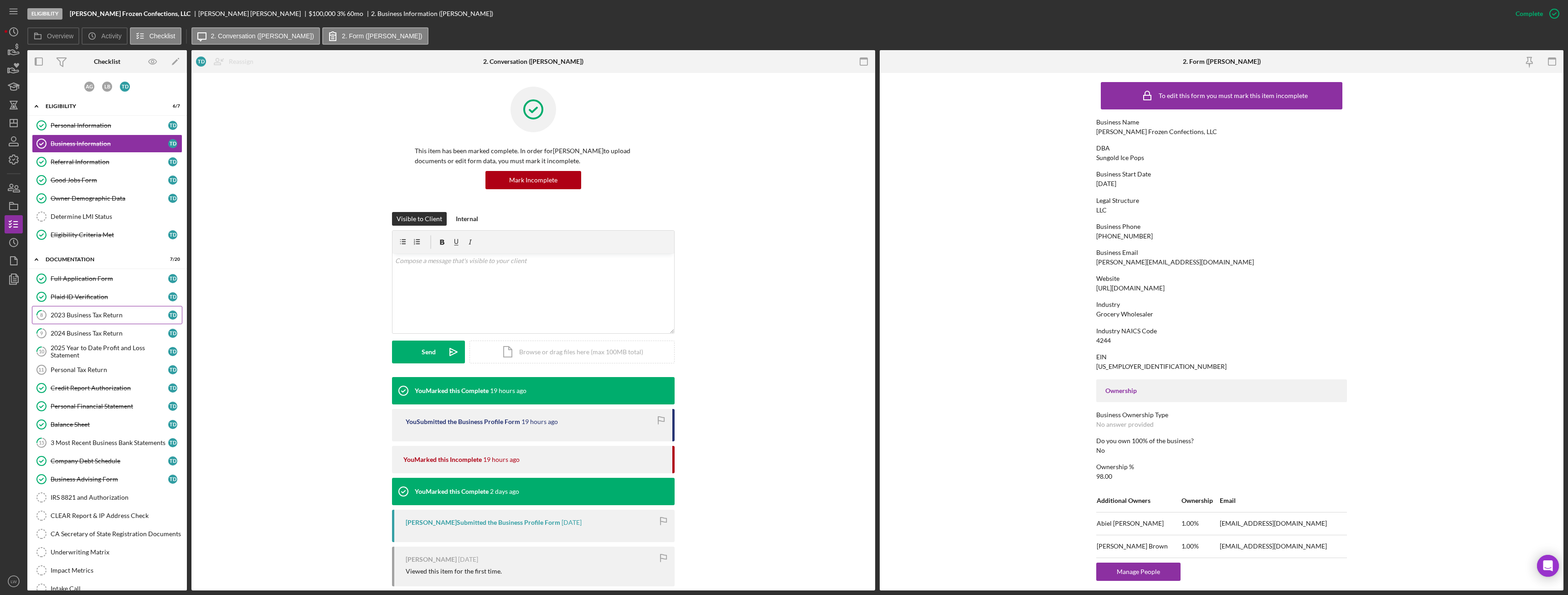
click at [109, 319] on link "8 2023 Business Tax Return T D" at bounding box center [107, 315] width 150 height 18
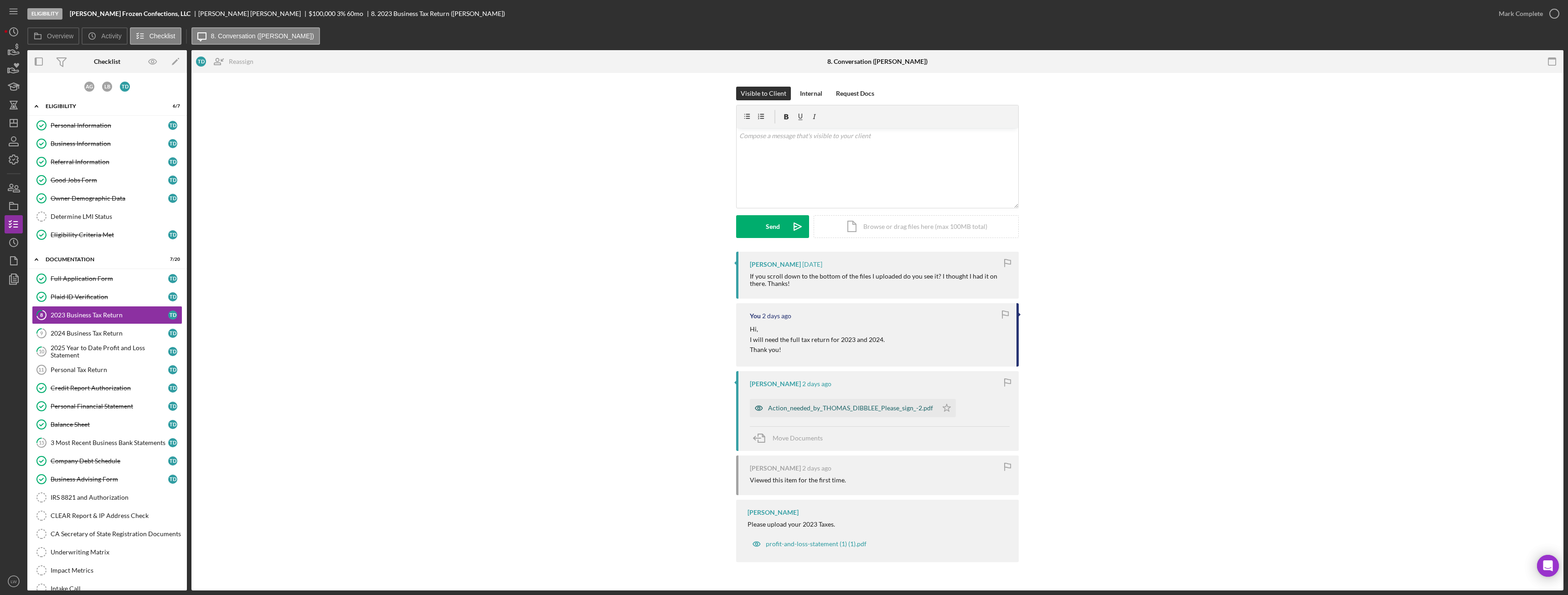
click at [792, 411] on div "Action_needed_by_THOMAS_DIBBLEE_Please_sign_-2.pdf" at bounding box center [851, 408] width 165 height 7
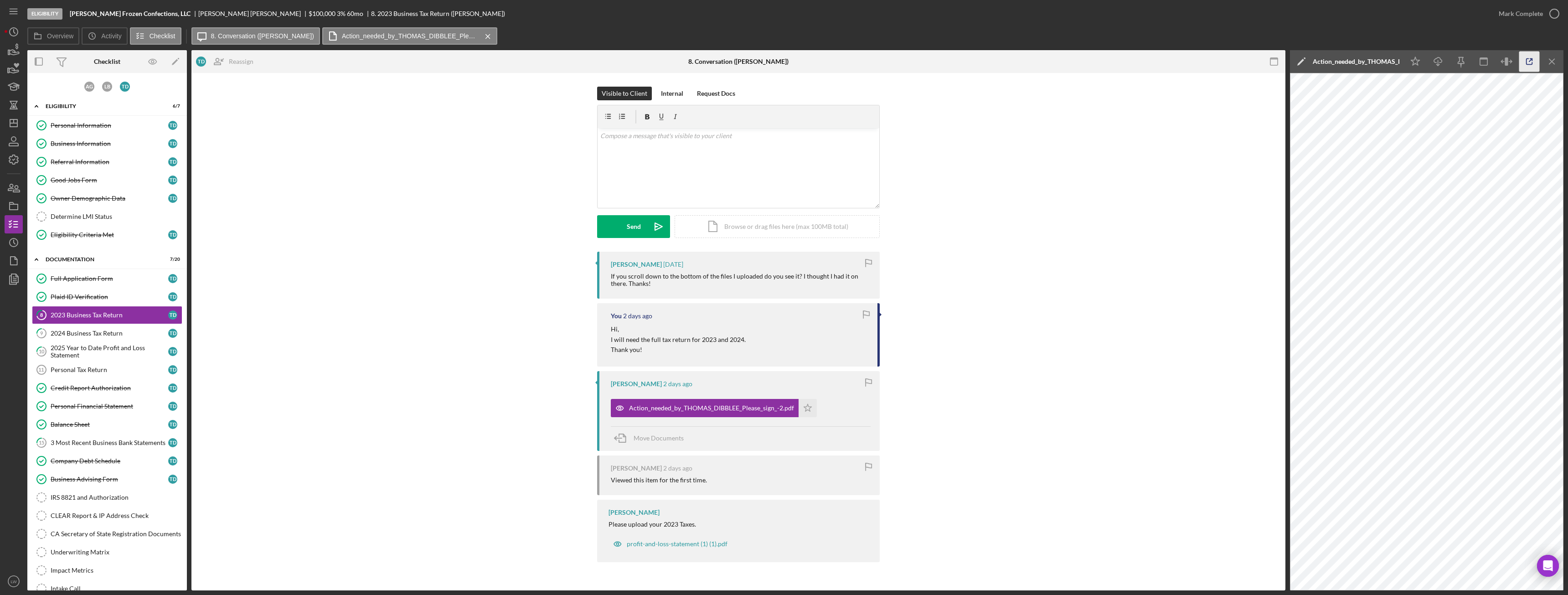
click at [1532, 61] on icon "button" at bounding box center [1530, 61] width 20 height 20
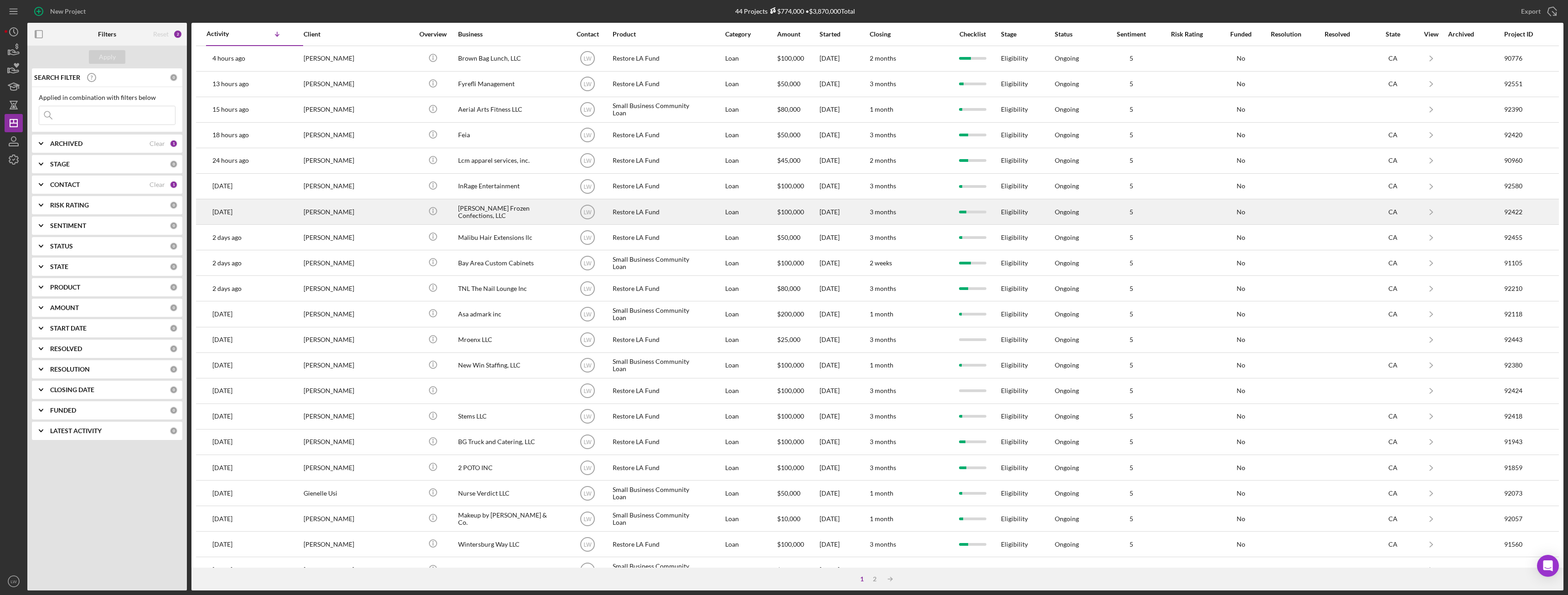
click at [369, 212] on div "[PERSON_NAME]" at bounding box center [349, 212] width 91 height 24
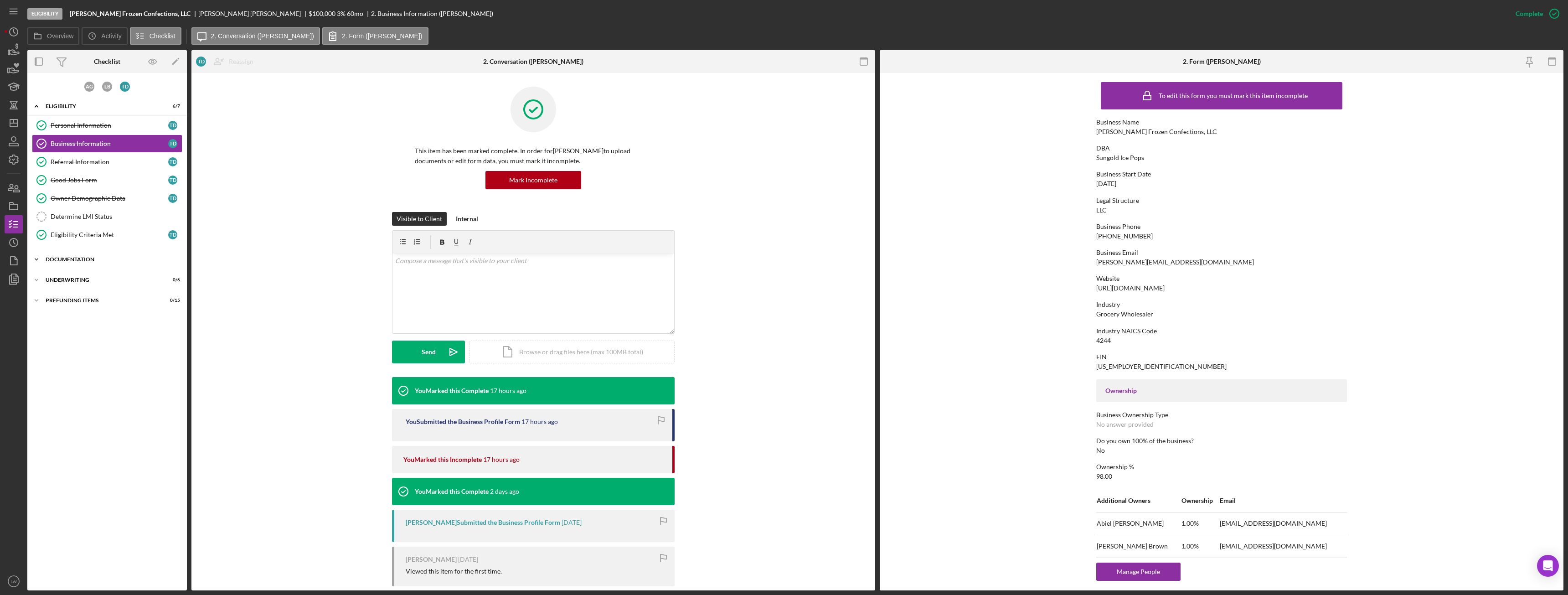
click at [103, 259] on div "Documentation" at bounding box center [110, 260] width 130 height 6
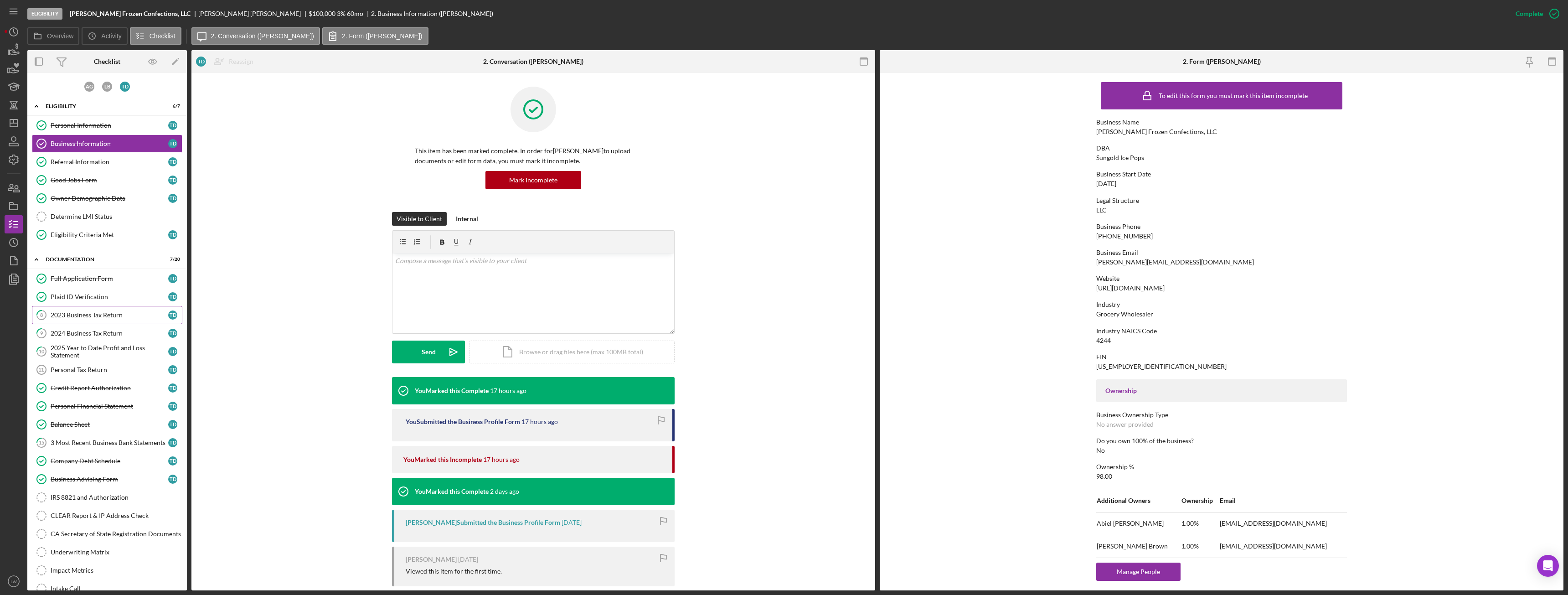
click at [110, 317] on div "2023 Business Tax Return" at bounding box center [109, 315] width 117 height 7
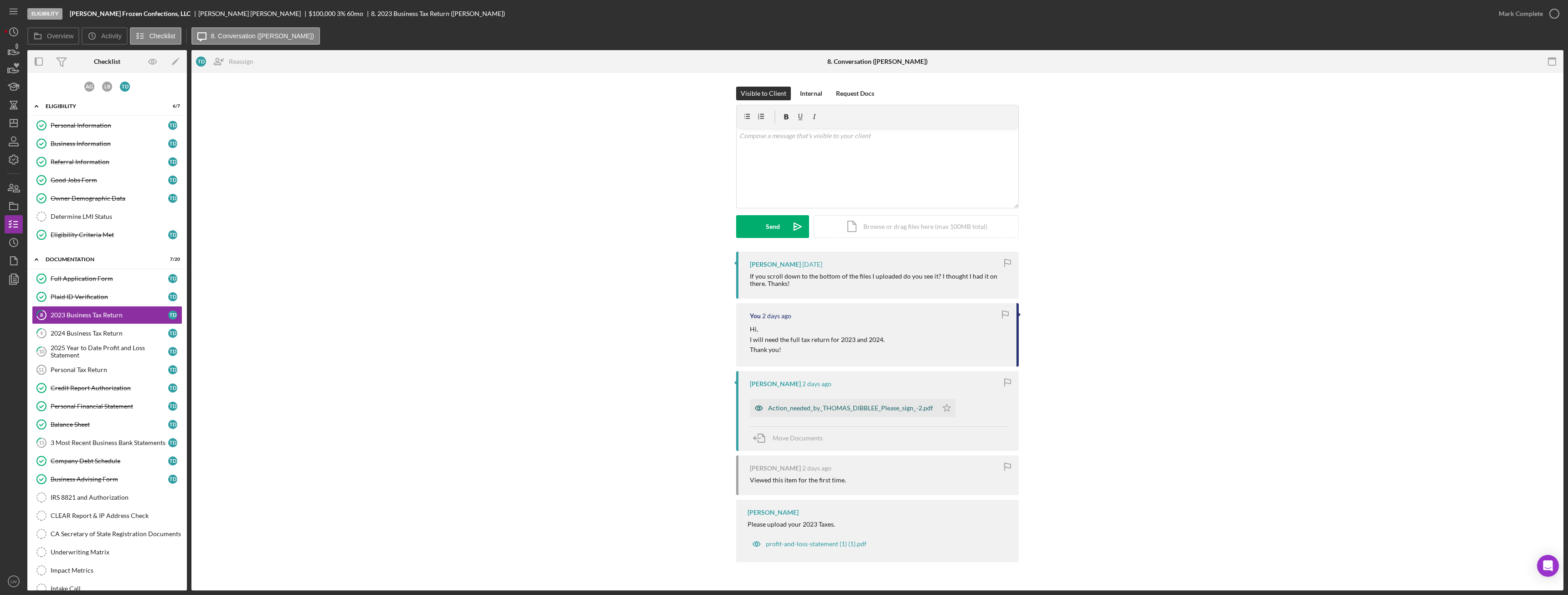
click at [791, 406] on div "Action_needed_by_THOMAS_DIBBLEE_Please_sign_-2.pdf" at bounding box center [851, 408] width 165 height 7
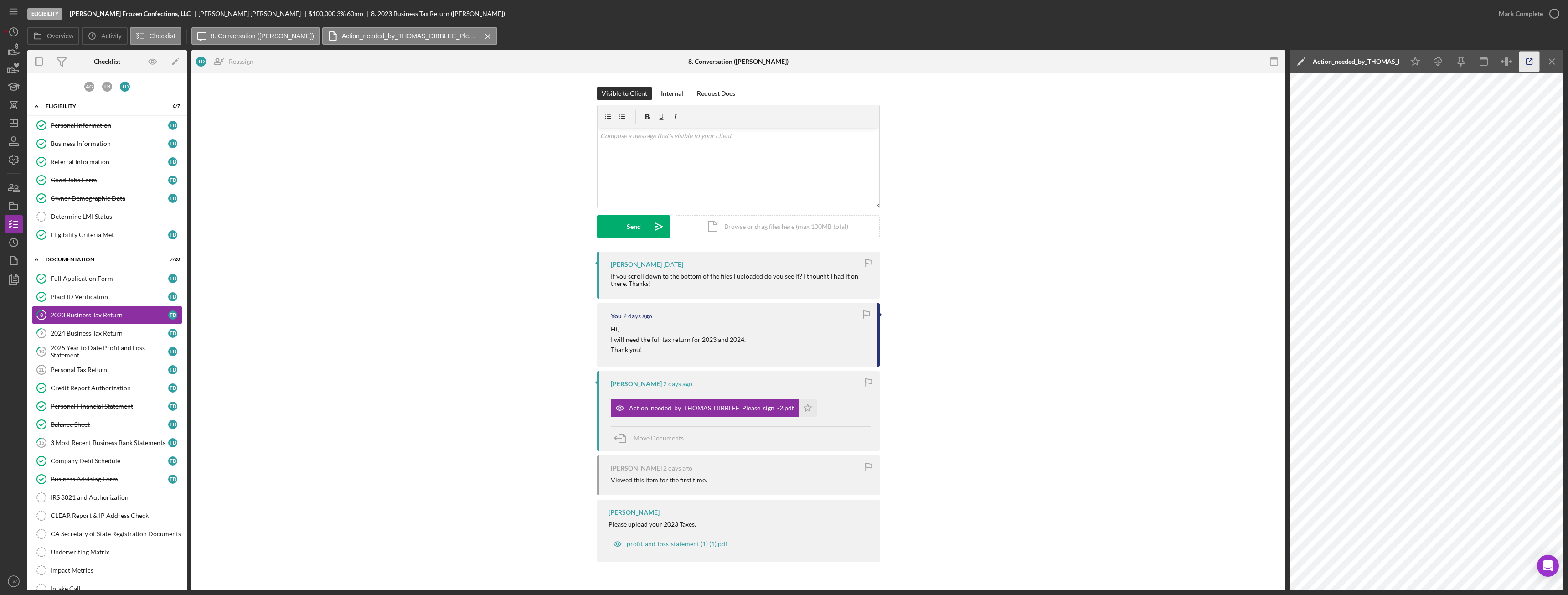
click at [1530, 65] on icon "button" at bounding box center [1530, 61] width 20 height 20
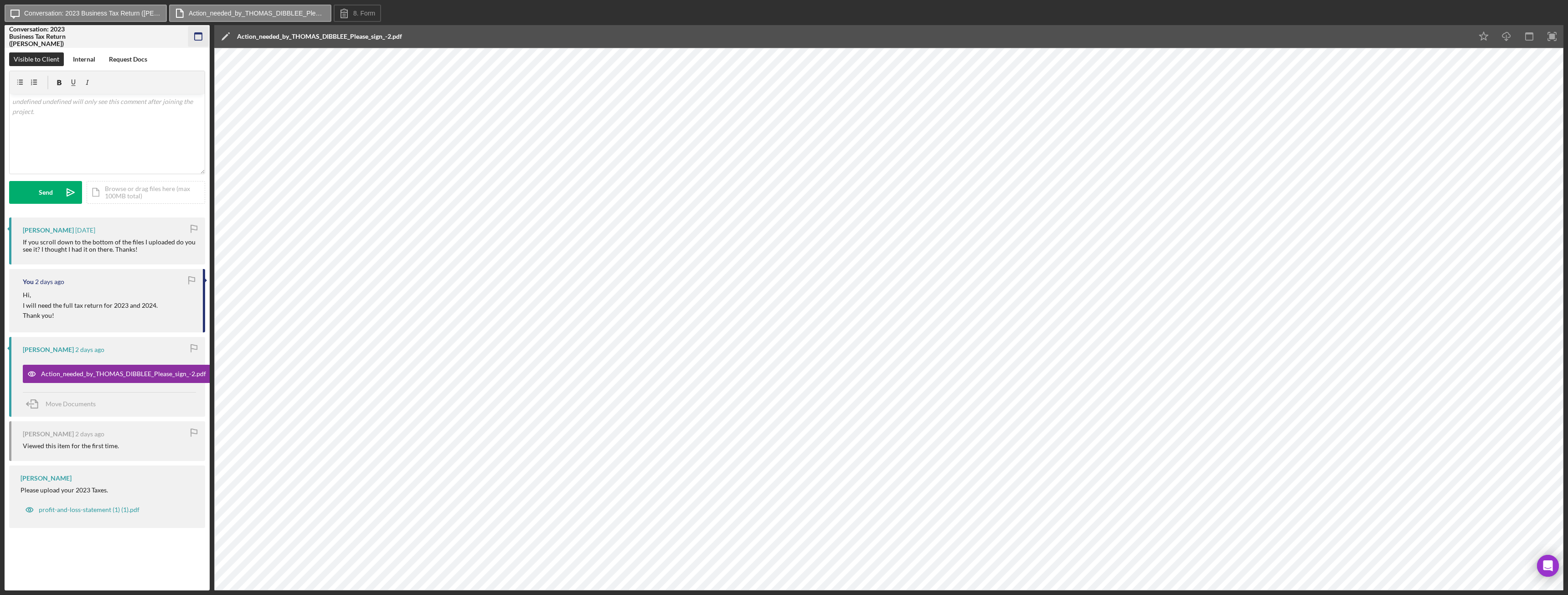
click at [202, 34] on rect "button" at bounding box center [198, 36] width 7 height 7
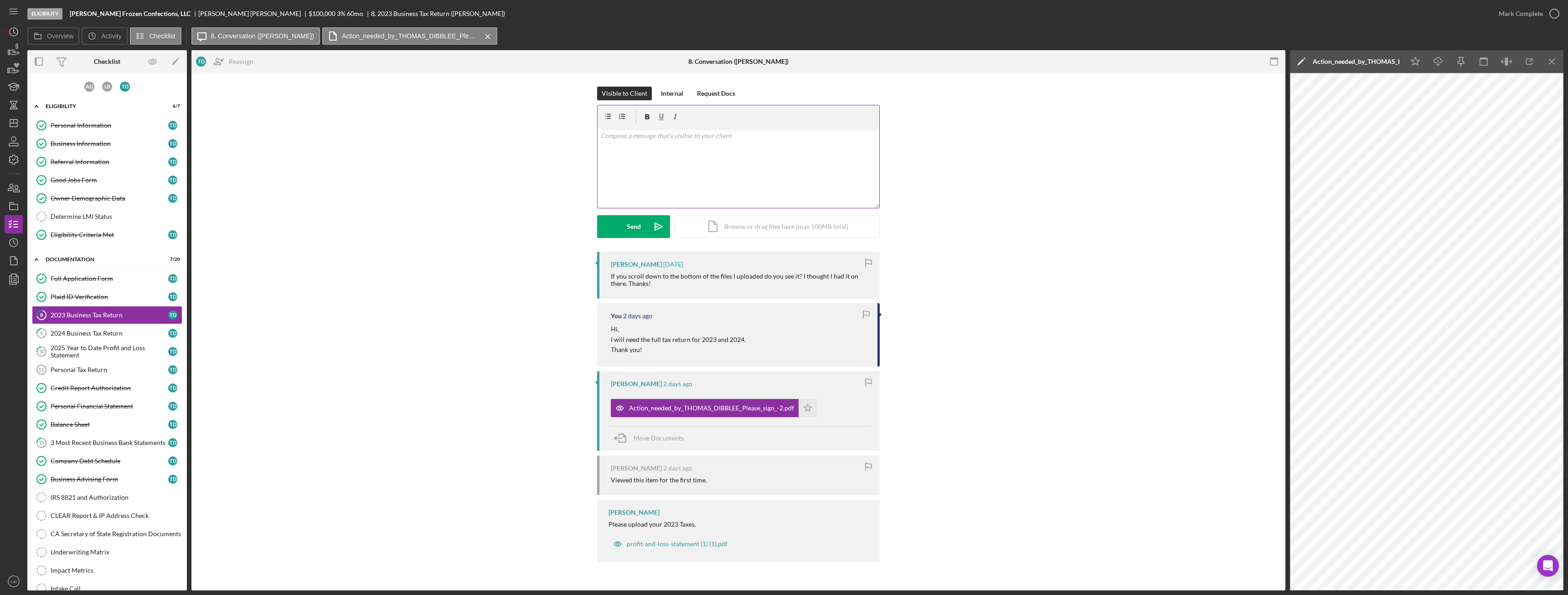
click at [686, 179] on div "v Color teal Color pink Remove color Add row above Add row below Add column bef…" at bounding box center [738, 168] width 281 height 80
click at [5, 53] on icon "button" at bounding box center [14, 51] width 23 height 23
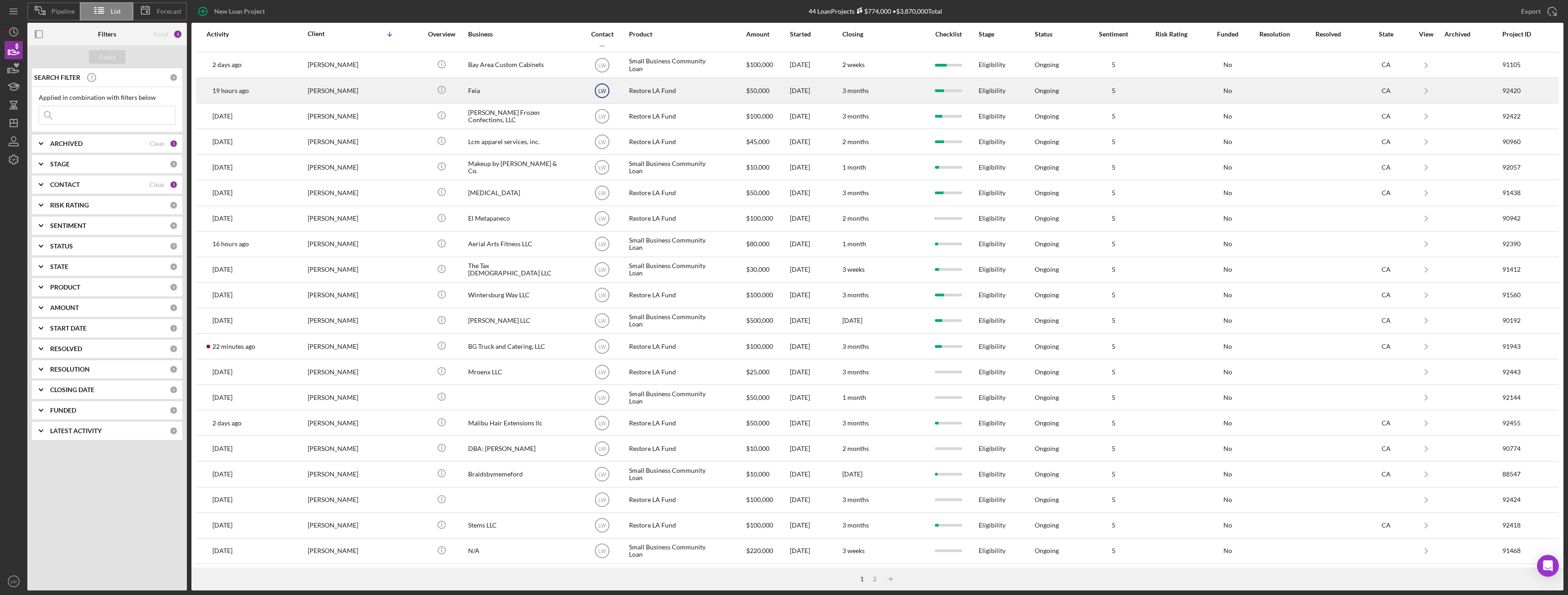
scroll to position [122, 0]
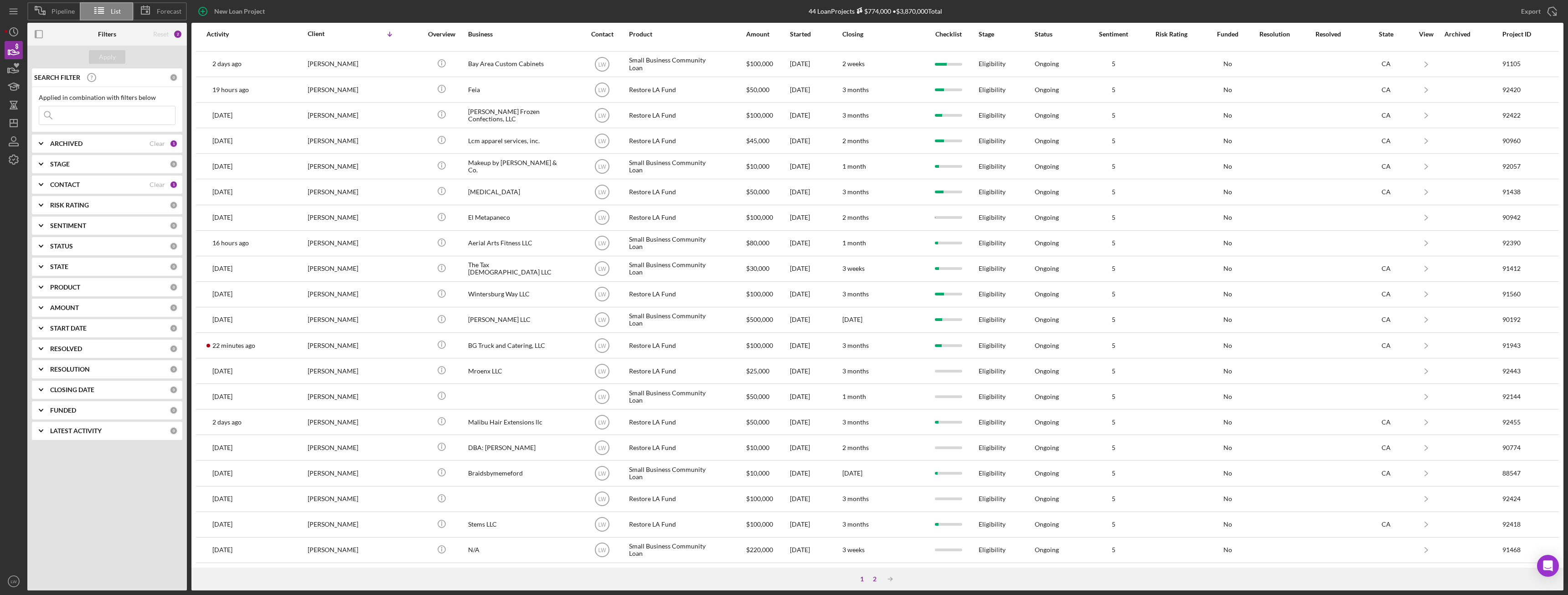
click at [870, 582] on div "2" at bounding box center [875, 579] width 13 height 7
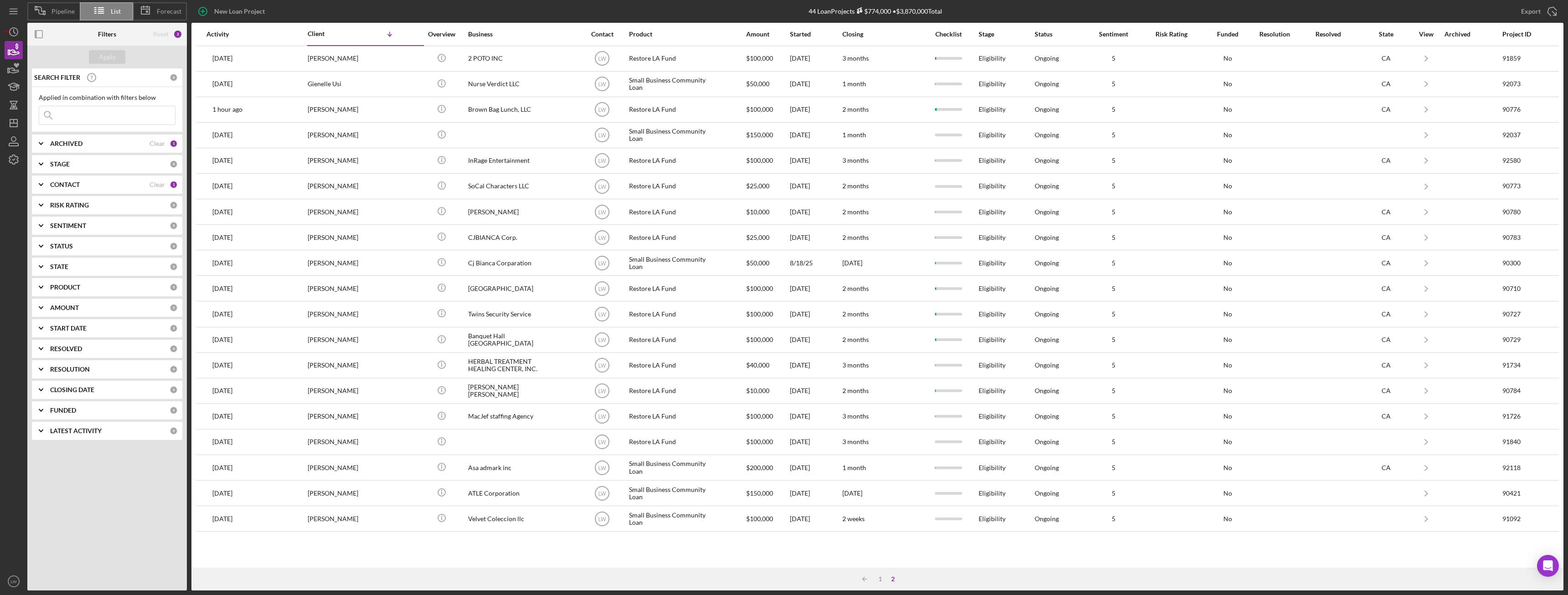
scroll to position [0, 0]
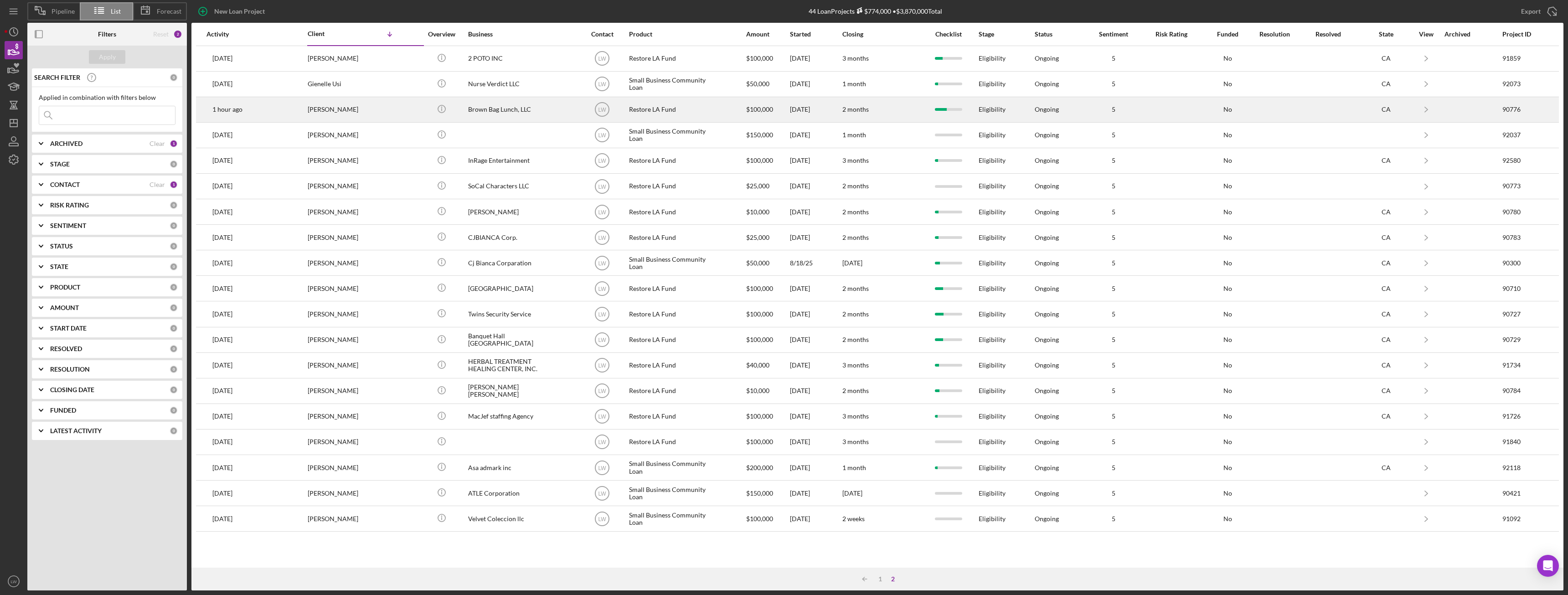
click at [359, 108] on div "Francis Scanlon" at bounding box center [353, 110] width 91 height 24
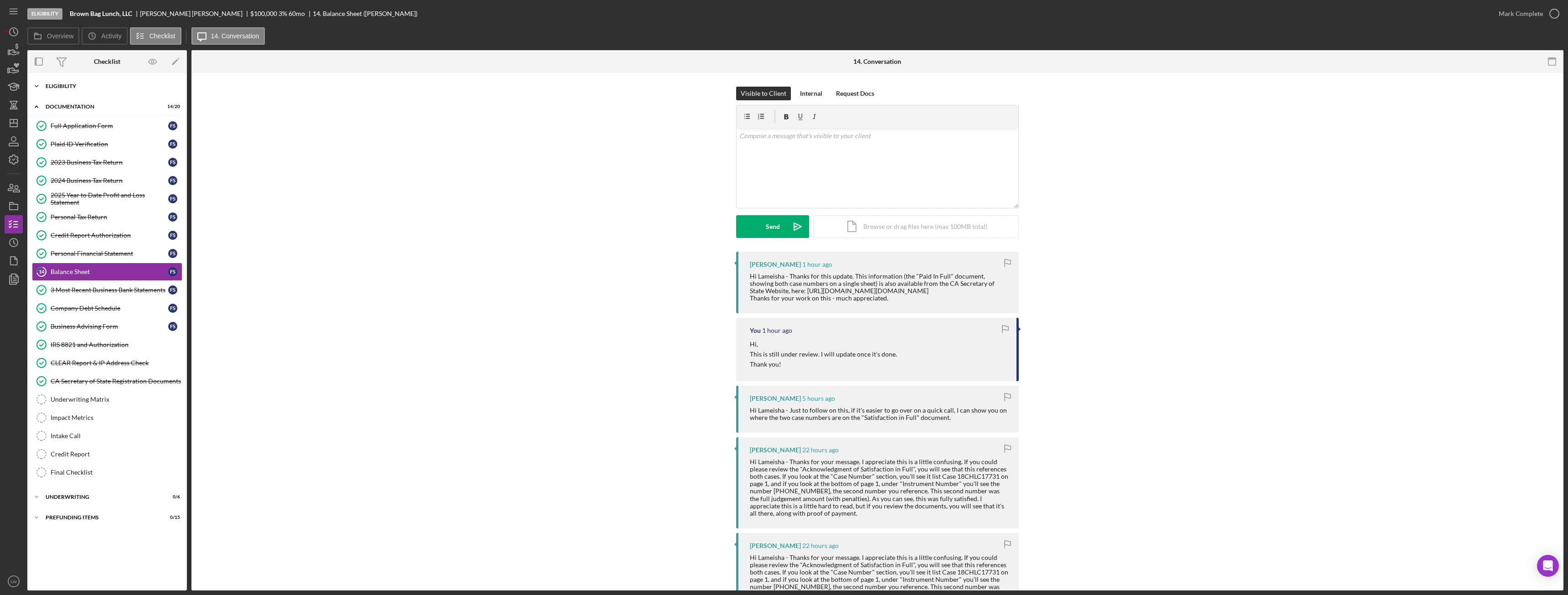
click at [95, 82] on div "Icon/Expander Eligibility 7 / 7" at bounding box center [108, 86] width 160 height 18
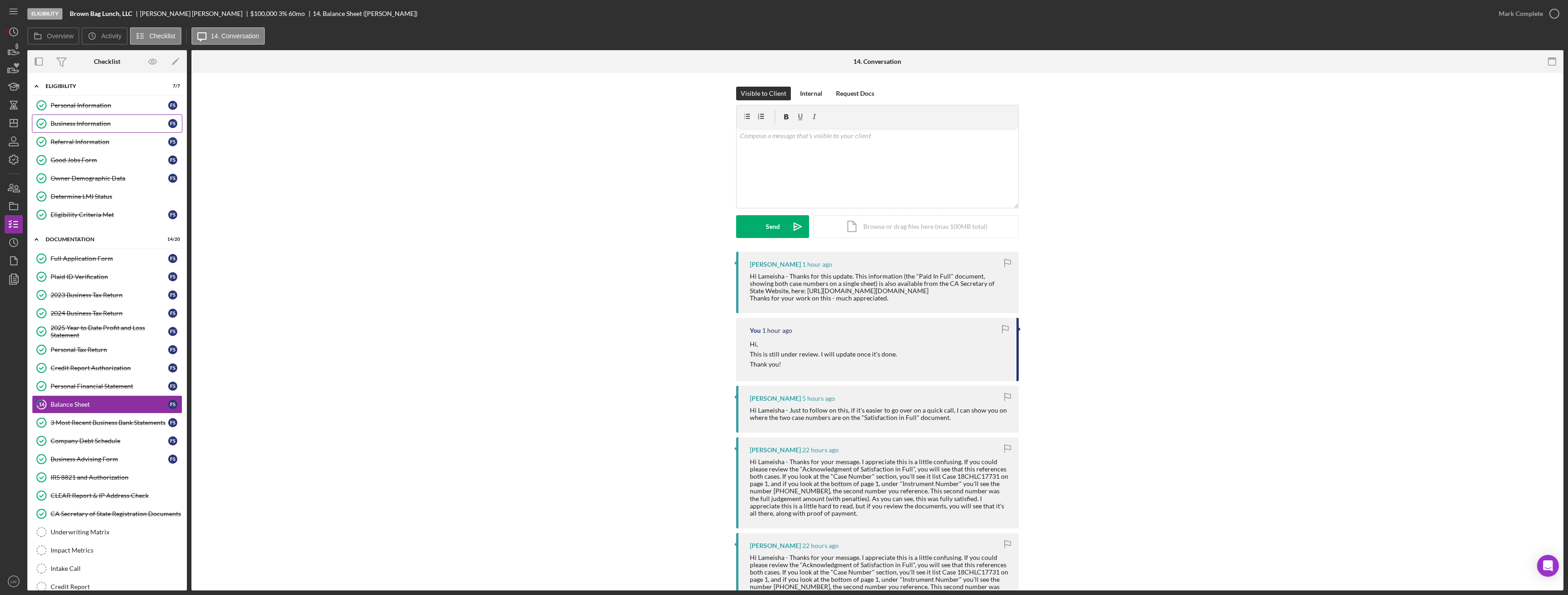
click at [92, 123] on div "Business Information" at bounding box center [109, 123] width 117 height 7
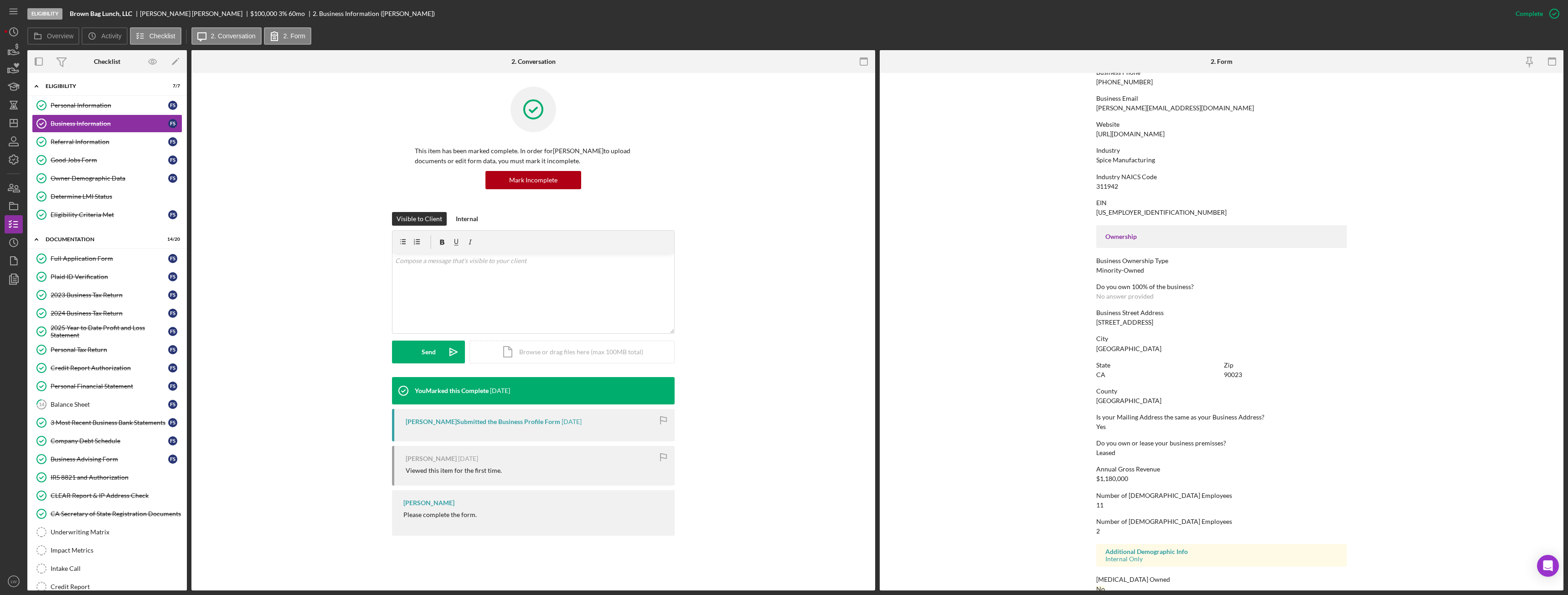
scroll to position [170, 0]
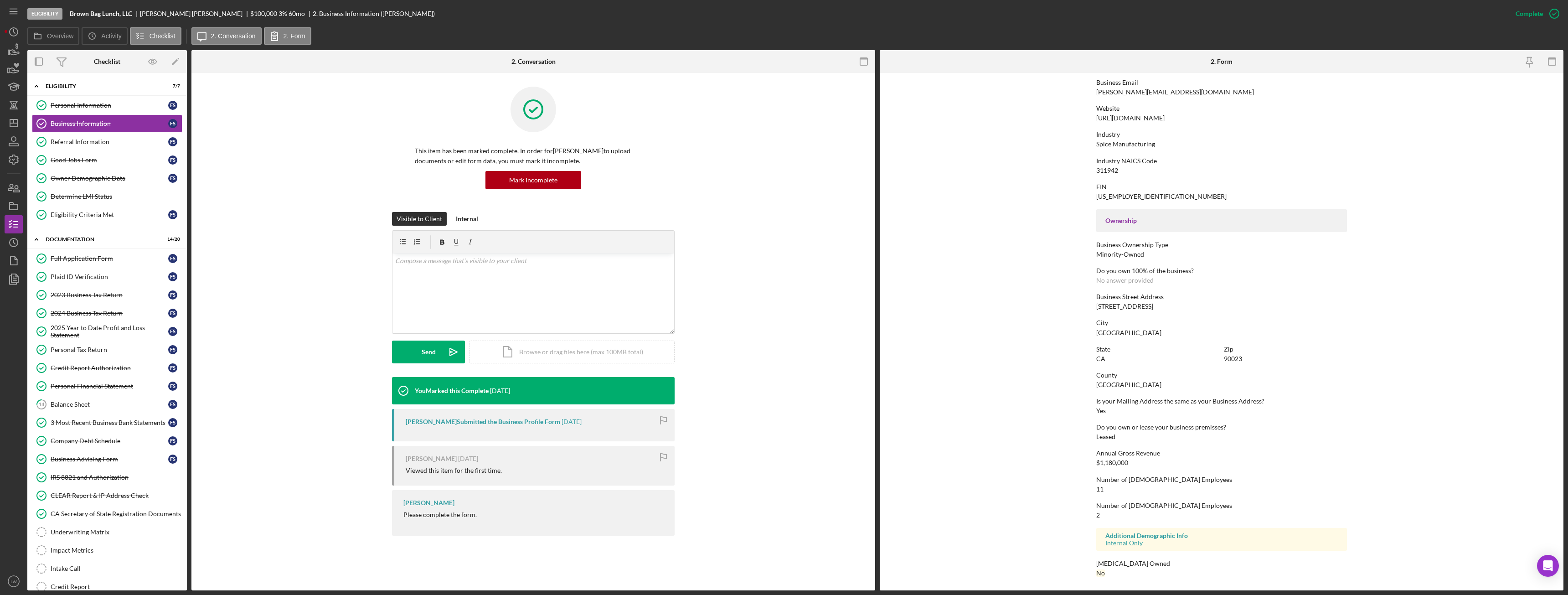
click at [1117, 308] on div "3356 E 14th St" at bounding box center [1125, 306] width 57 height 7
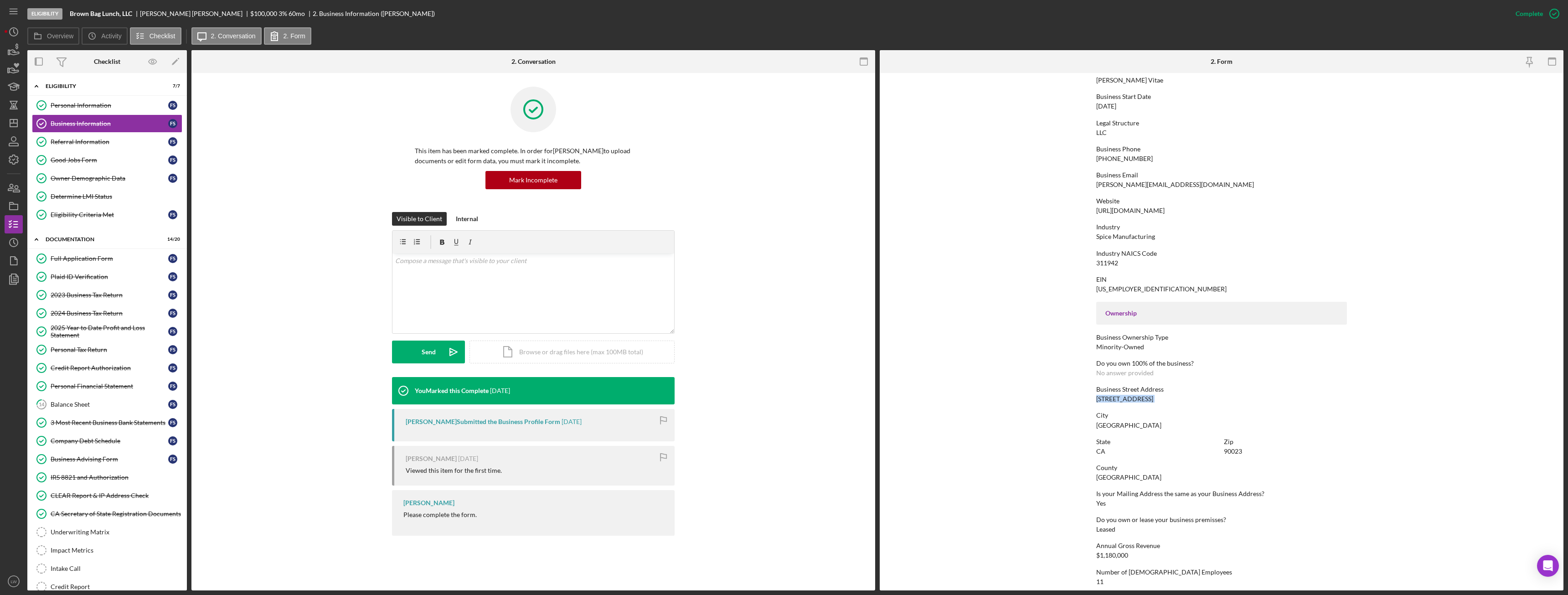
scroll to position [0, 0]
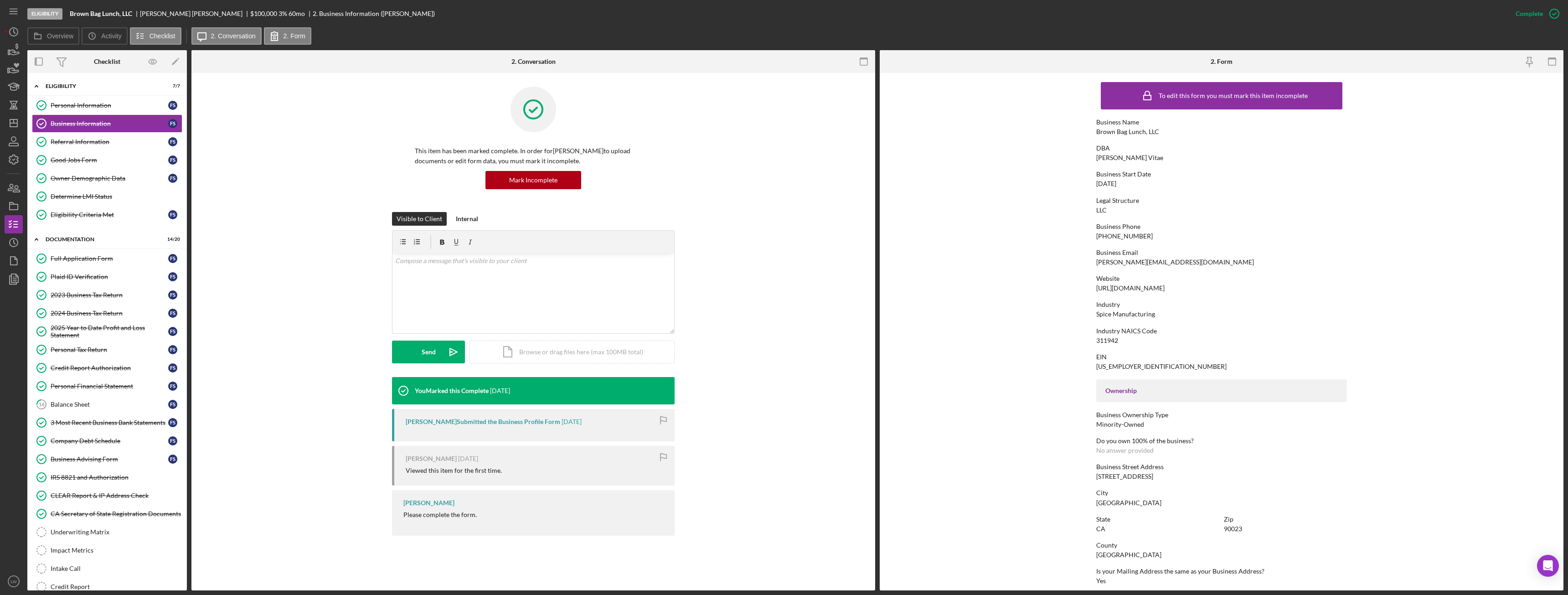
click at [1129, 288] on div "https://www.gustusvitae.com" at bounding box center [1131, 288] width 69 height 7
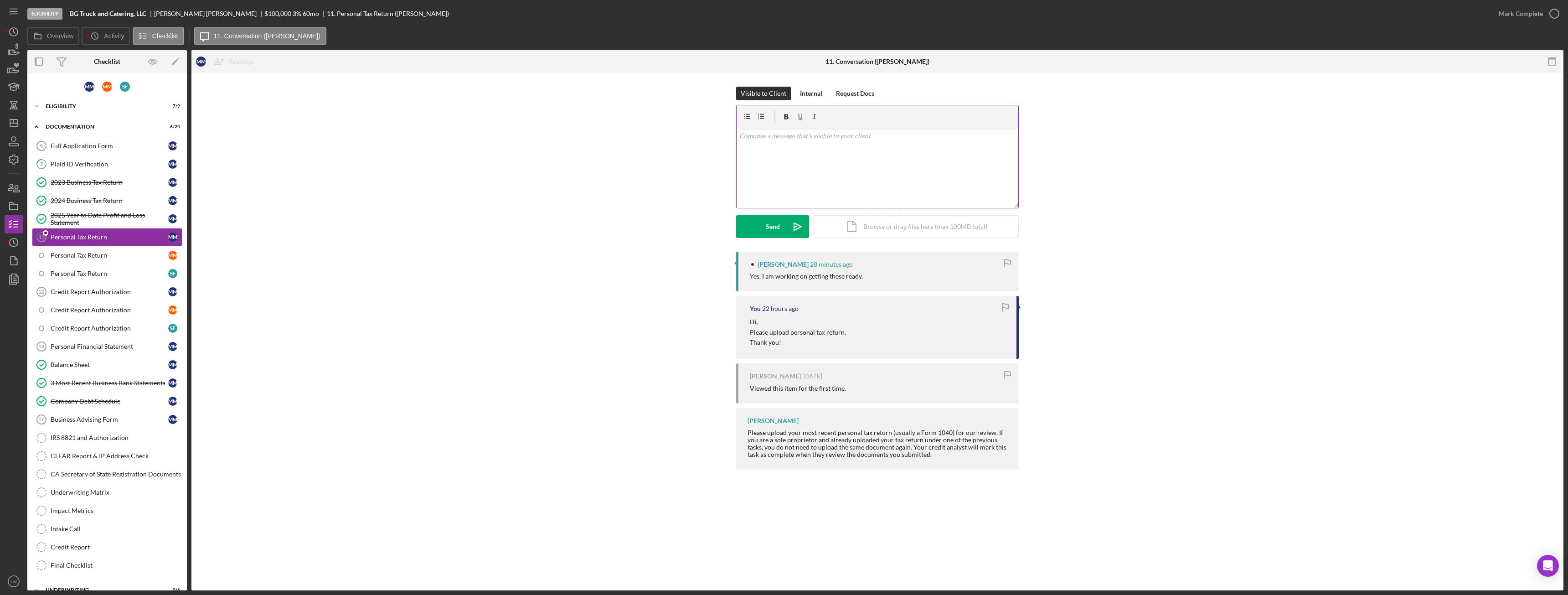
click at [870, 183] on div "v Color teal Color pink Remove color Add row above Add row below Add column bef…" at bounding box center [877, 168] width 281 height 80
click at [90, 181] on div "2023 Business Tax Return" at bounding box center [109, 182] width 117 height 7
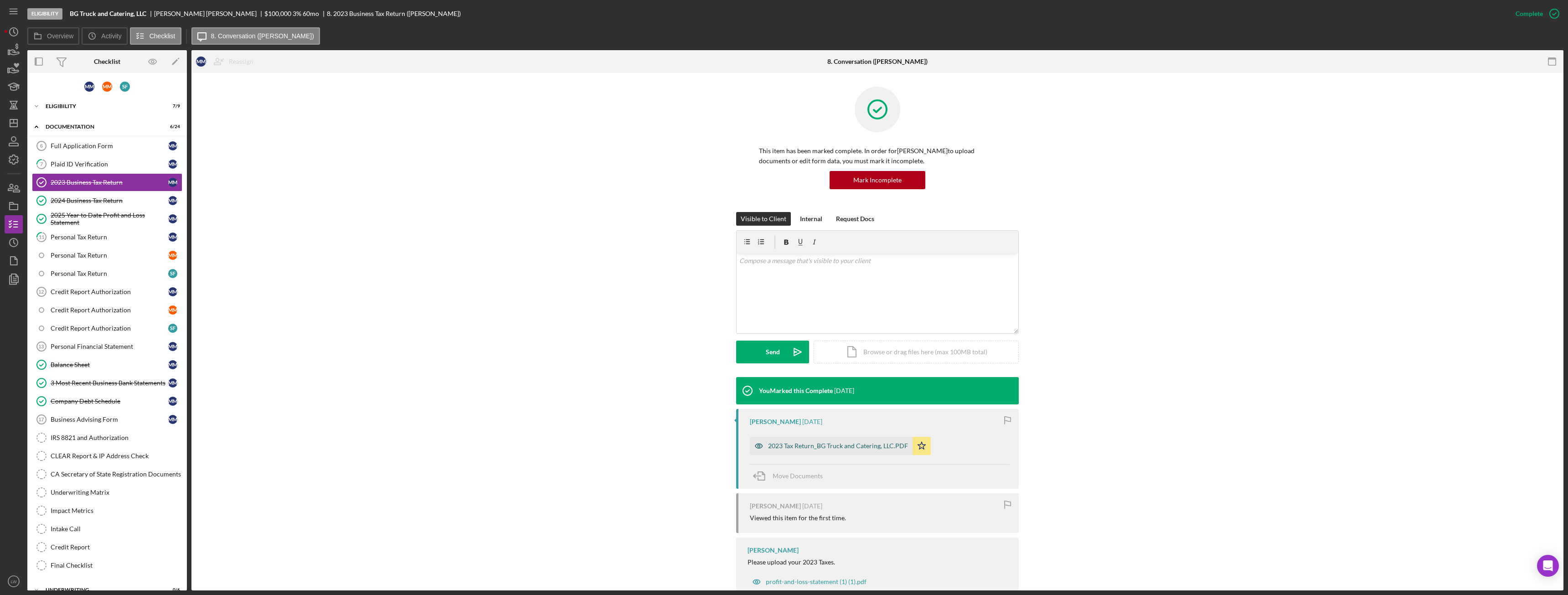
click at [865, 449] on div "2023 Tax Return_BG Truck and Catering, LLC.PDF" at bounding box center [839, 446] width 140 height 7
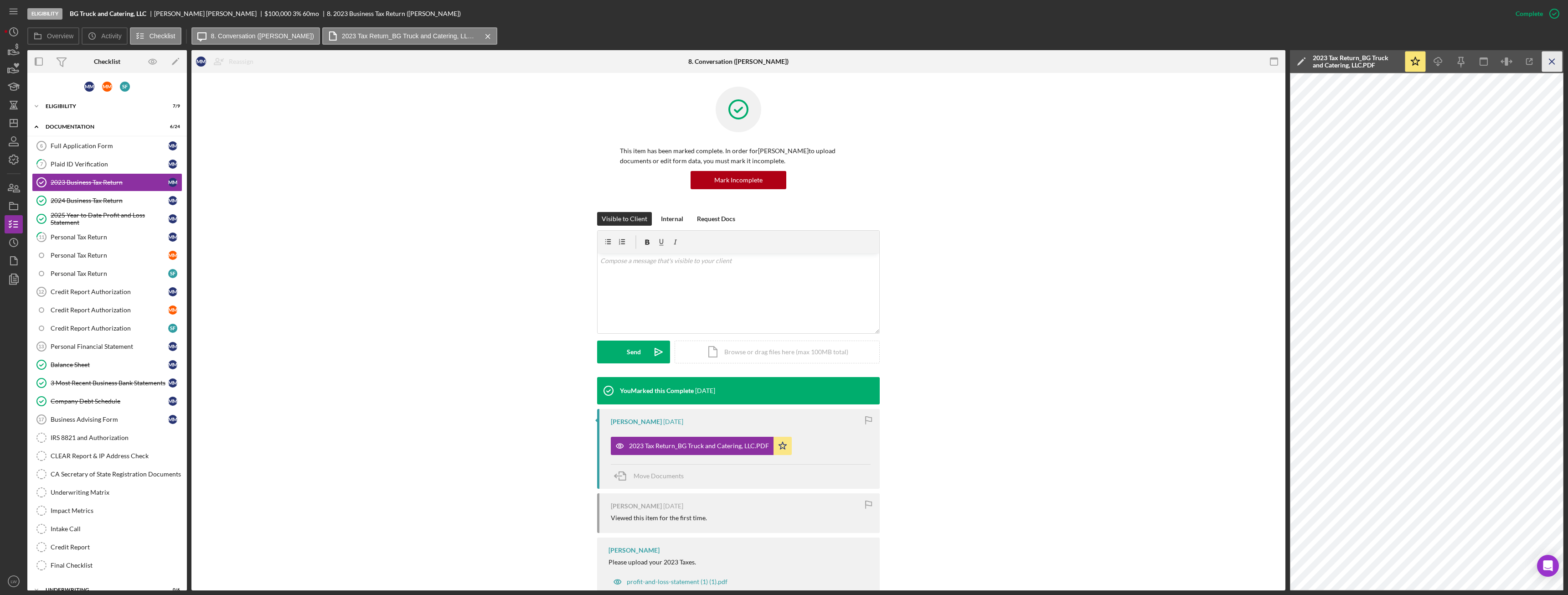
click at [1556, 67] on icon "Icon/Menu Close" at bounding box center [1552, 61] width 20 height 20
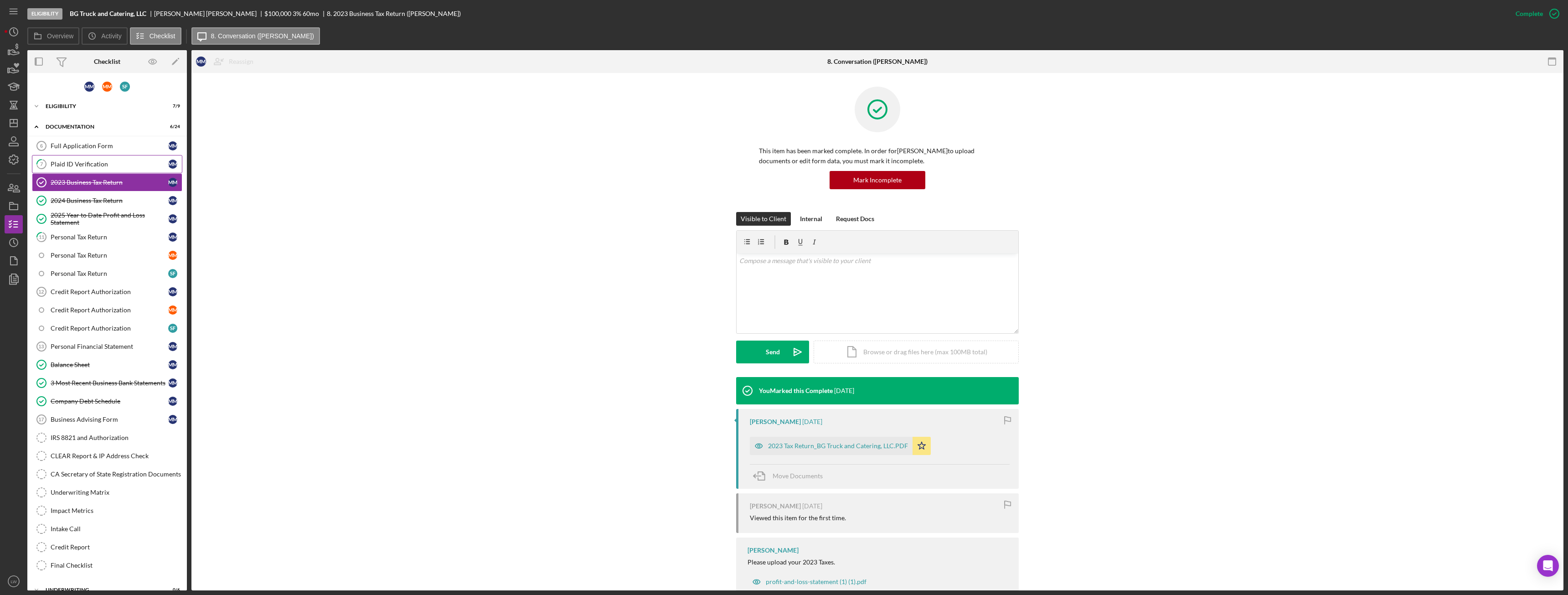
click at [109, 165] on div "Plaid ID Verification" at bounding box center [109, 164] width 117 height 7
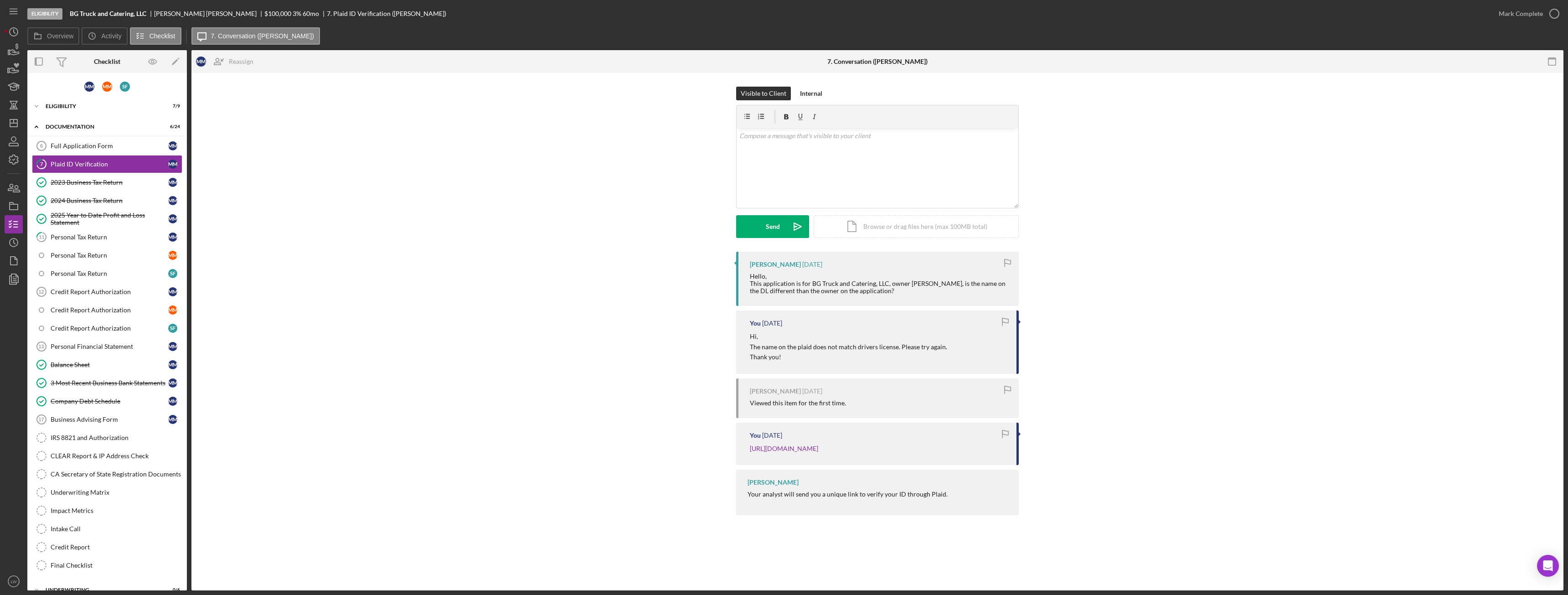
click at [174, 13] on div "[PERSON_NAME]" at bounding box center [209, 13] width 110 height 7
copy div "[PERSON_NAME]"
click at [897, 183] on div "v Color teal Color pink Remove color Add row above Add row below Add column bef…" at bounding box center [877, 168] width 281 height 80
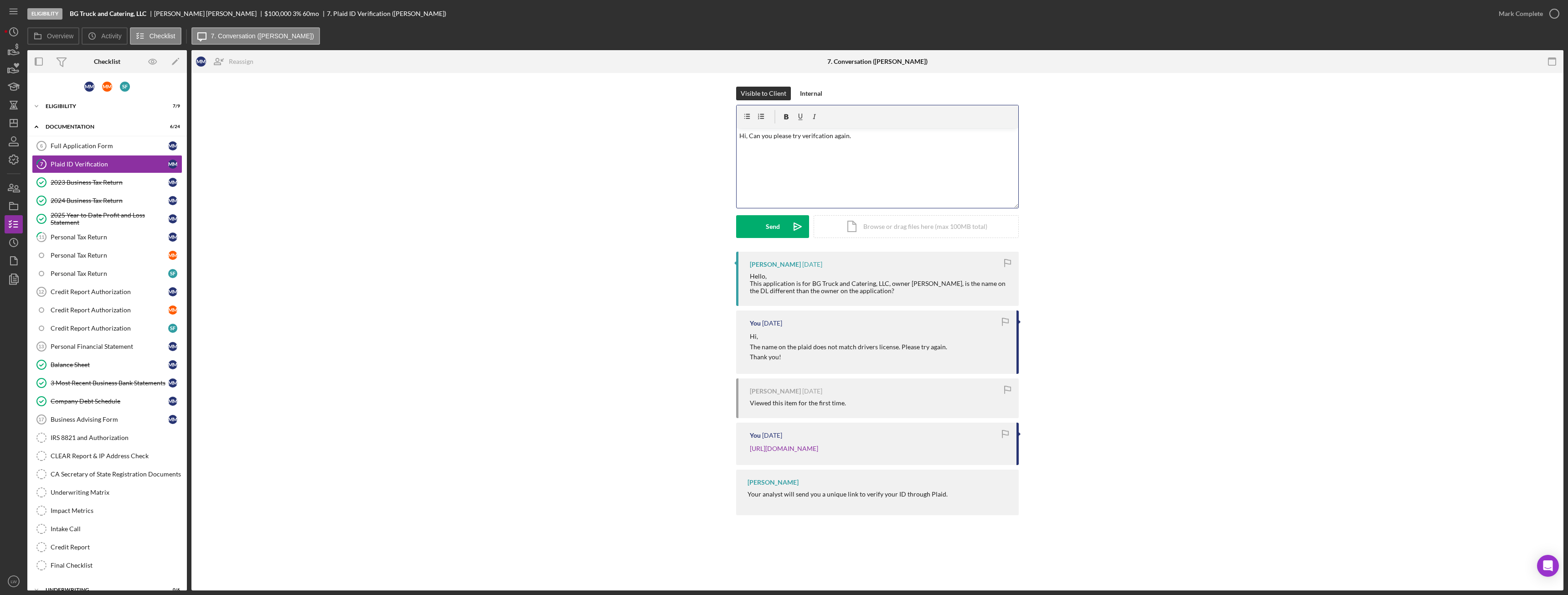
click at [858, 138] on p "Hi, Can you please try verifcation again." at bounding box center [877, 135] width 277 height 10
click at [863, 137] on p "Hi, Can you please try verification again." at bounding box center [877, 135] width 277 height 10
click at [787, 228] on icon "Icon/icon-invite-send" at bounding box center [798, 227] width 23 height 23
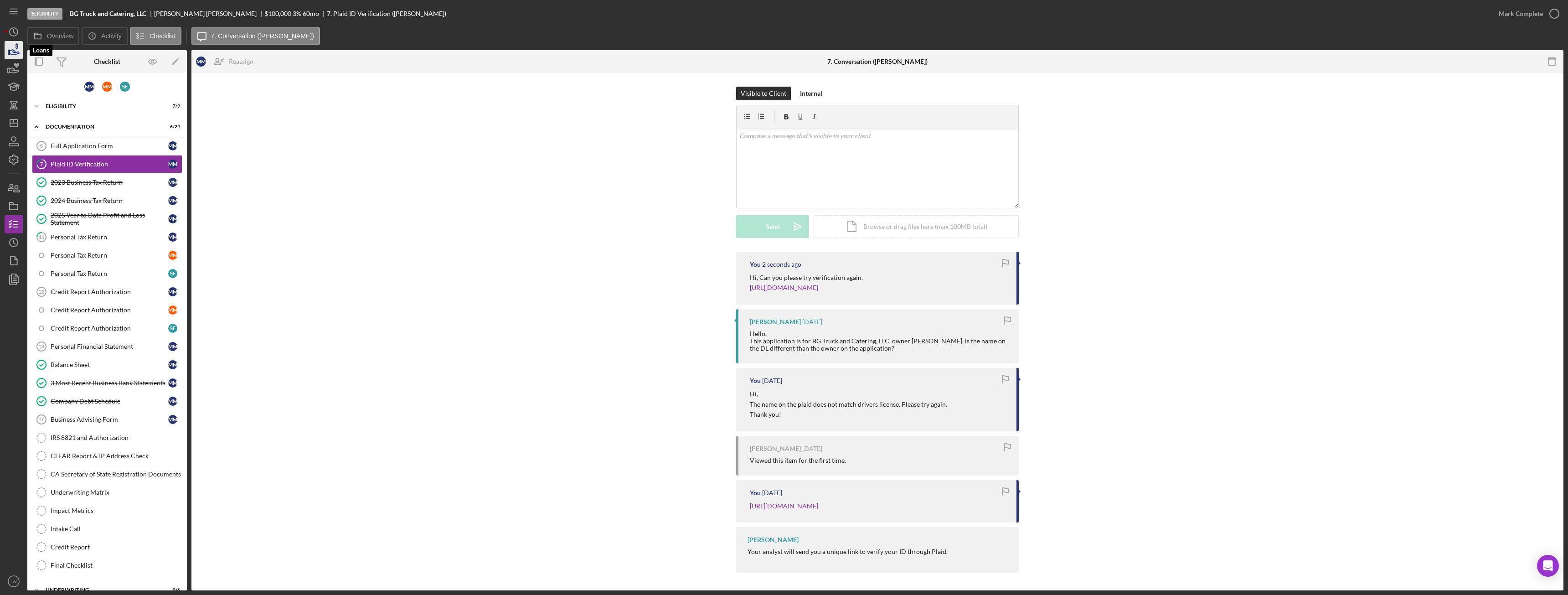
click at [16, 49] on icon "button" at bounding box center [14, 51] width 23 height 23
